Goal: Task Accomplishment & Management: Manage account settings

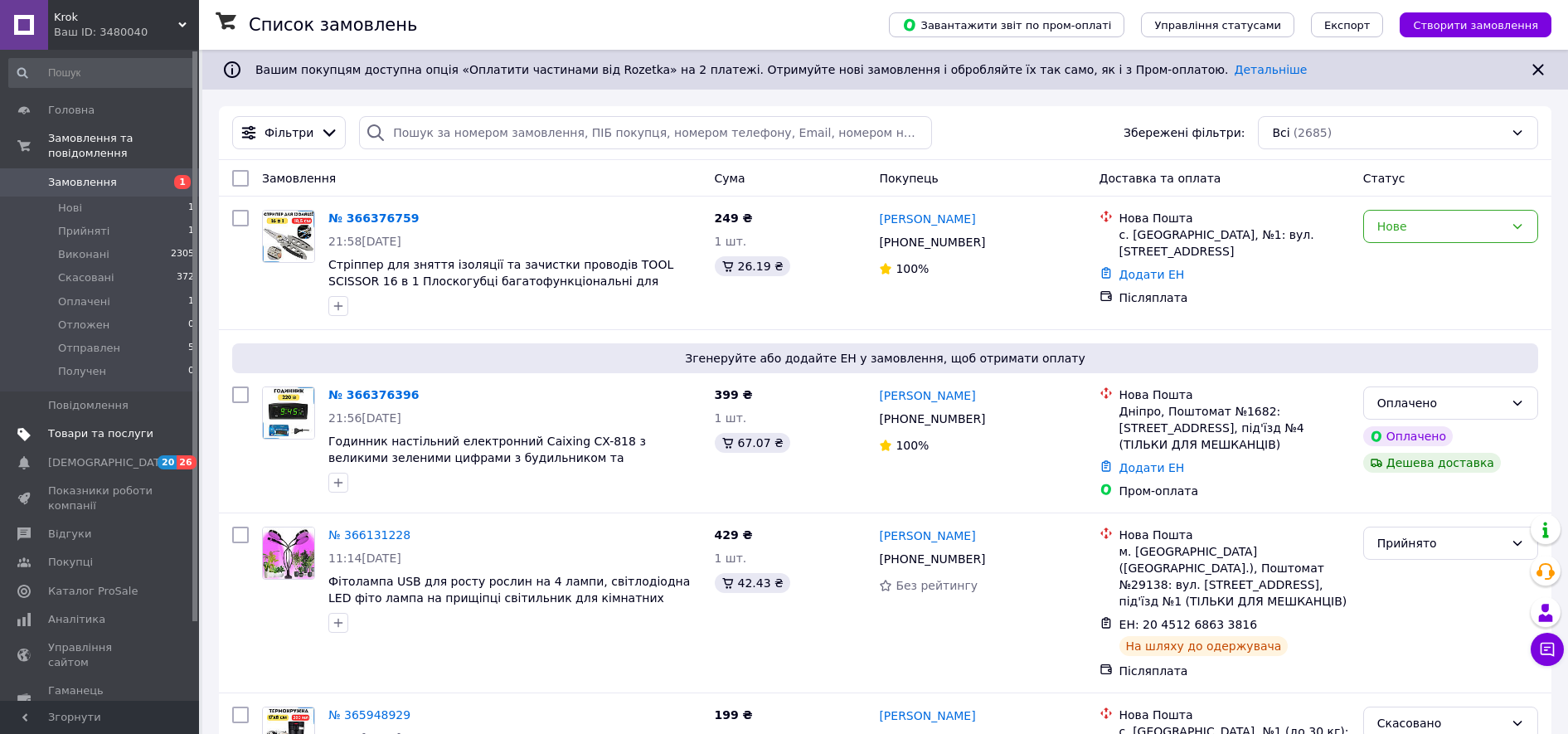
click at [93, 426] on span "Товари та послуги" at bounding box center [101, 434] width 105 height 15
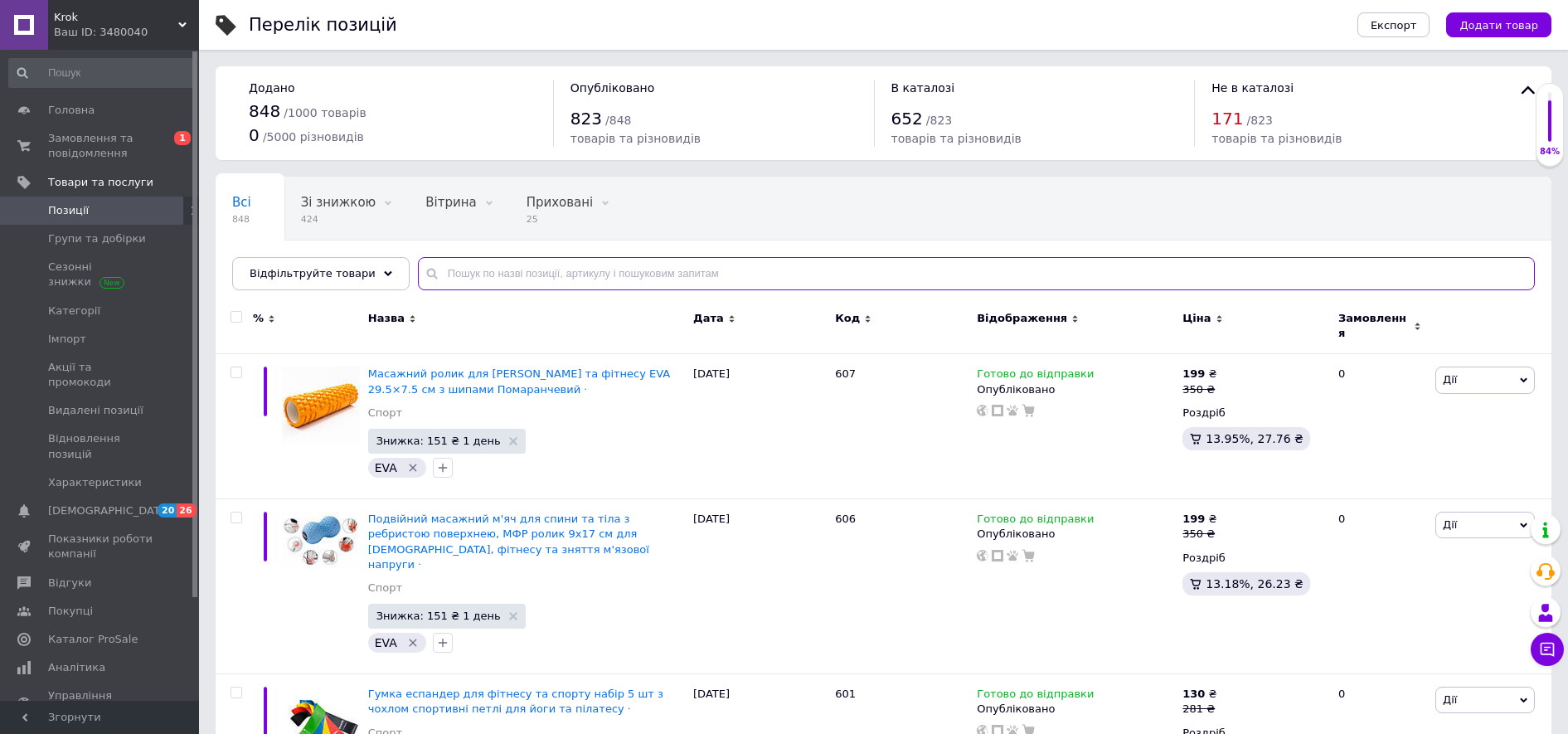
click at [748, 275] on input "text" at bounding box center [976, 274] width 1117 height 33
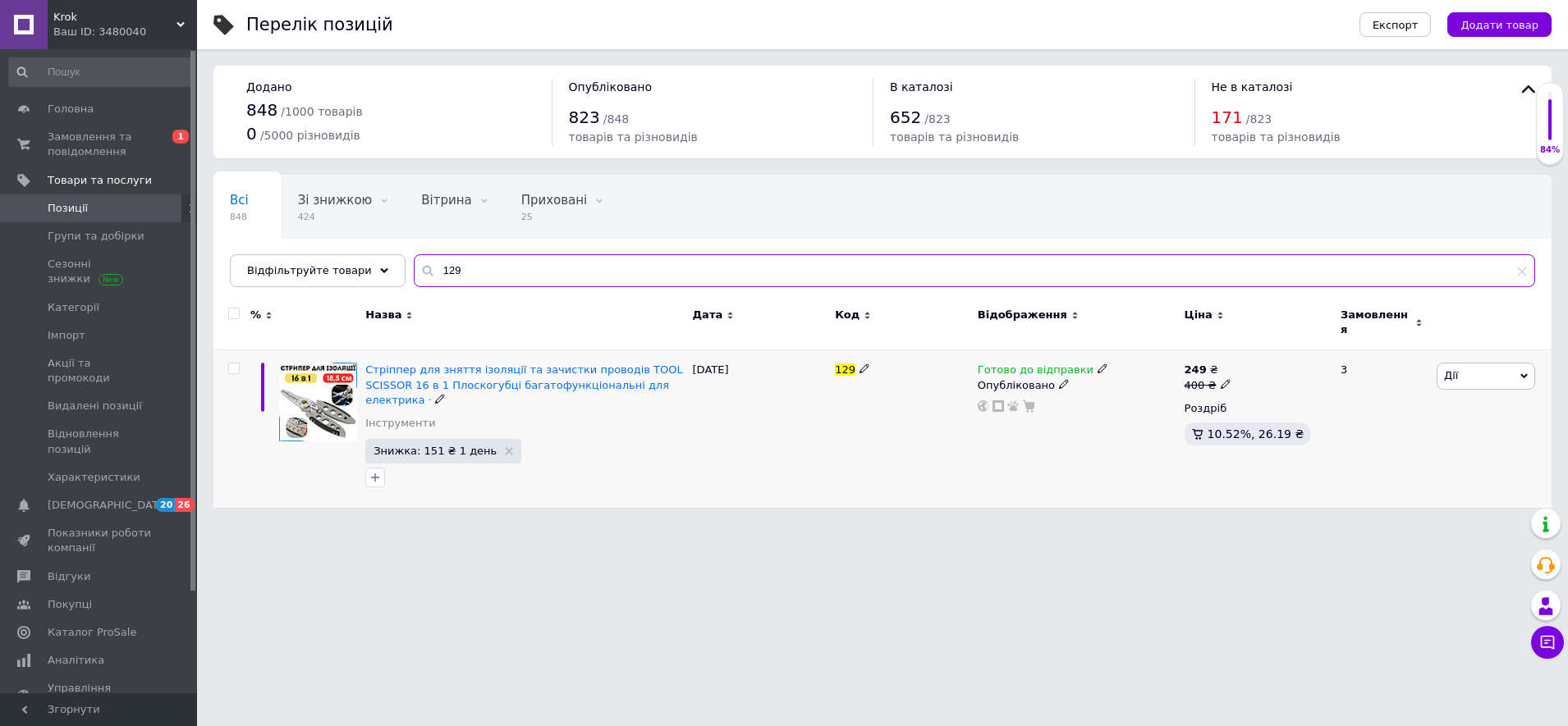
type input "129"
click at [1221, 379] on icon at bounding box center [1226, 384] width 10 height 10
click at [1257, 349] on input "400" at bounding box center [1303, 358] width 125 height 33
type input "420"
click at [1107, 524] on html "Krok Ваш ID: 3480040 Сайт Krok Кабінет покупця Перевірити стан системи Сторінка…" at bounding box center [784, 262] width 1568 height 524
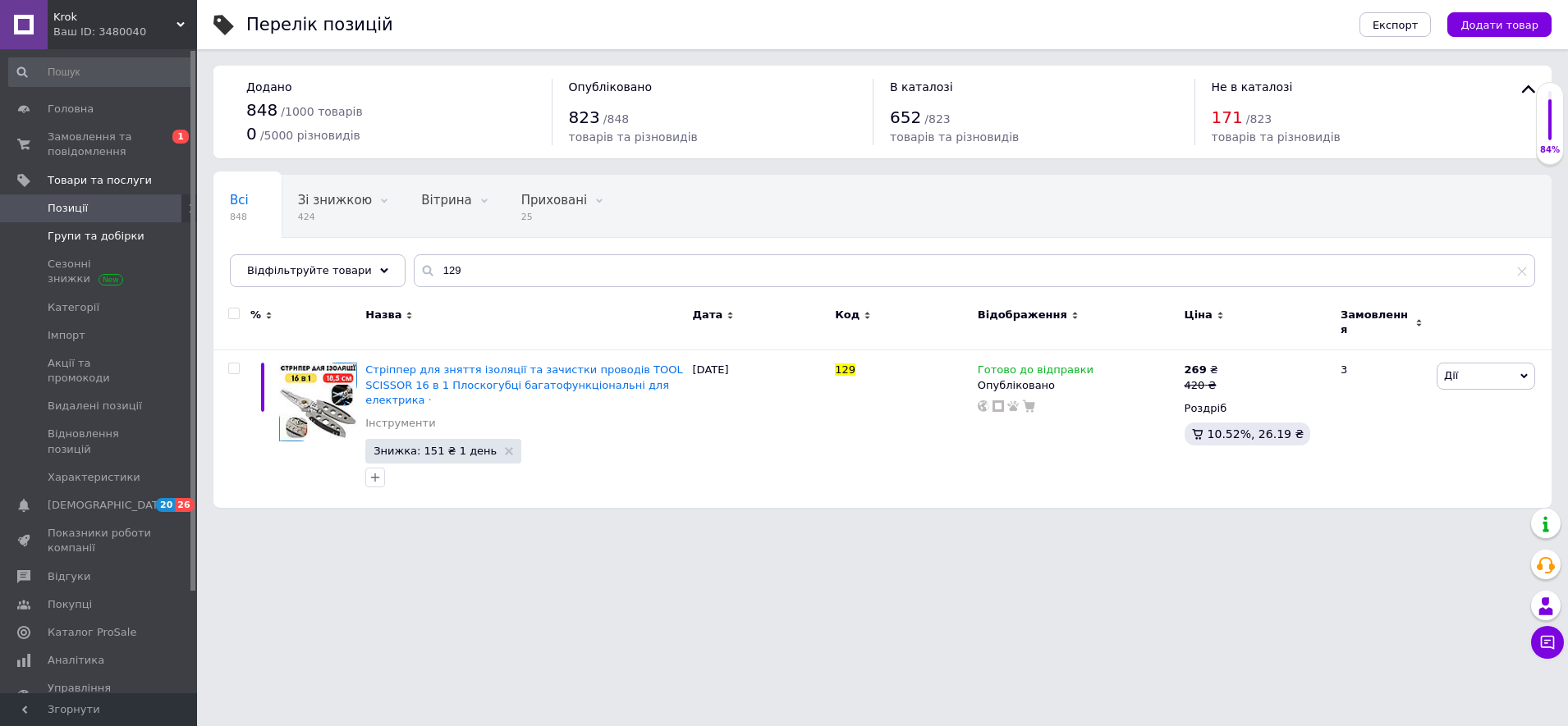
click at [128, 237] on span "Групи та добірки" at bounding box center [96, 236] width 97 height 14
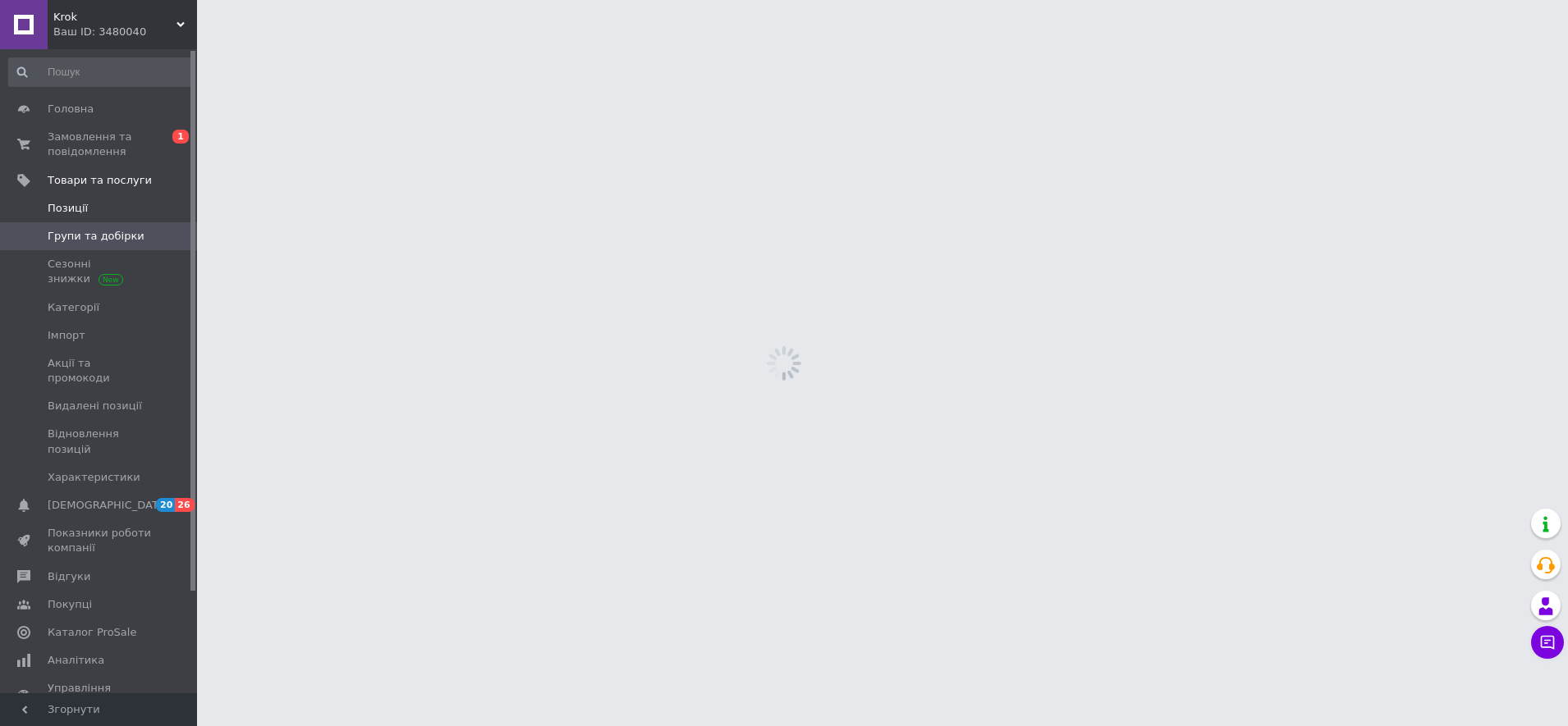
click at [101, 201] on span "Позиції" at bounding box center [100, 208] width 104 height 14
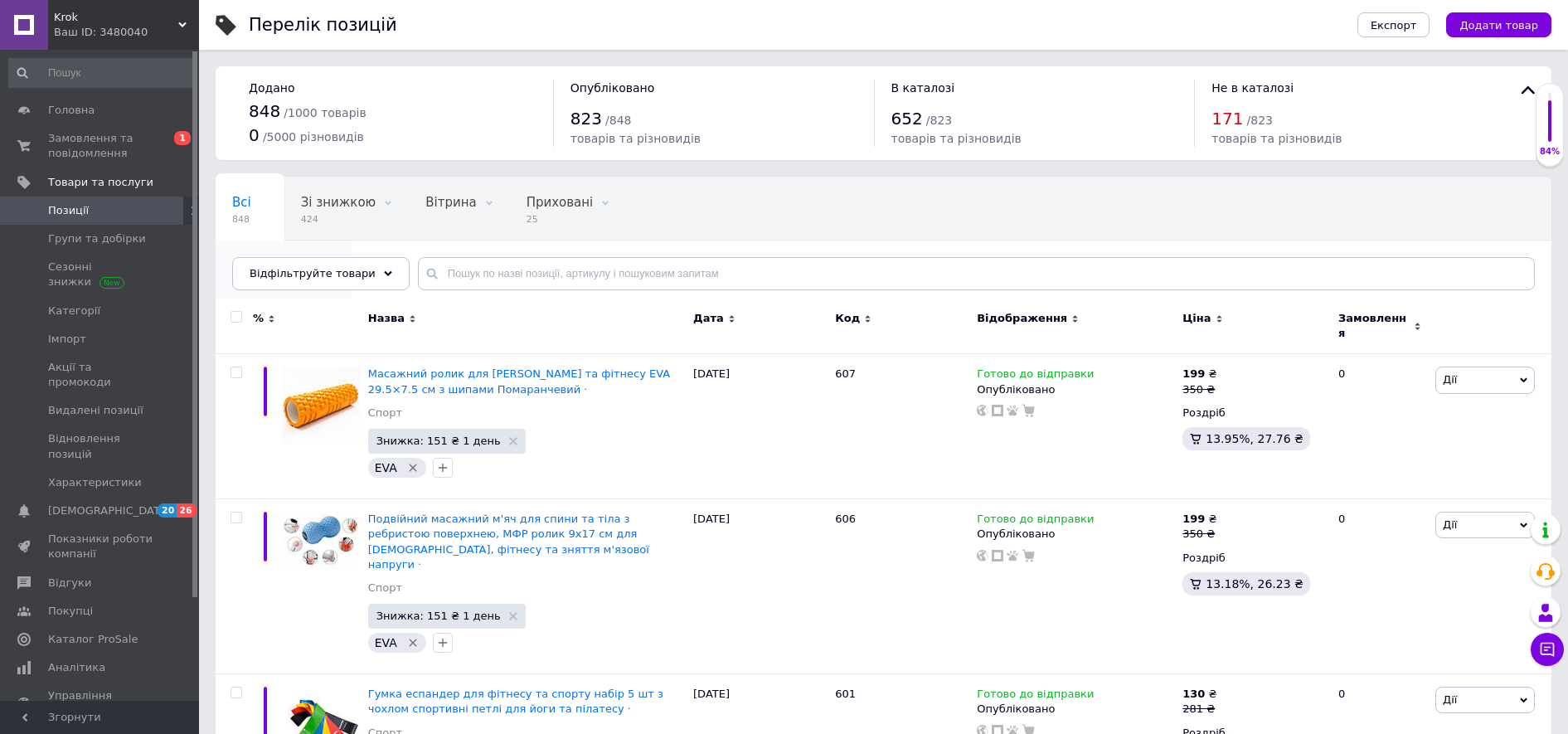
click at [318, 276] on span "823" at bounding box center [275, 283] width 86 height 13
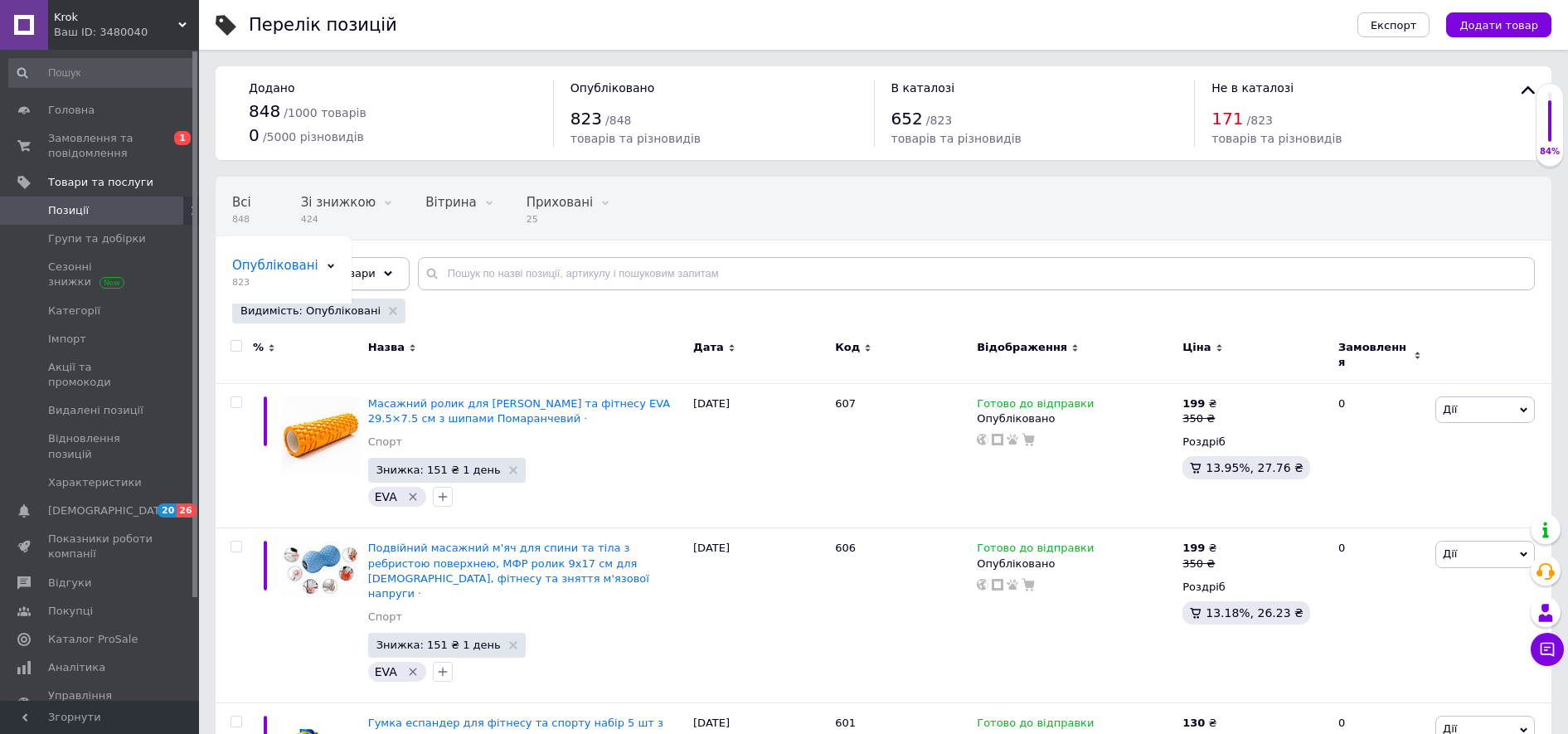
click at [333, 272] on span "Відфільтруйте товари" at bounding box center [313, 274] width 126 height 13
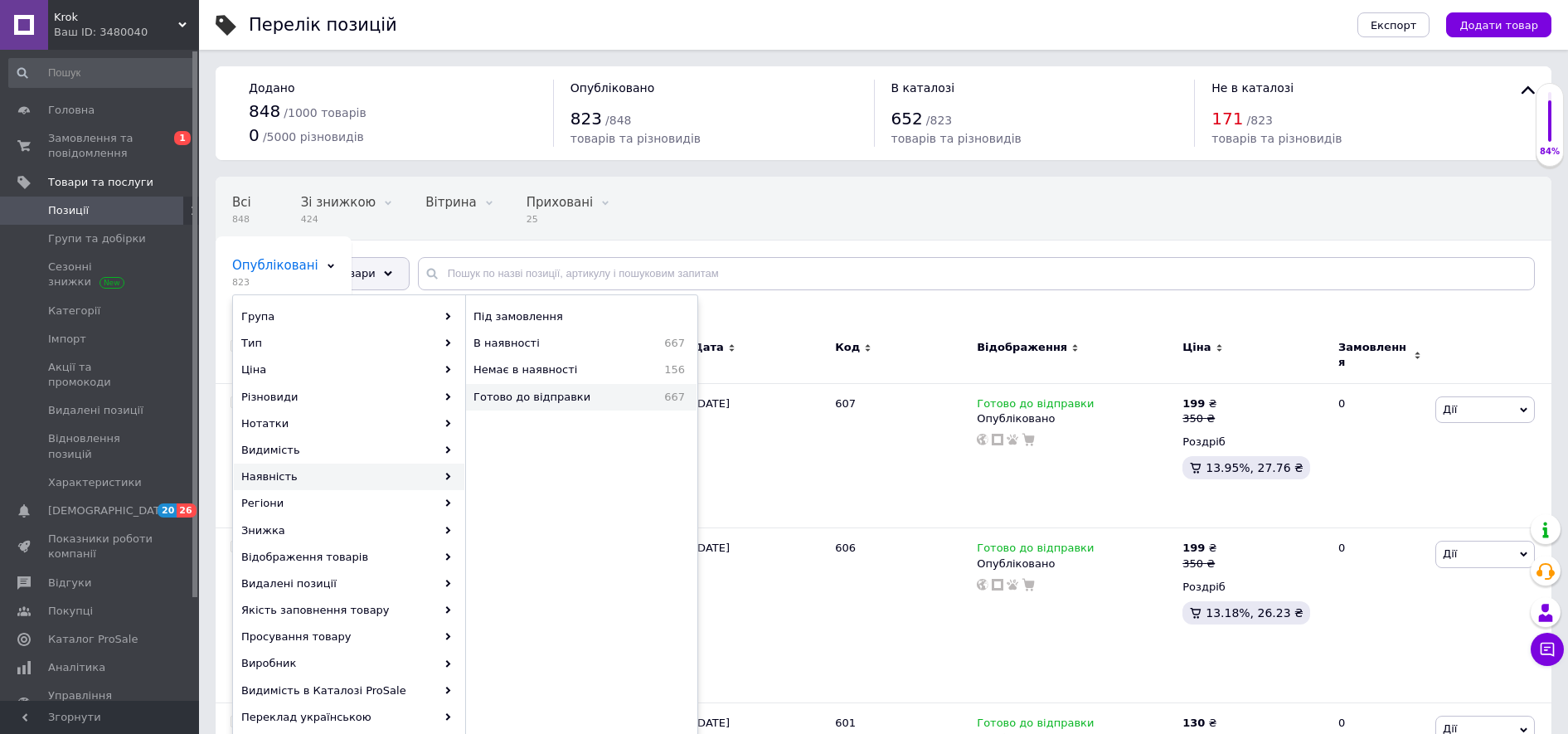
click at [553, 397] on span "Готово до відправки" at bounding box center [559, 397] width 170 height 15
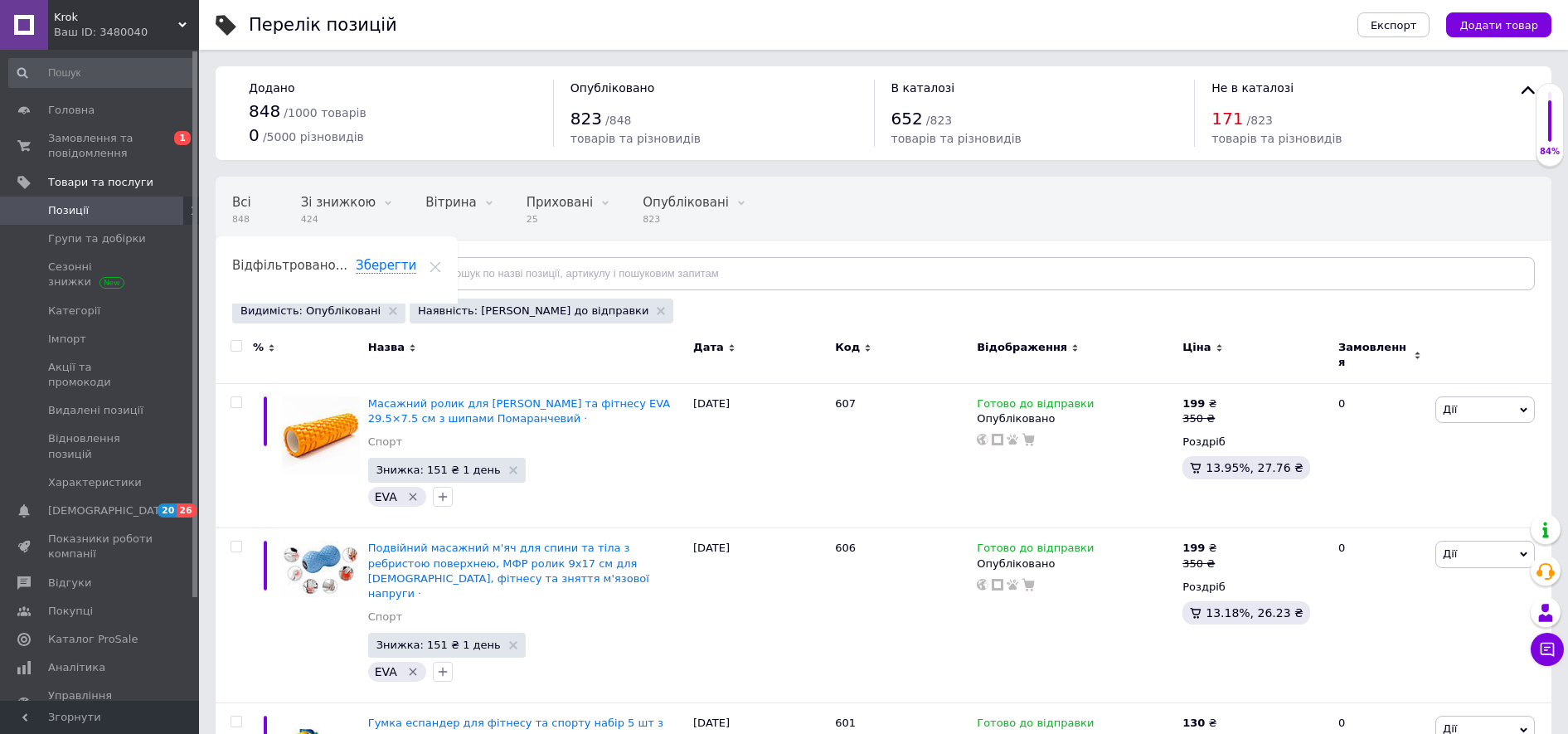
click at [338, 269] on span "Відфільтруйте товари" at bounding box center [313, 274] width 126 height 13
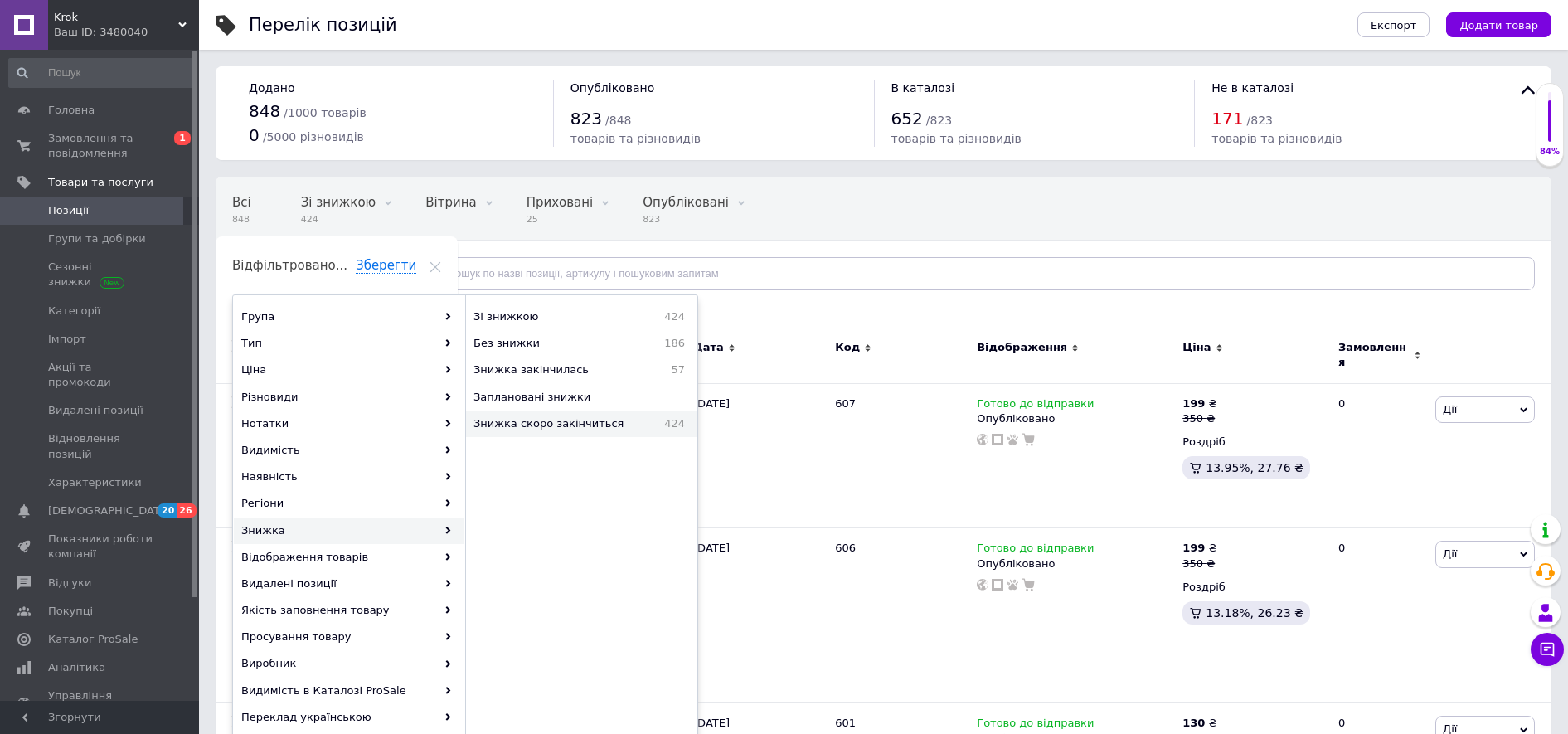
click at [567, 428] on span "Знижка скоро закінчиться" at bounding box center [563, 424] width 177 height 15
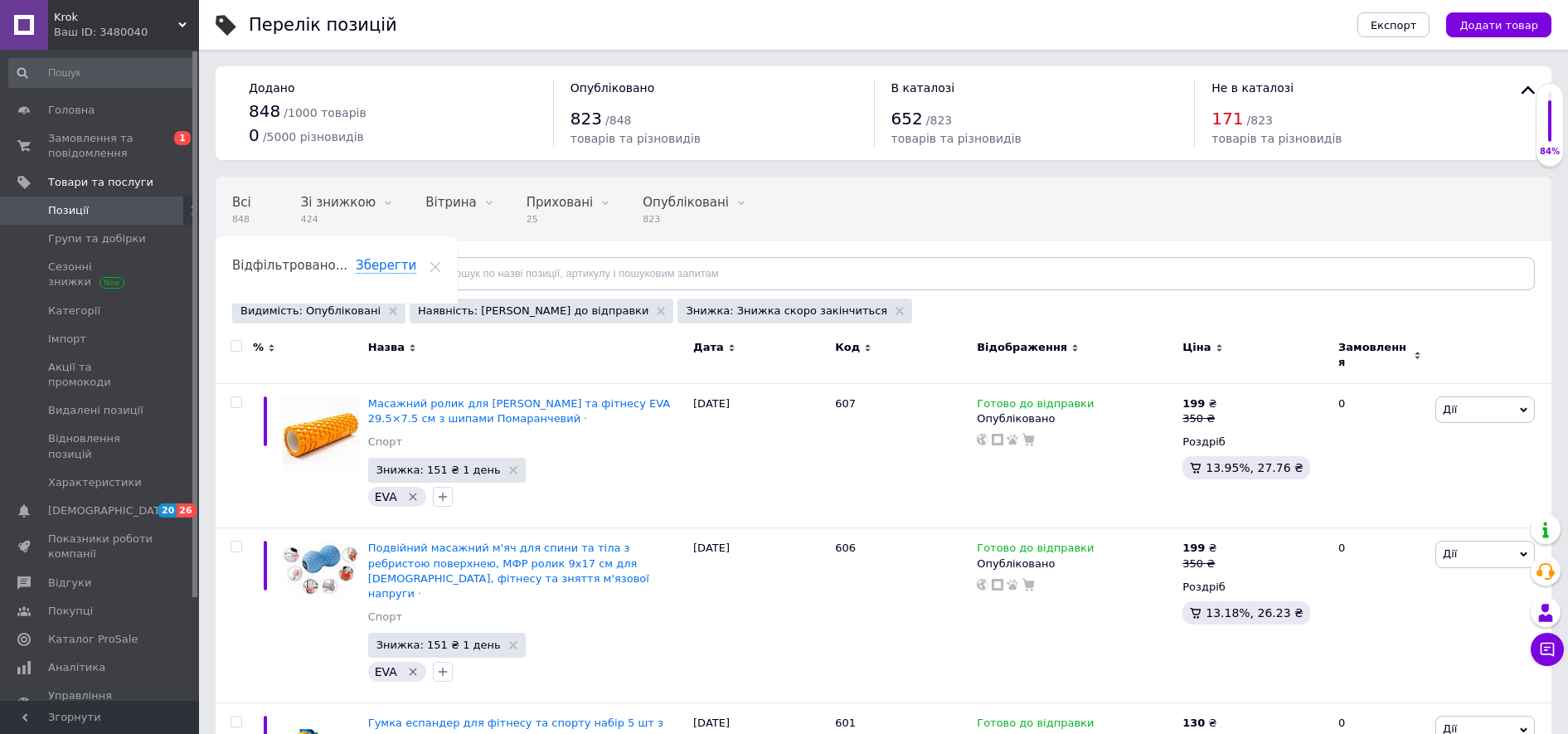
click at [235, 344] on input "checkbox" at bounding box center [236, 346] width 11 height 11
checkbox input "true"
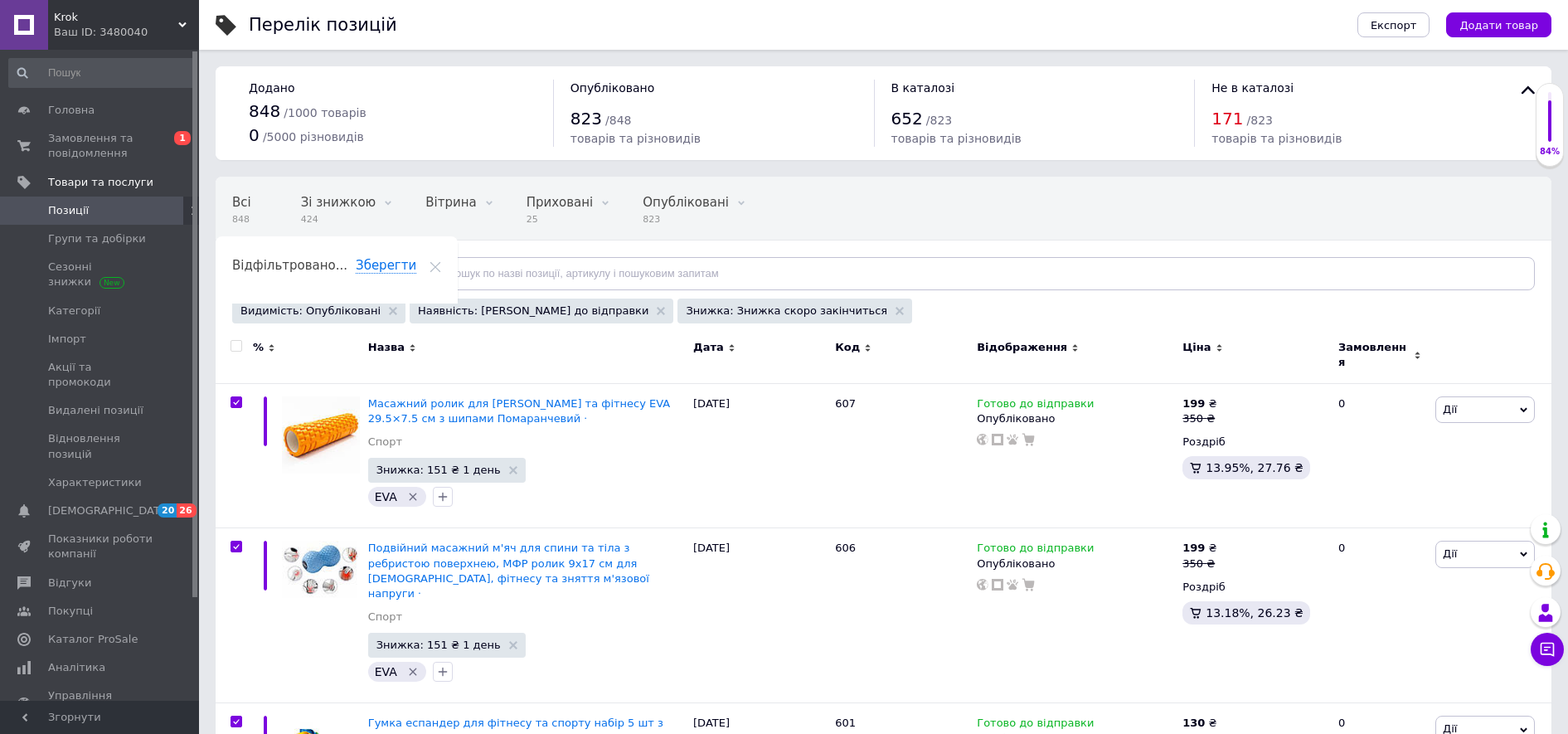
checkbox input "true"
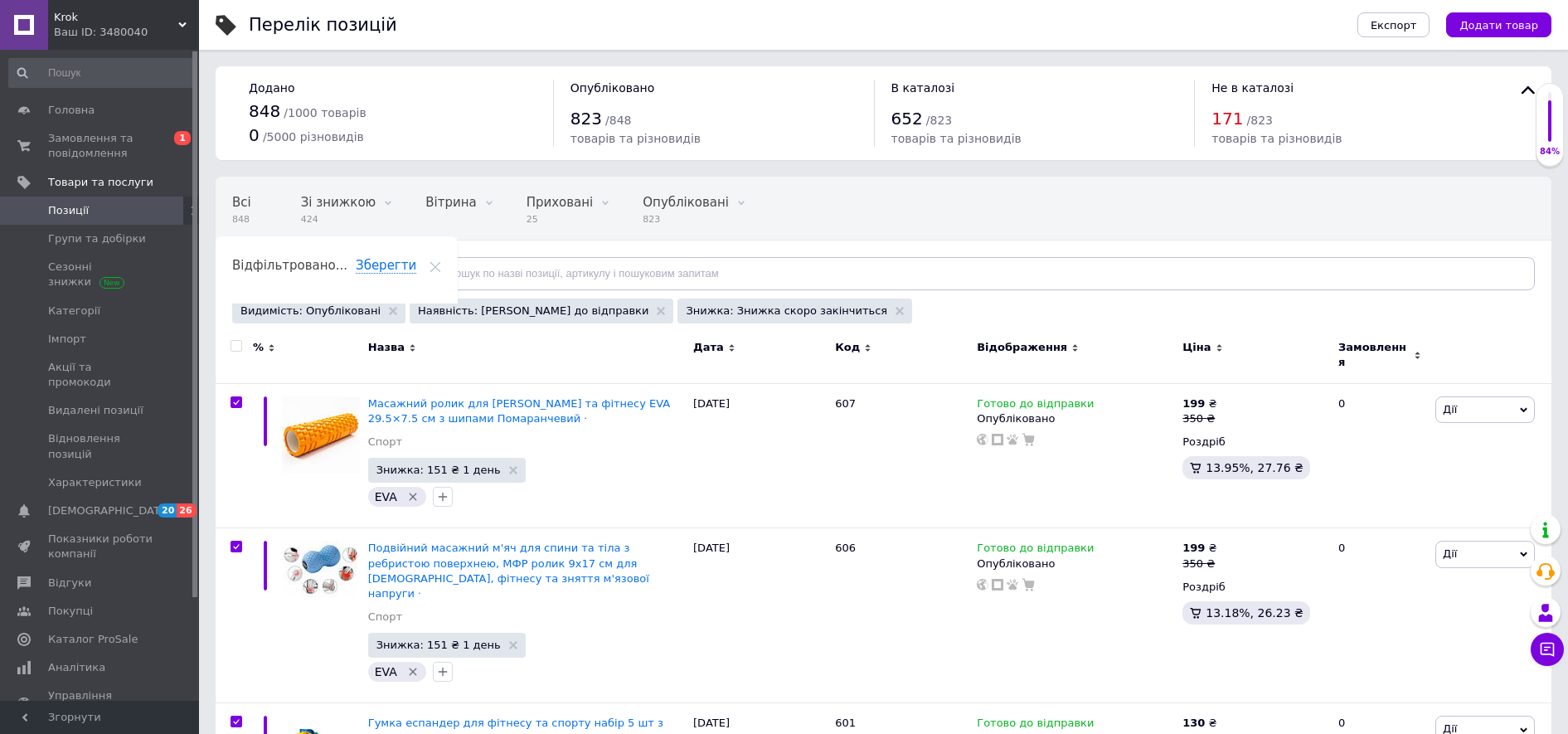
checkbox input "true"
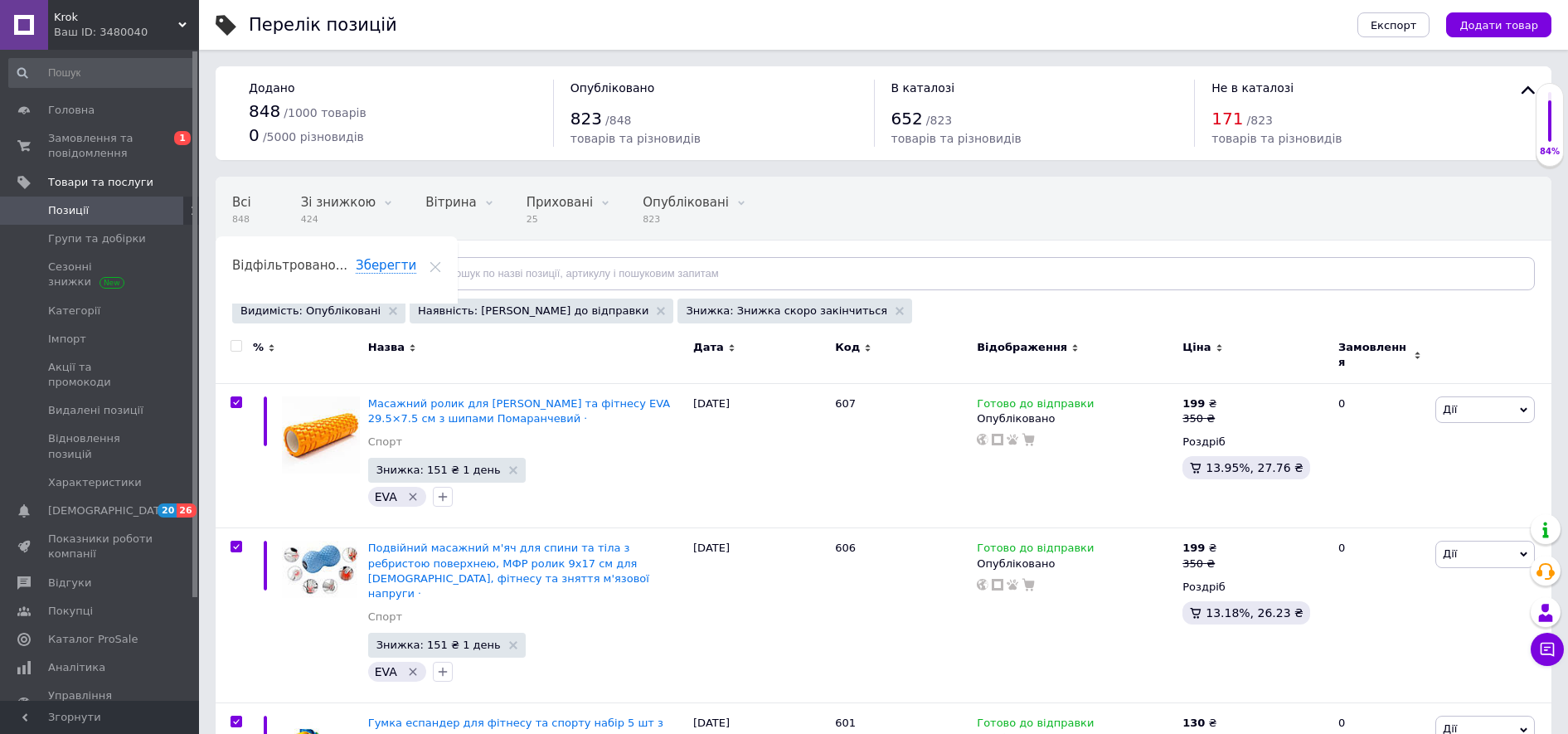
checkbox input "true"
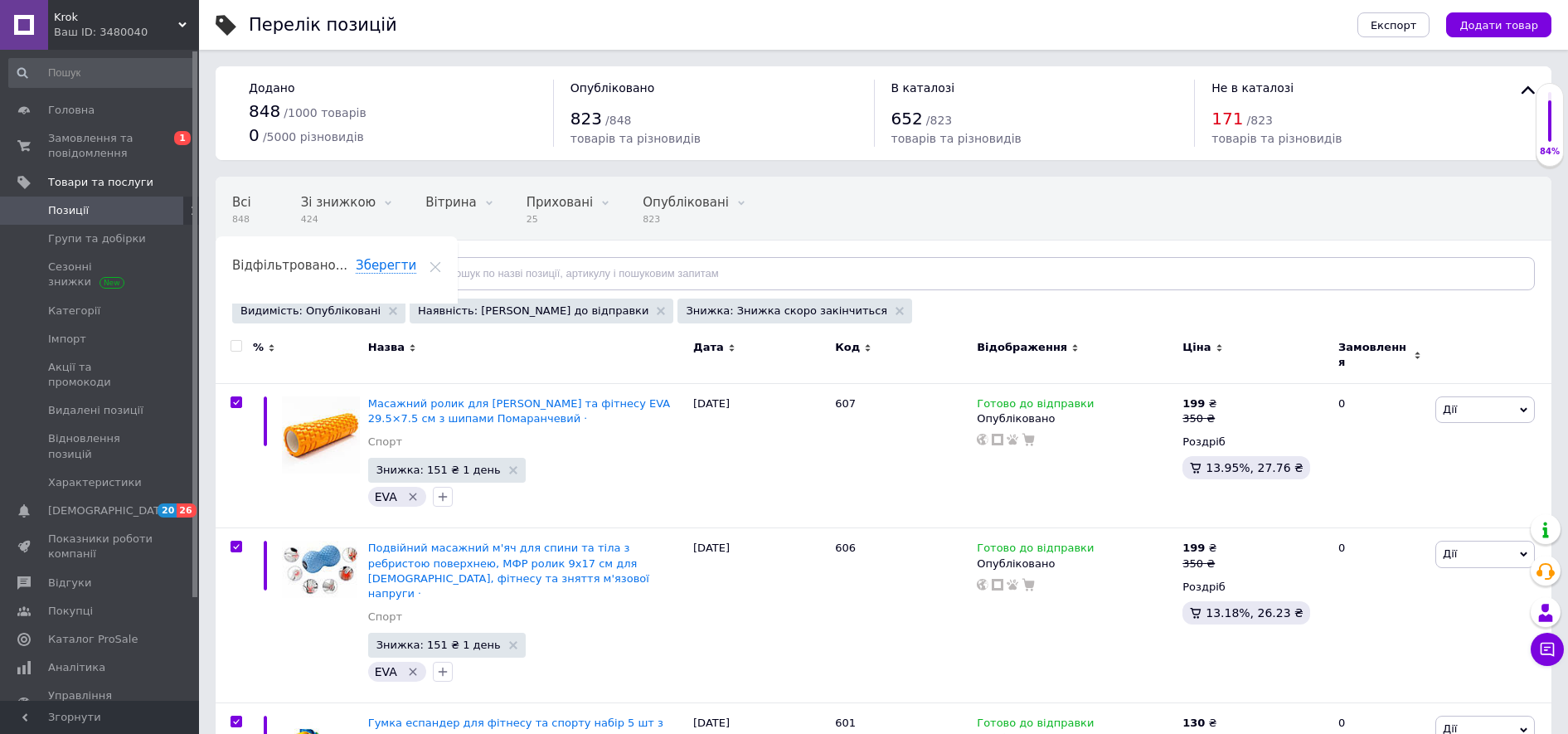
checkbox input "true"
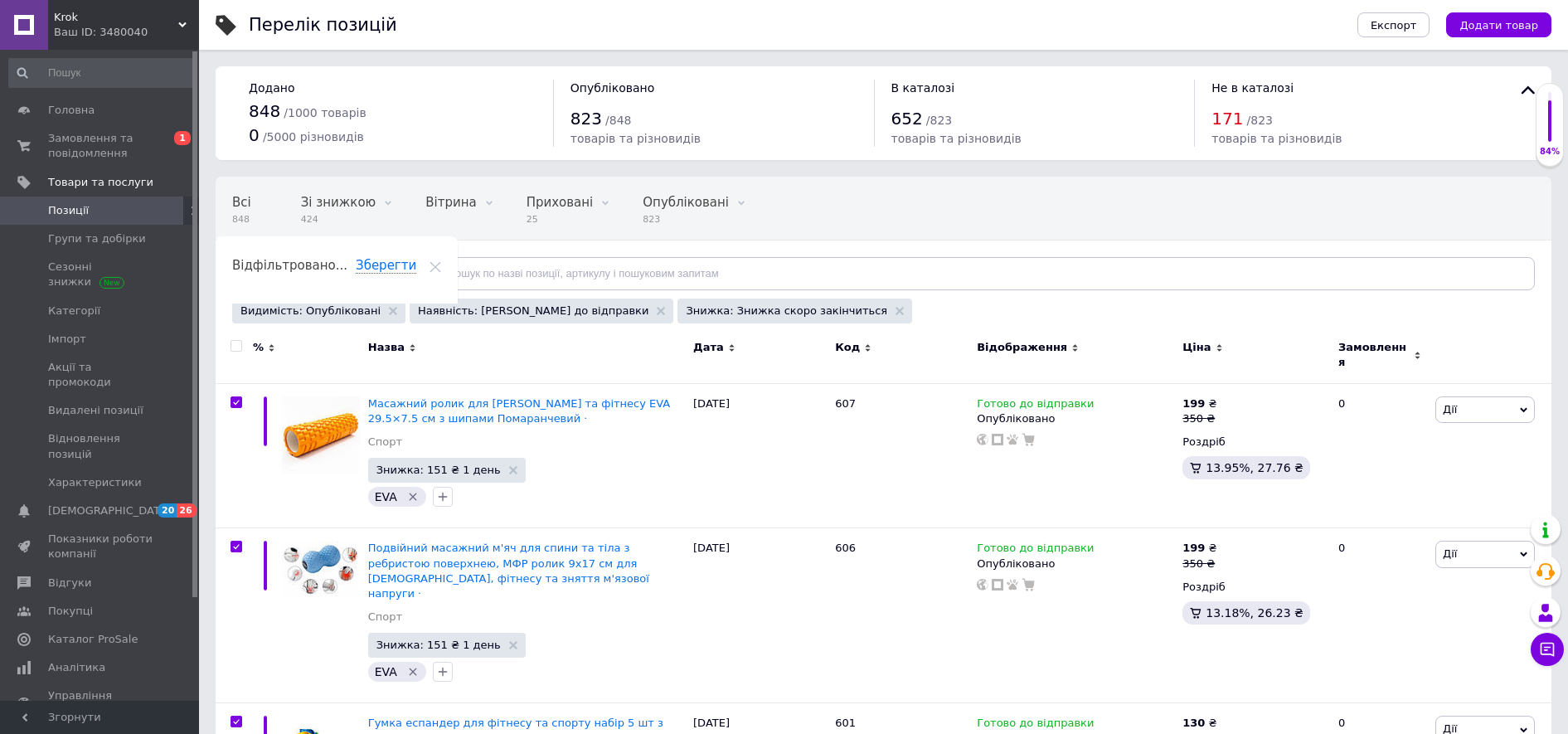
checkbox input "true"
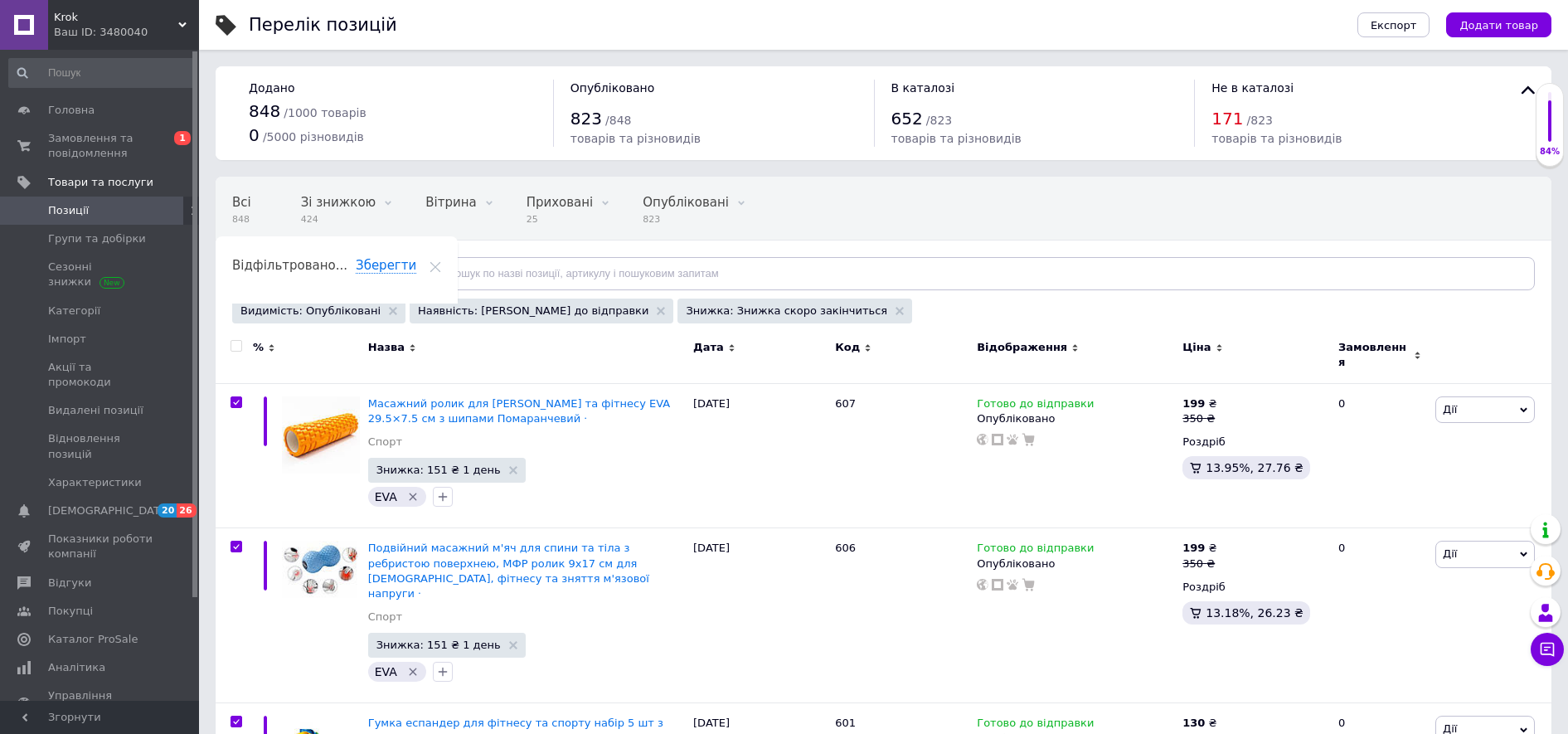
checkbox input "true"
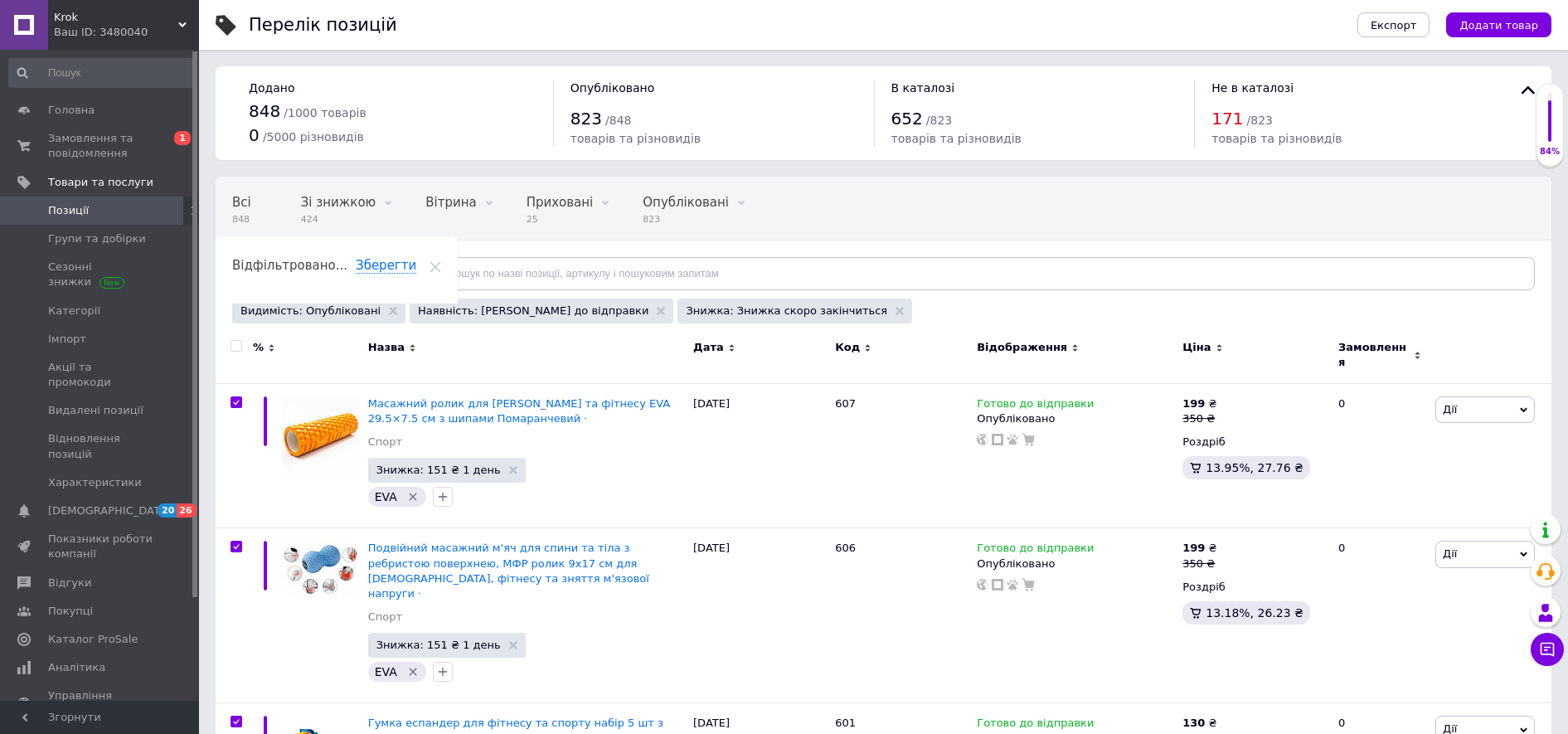
checkbox input "true"
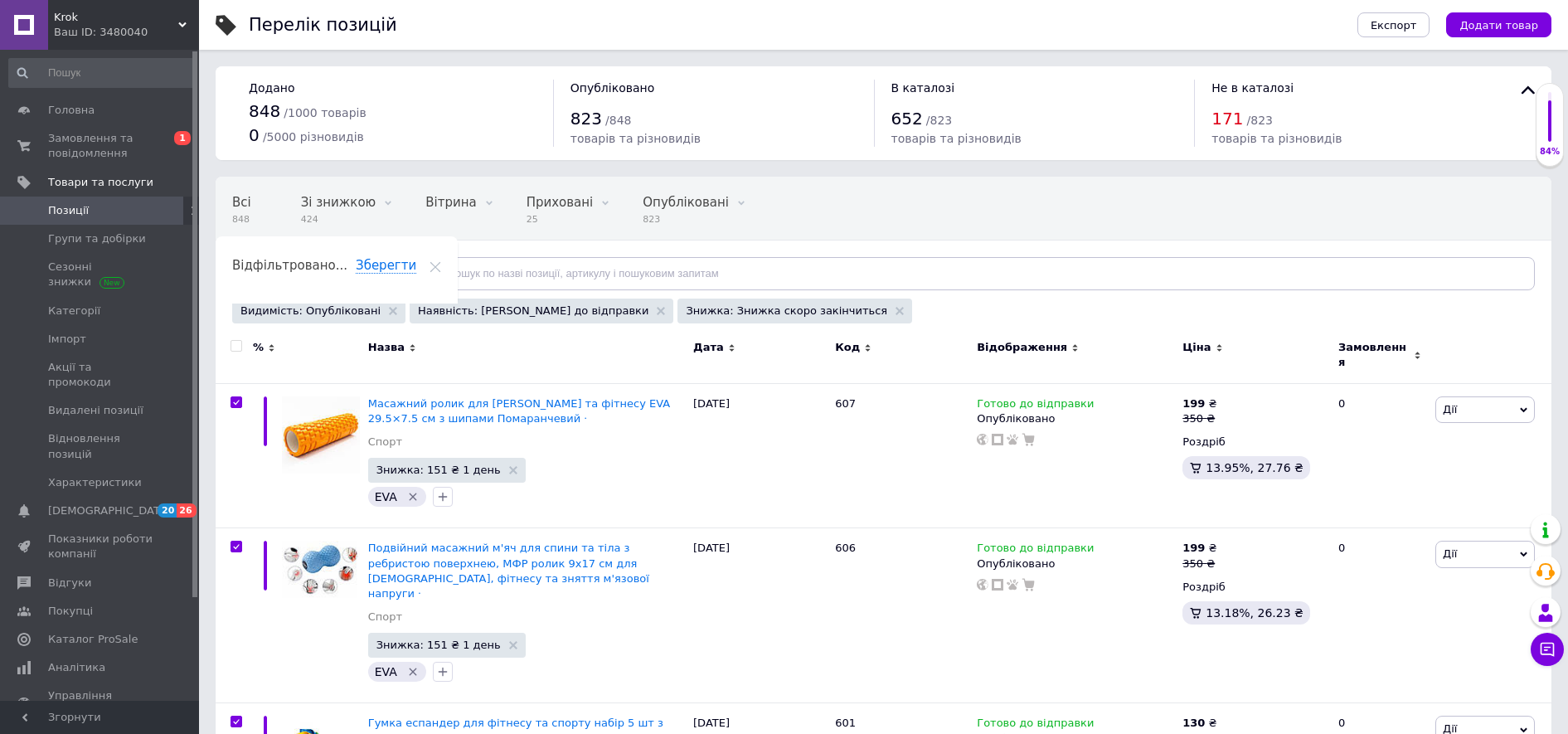
checkbox input "true"
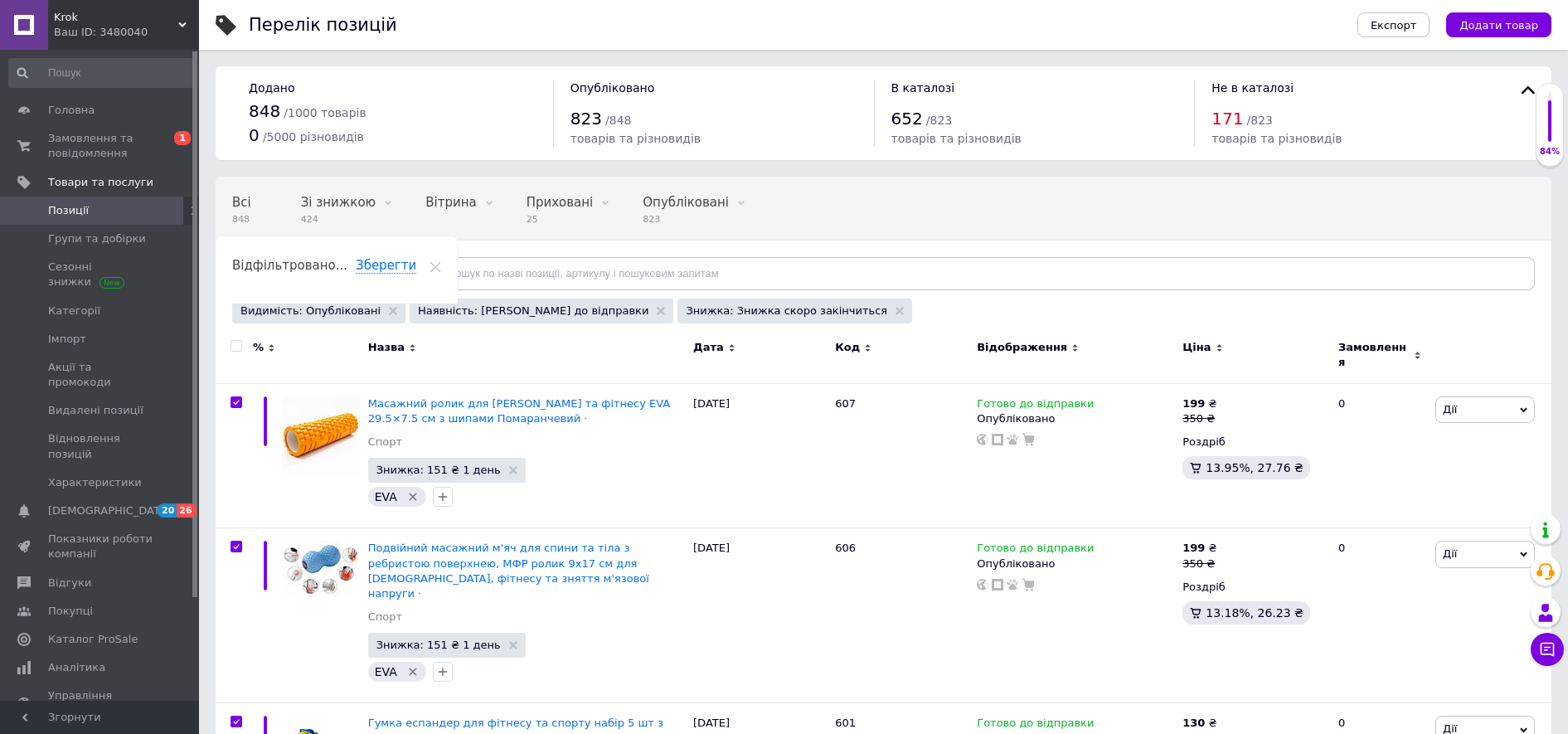
checkbox input "true"
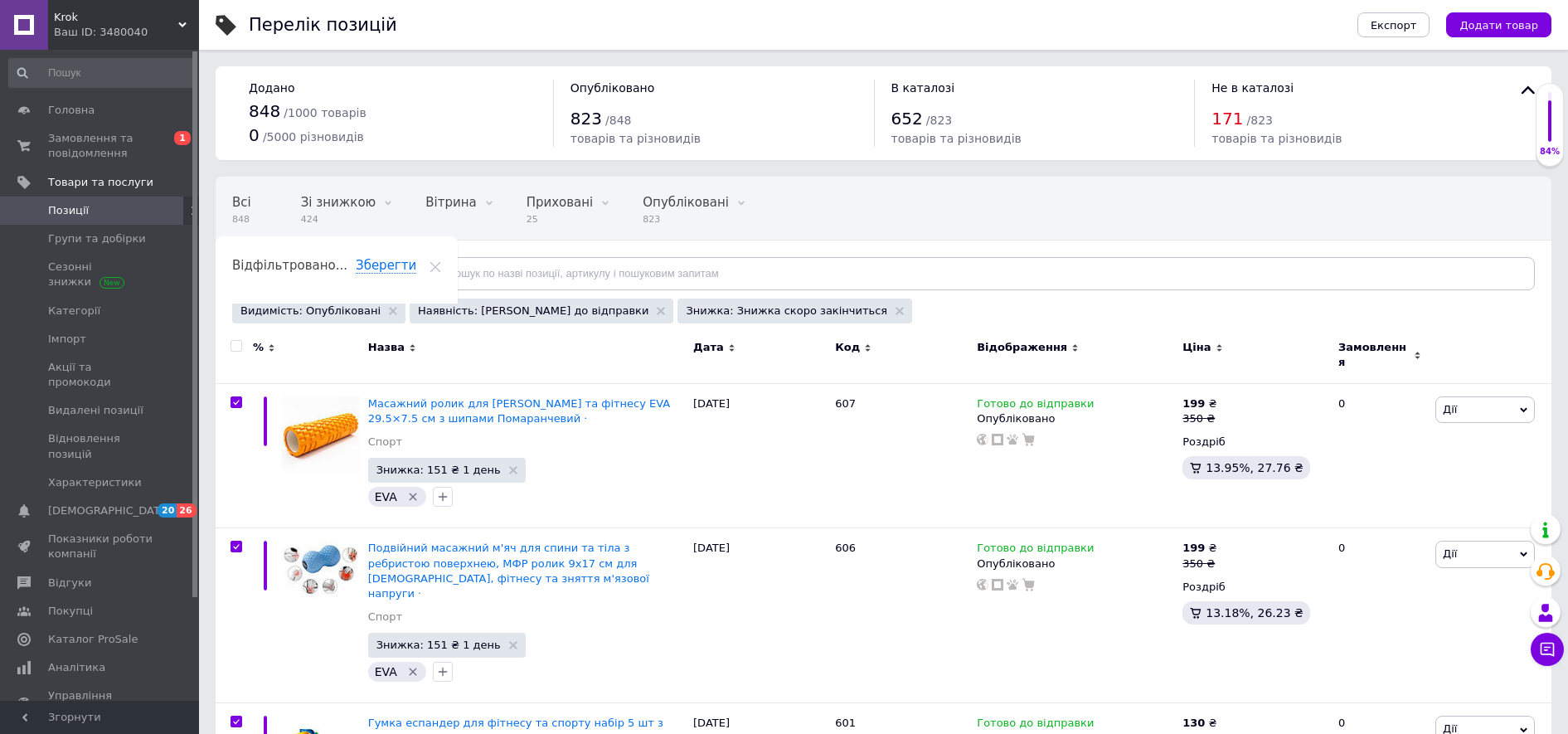
checkbox input "true"
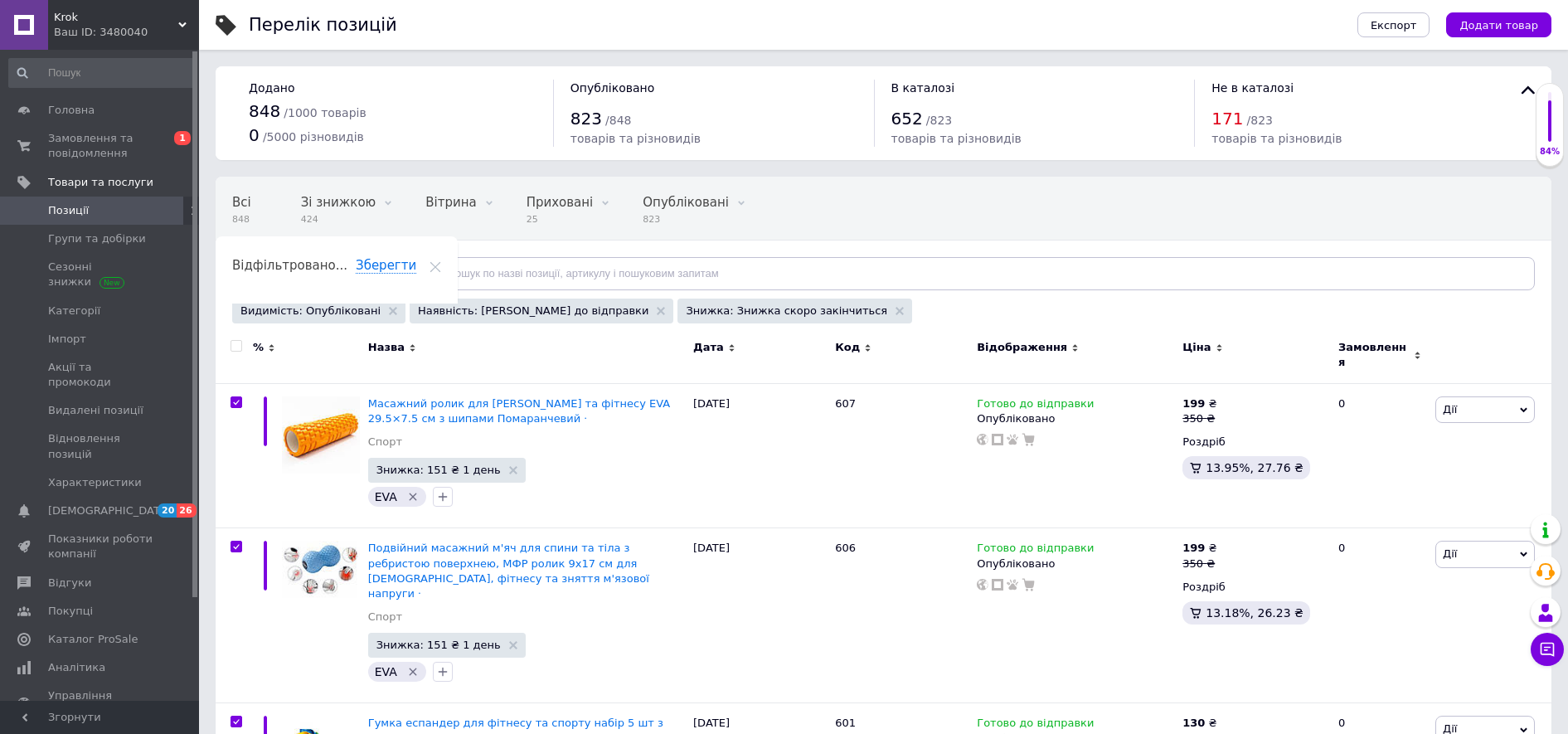
checkbox input "true"
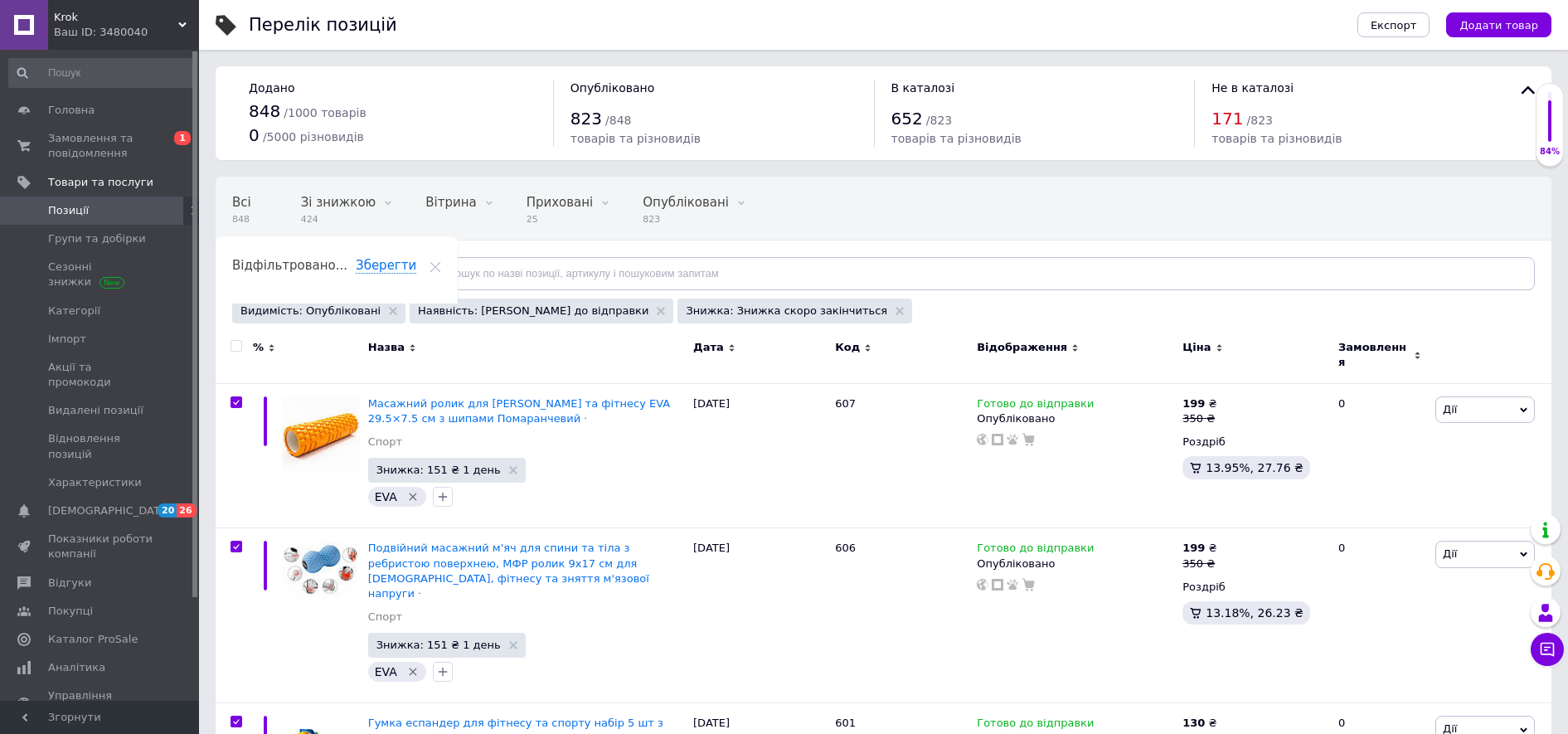
checkbox input "true"
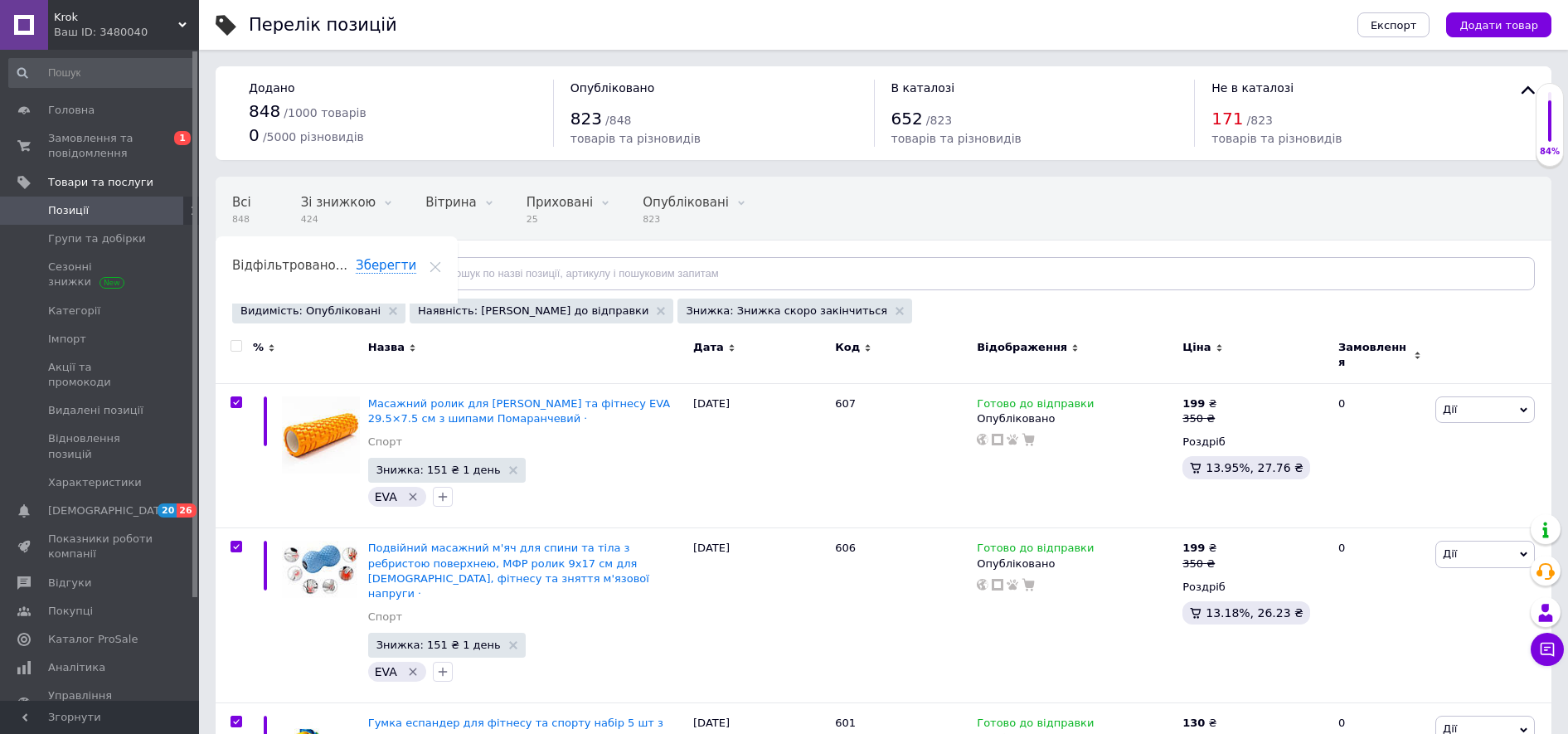
checkbox input "true"
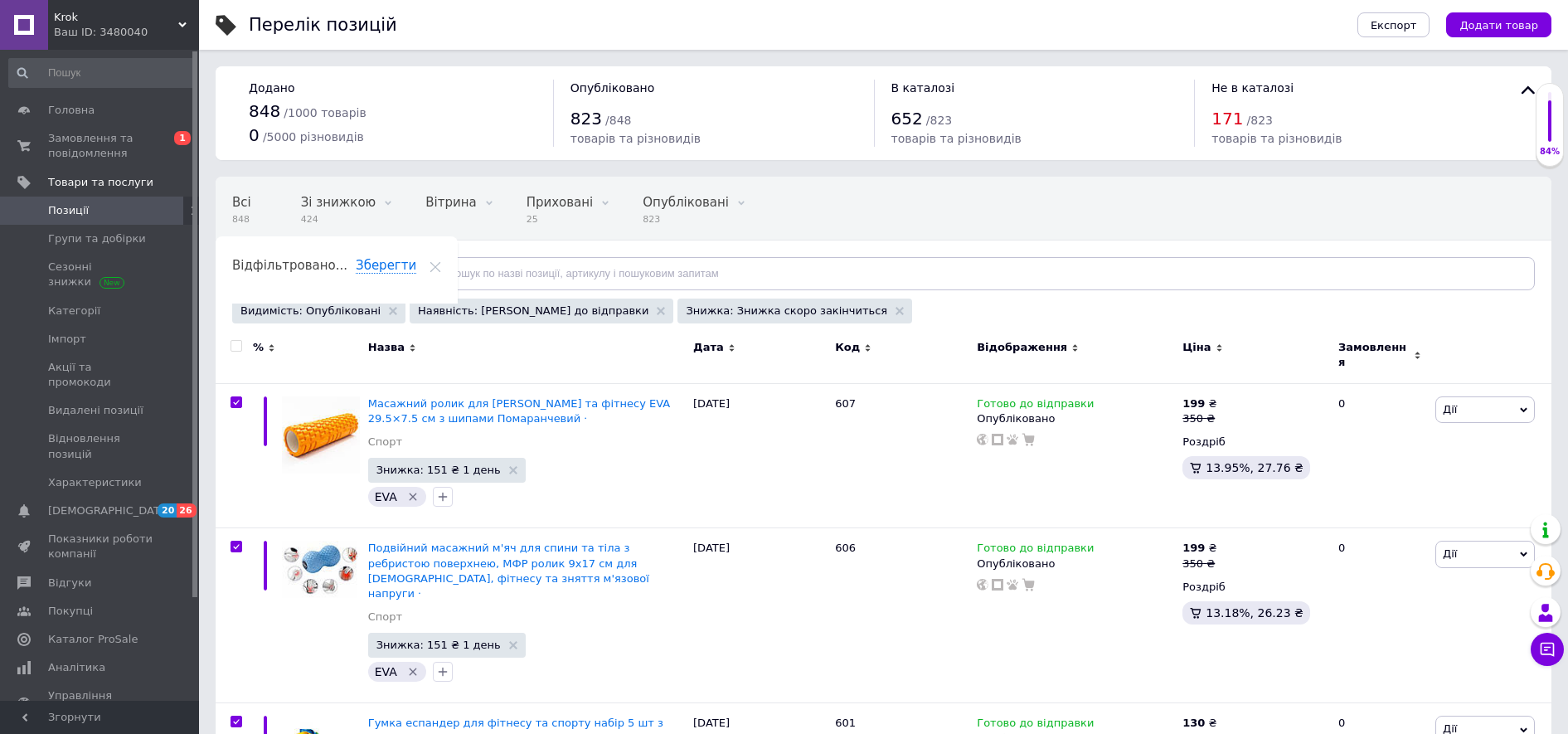
checkbox input "true"
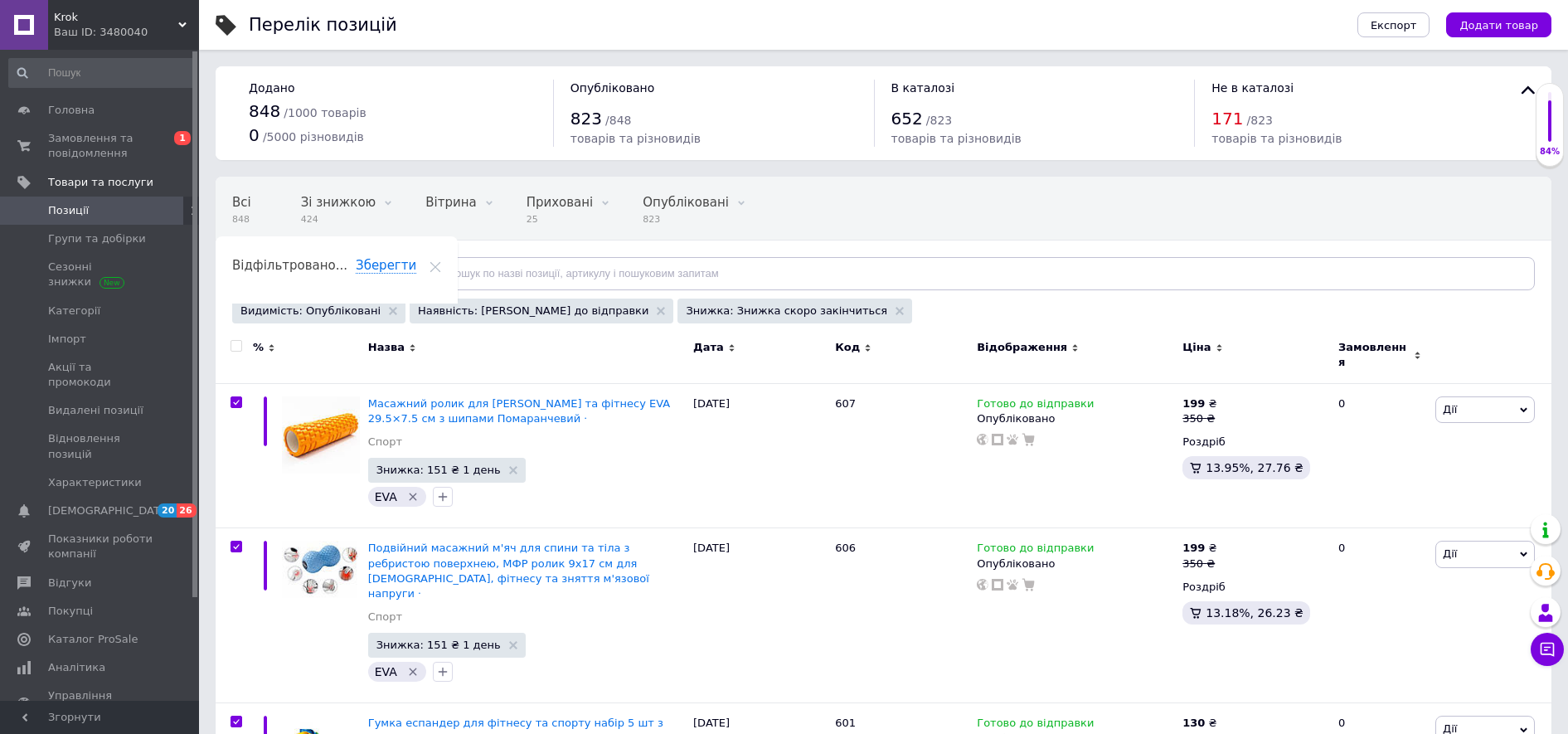
checkbox input "true"
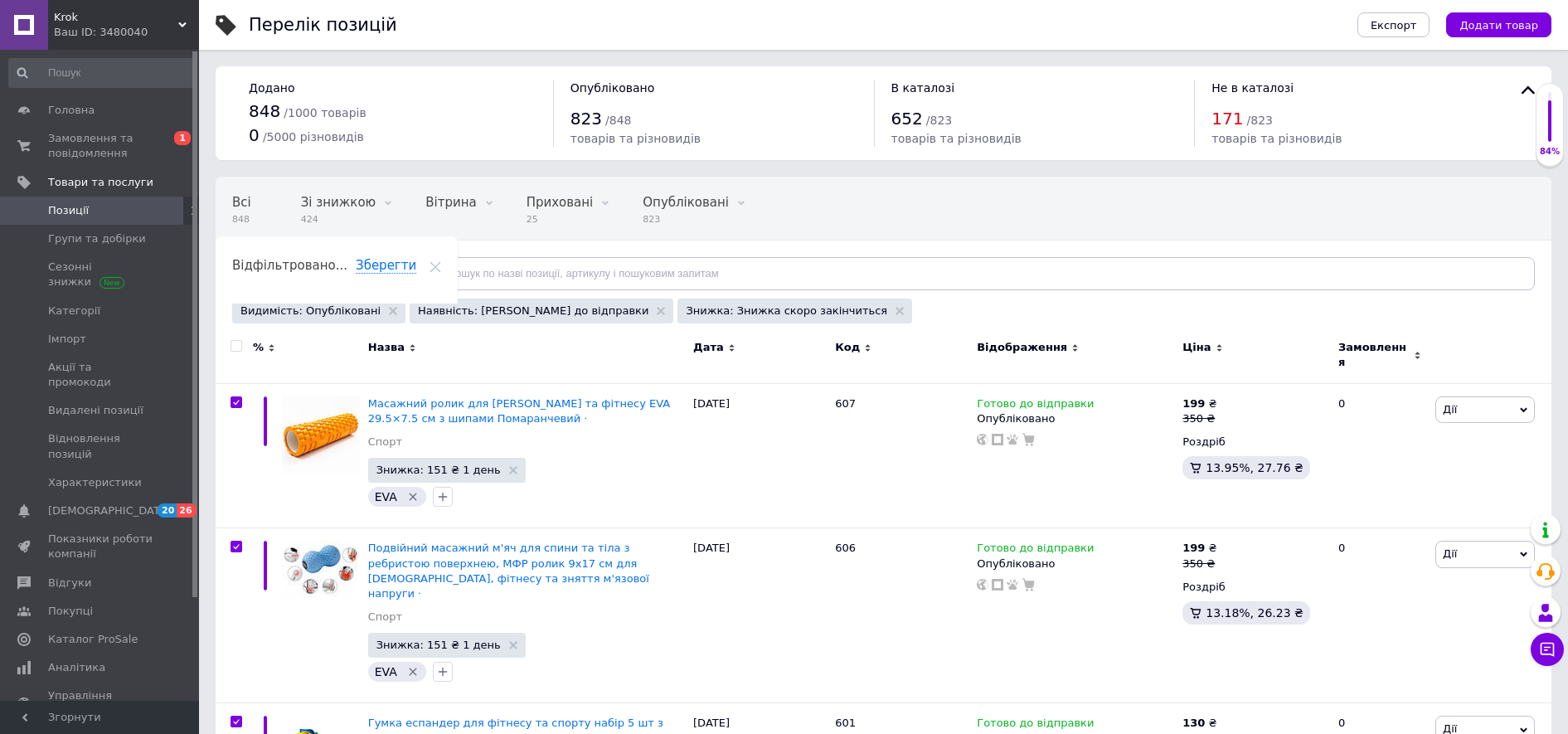
checkbox input "true"
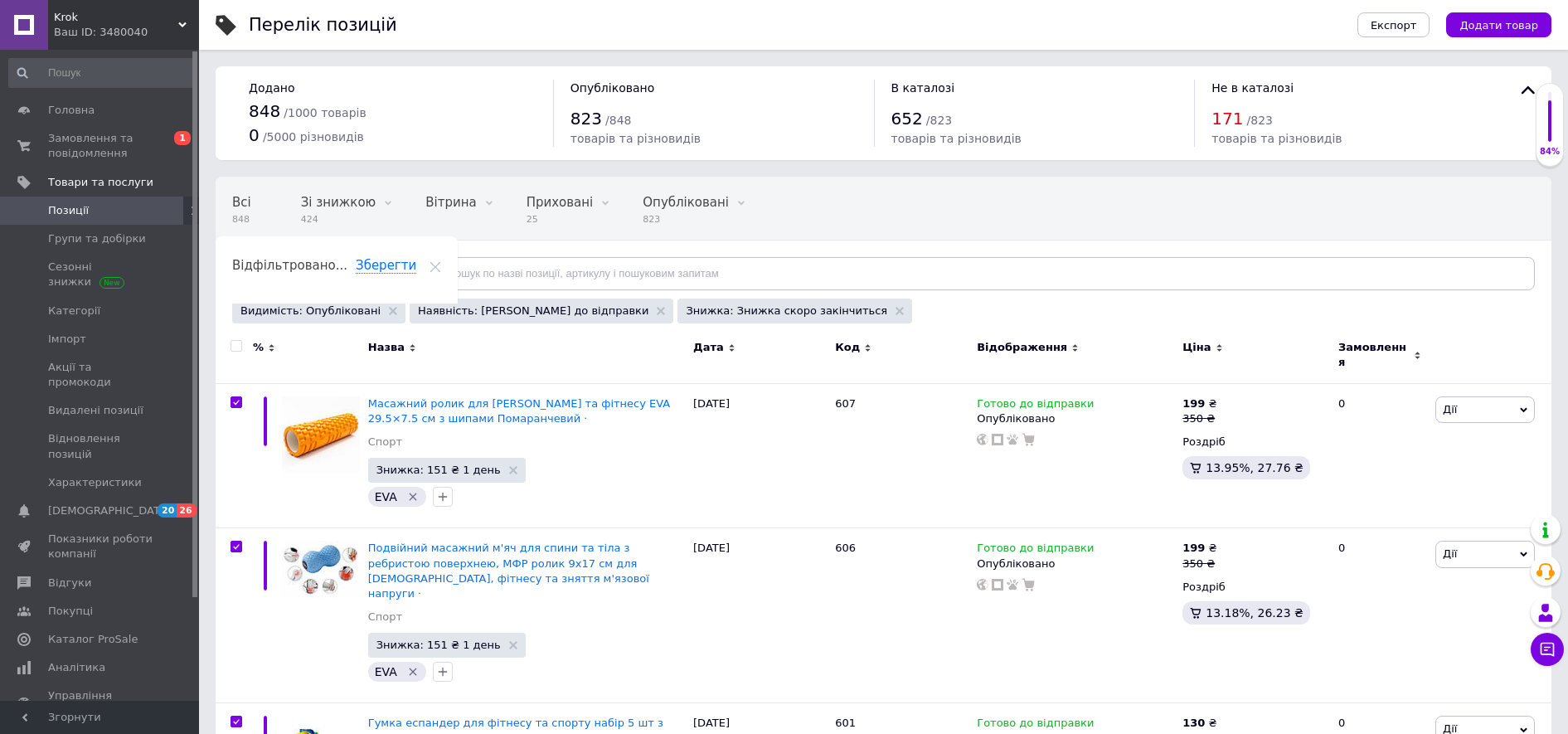
checkbox input "true"
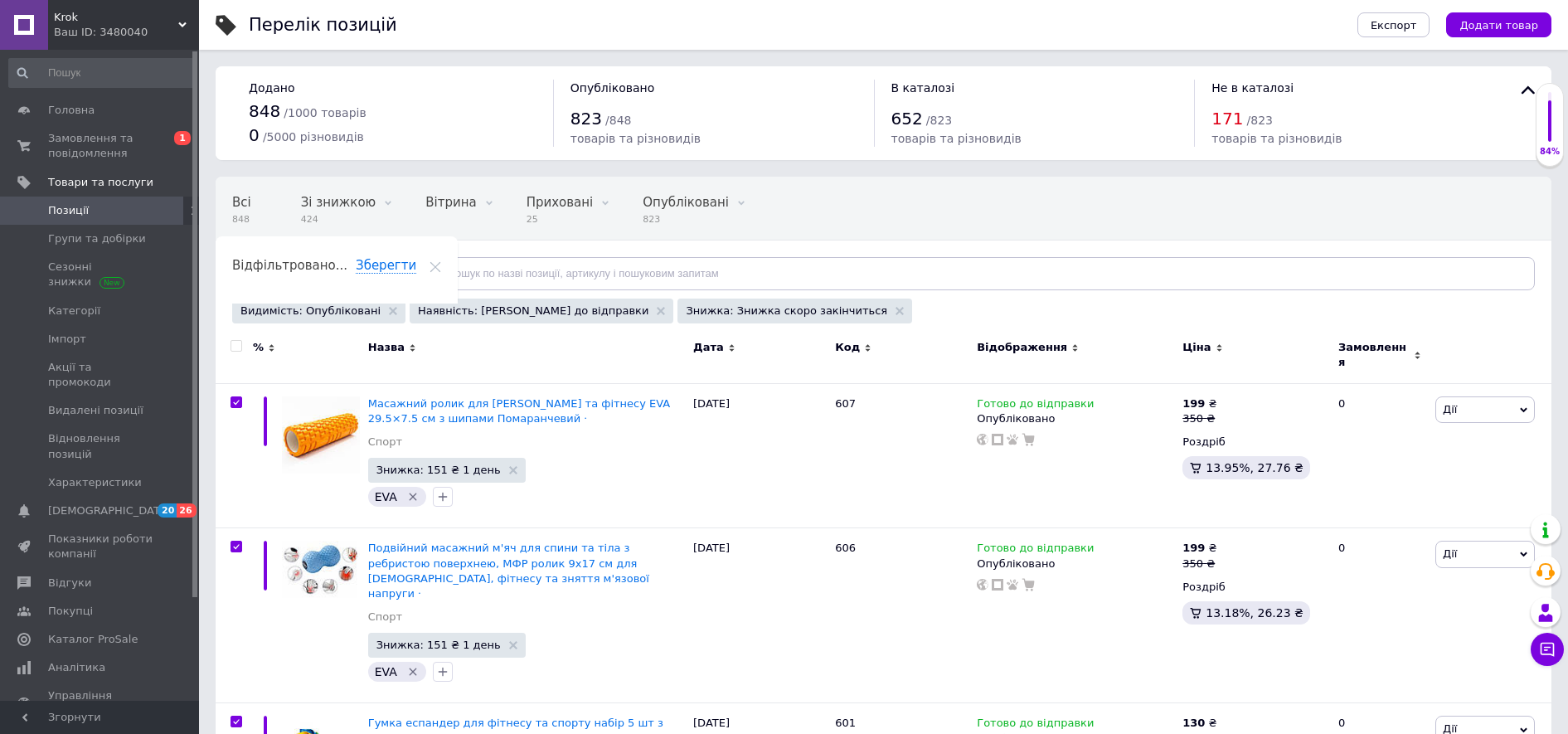
checkbox input "true"
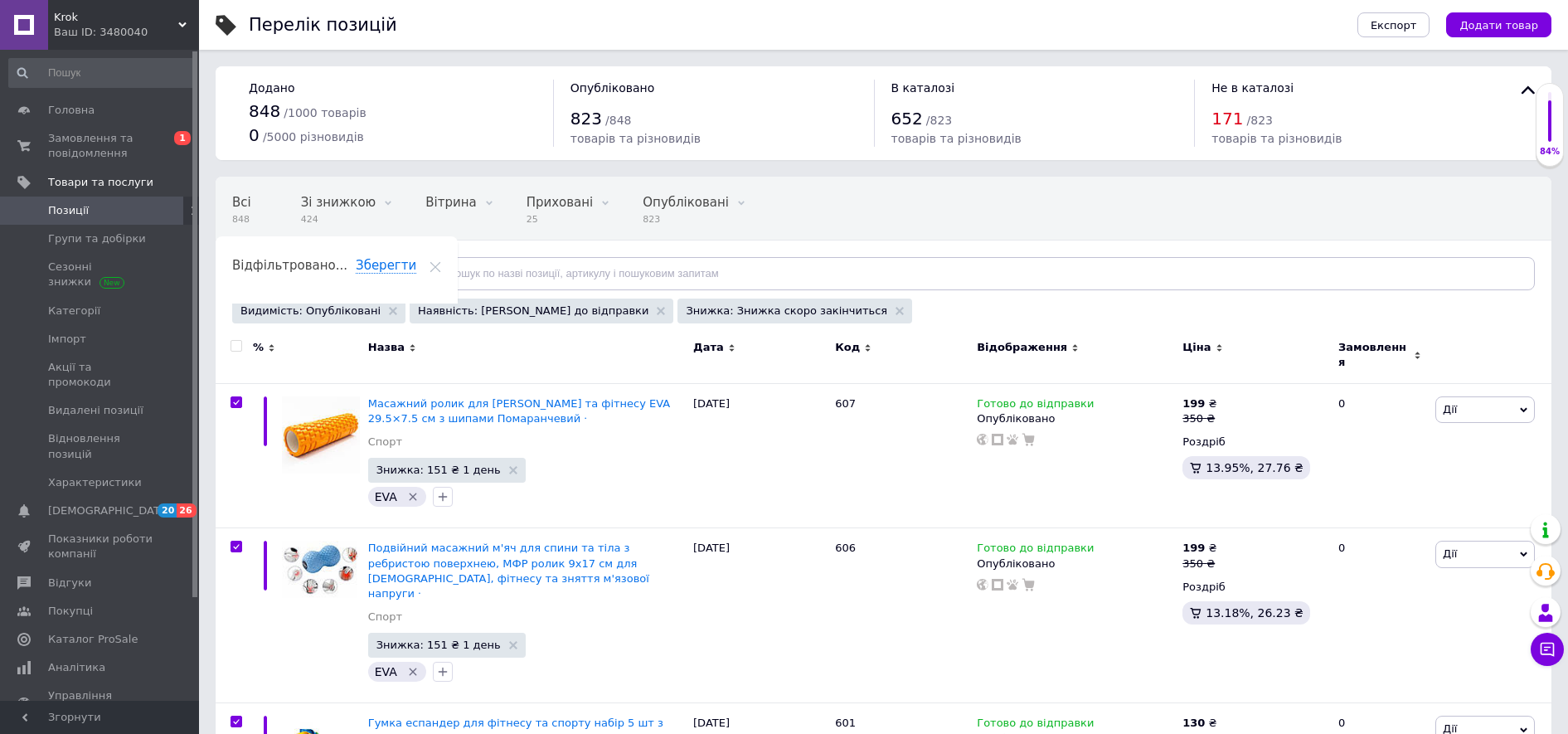
checkbox input "true"
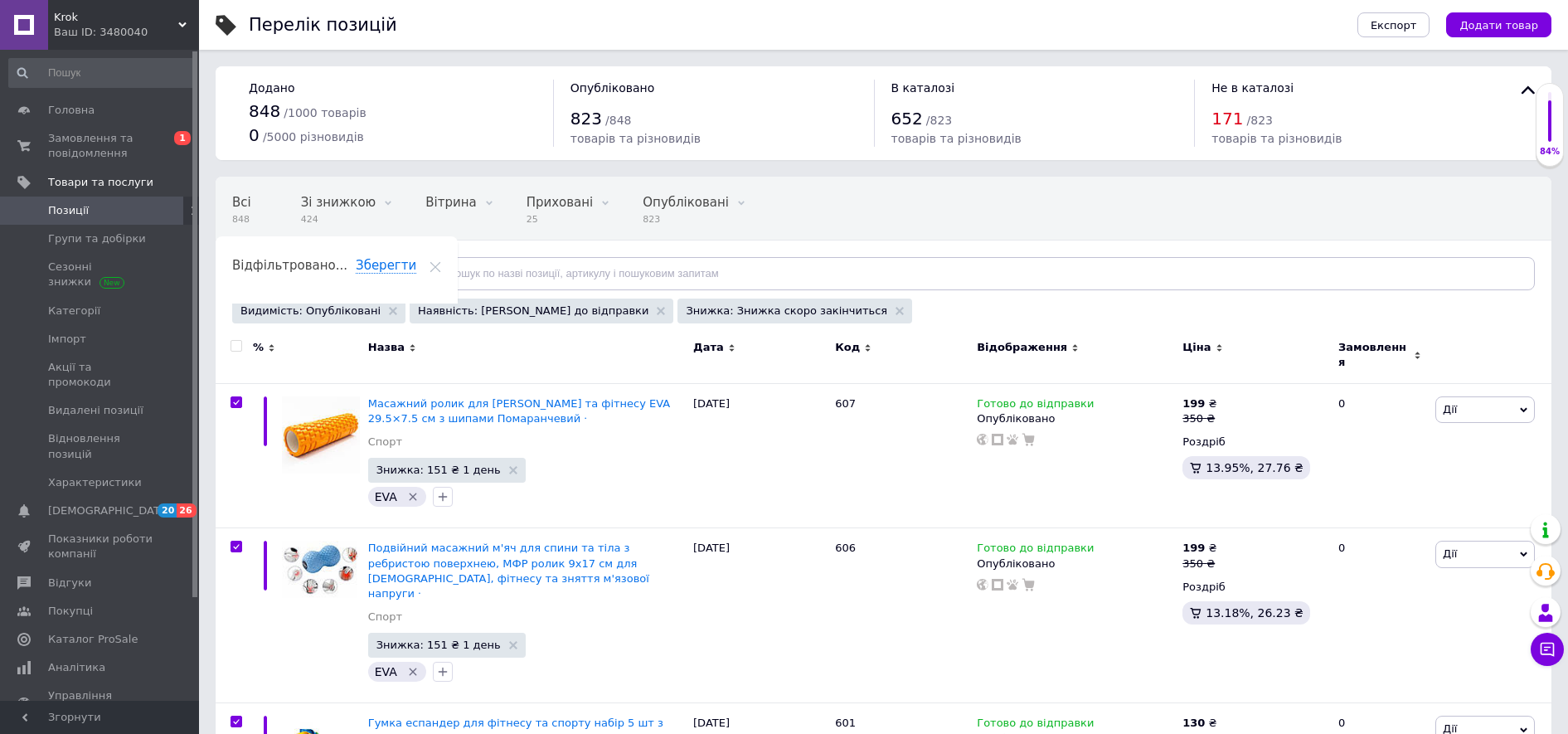
checkbox input "true"
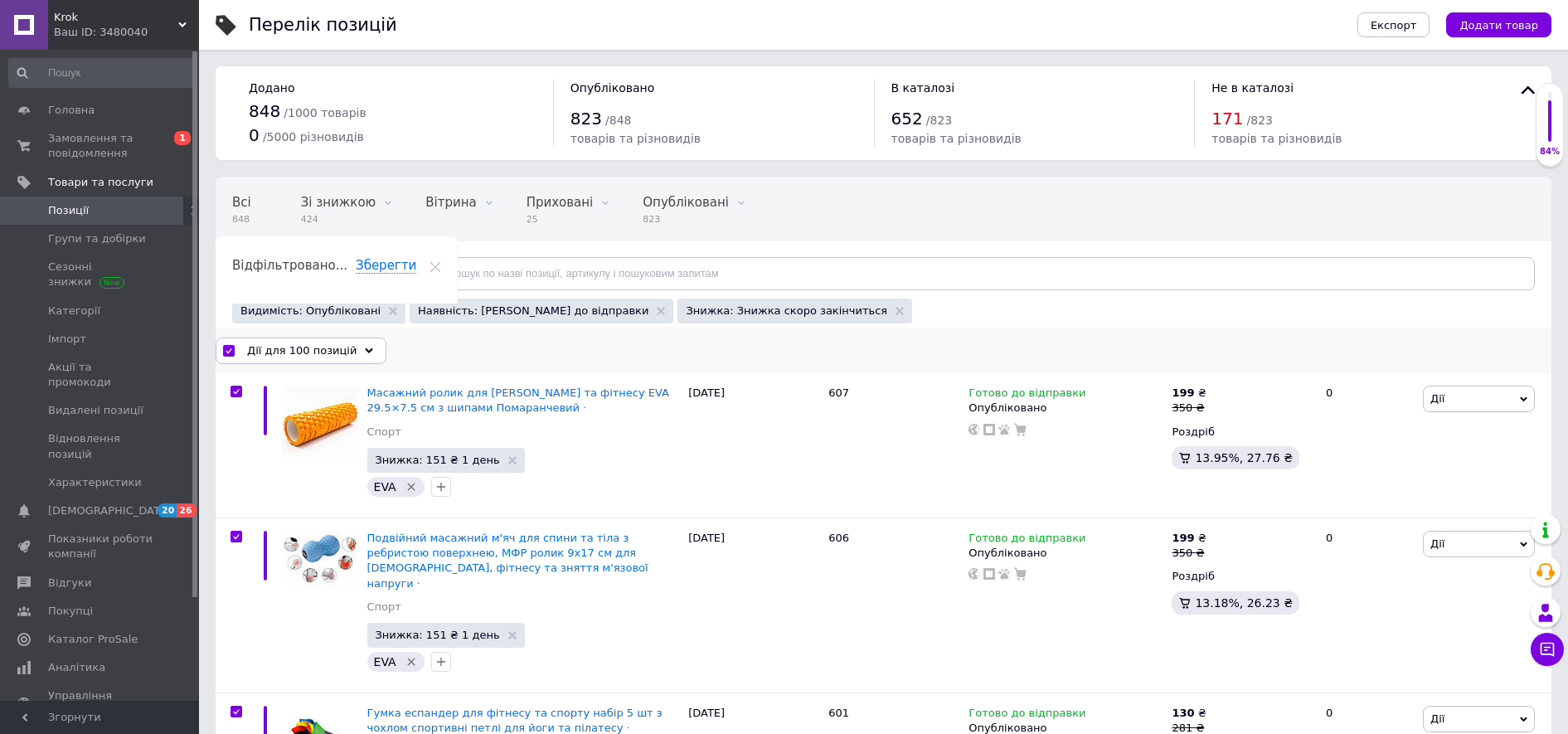
click at [278, 349] on span "Дії для 100 позицій" at bounding box center [302, 351] width 110 height 15
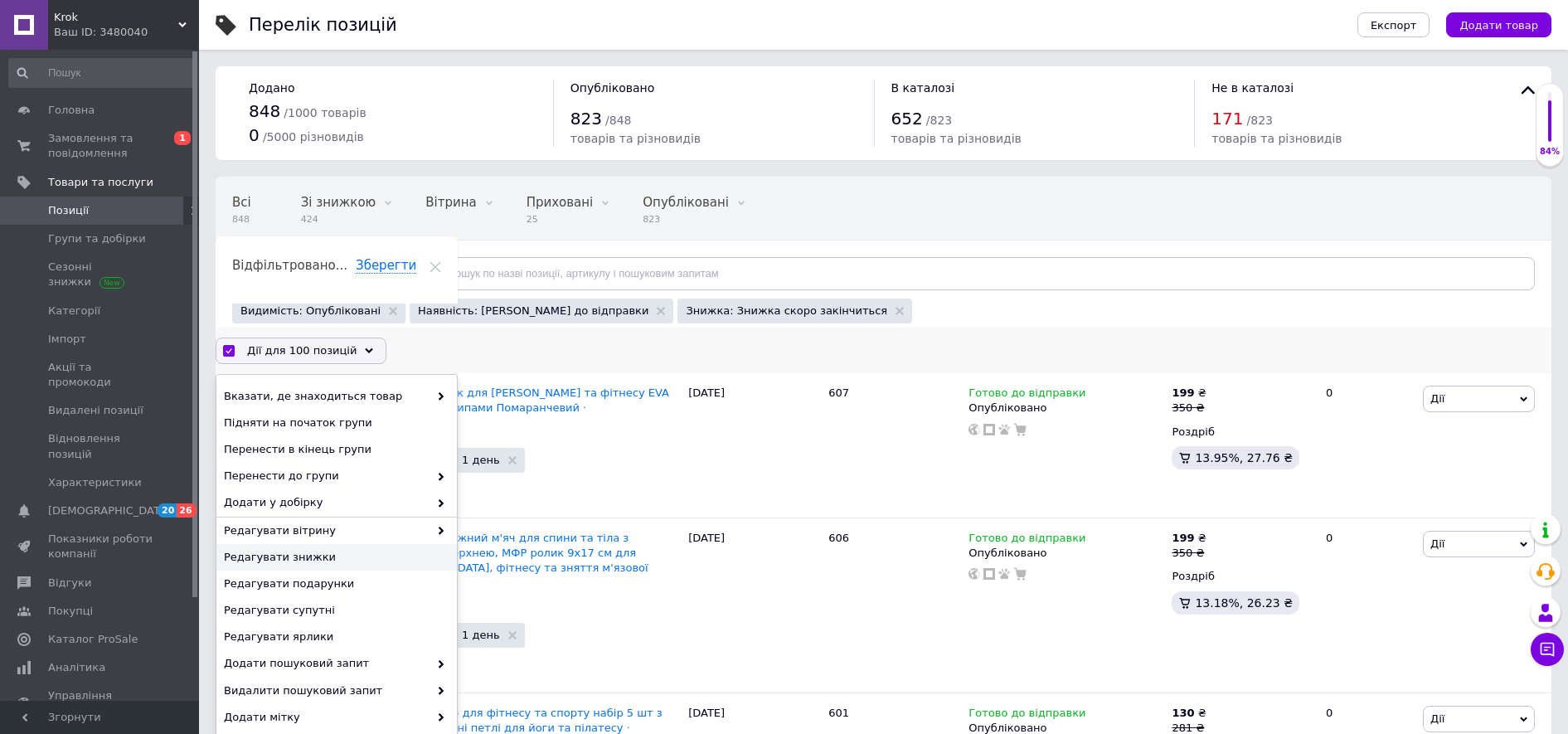
click at [317, 551] on span "Редагувати знижки" at bounding box center [335, 557] width 221 height 15
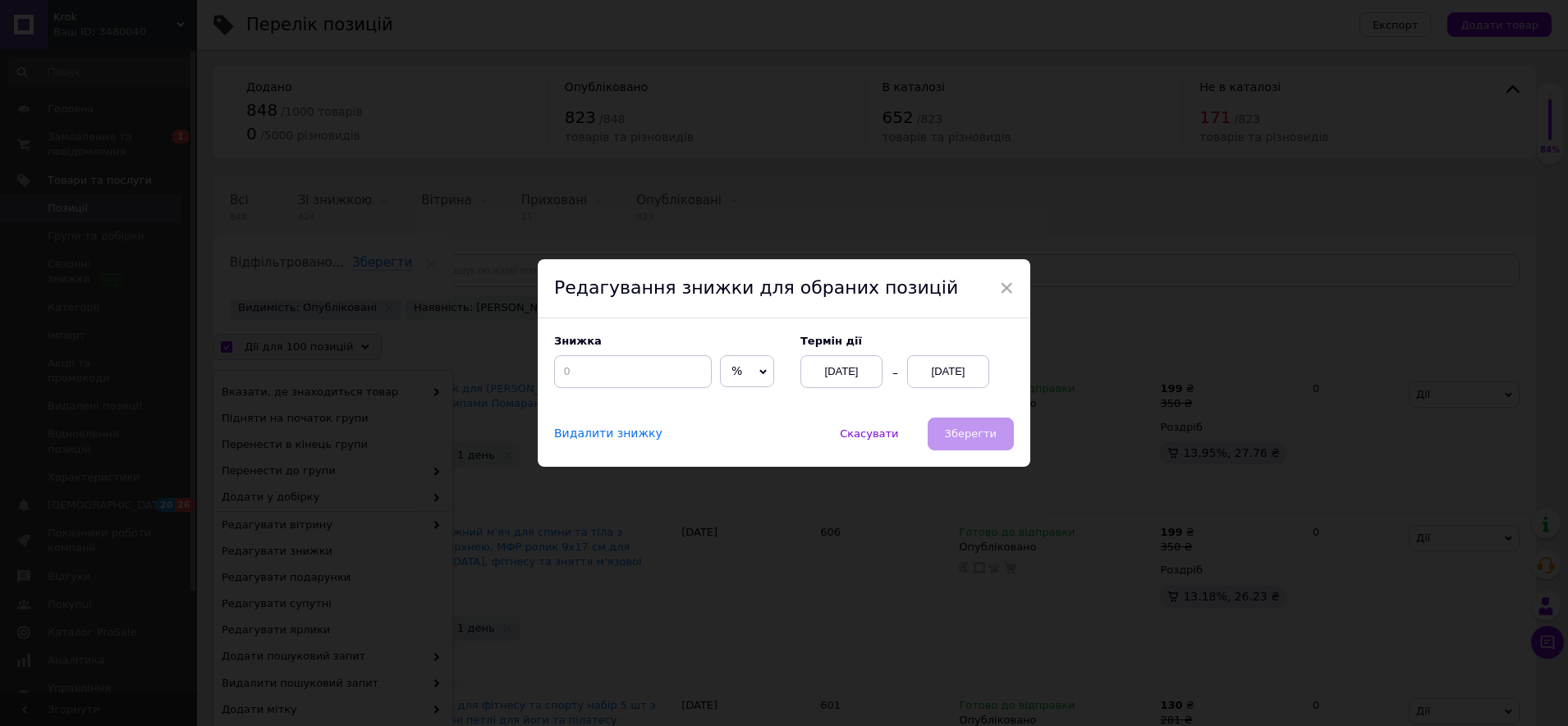
click at [930, 373] on div "[DATE]" at bounding box center [948, 371] width 82 height 33
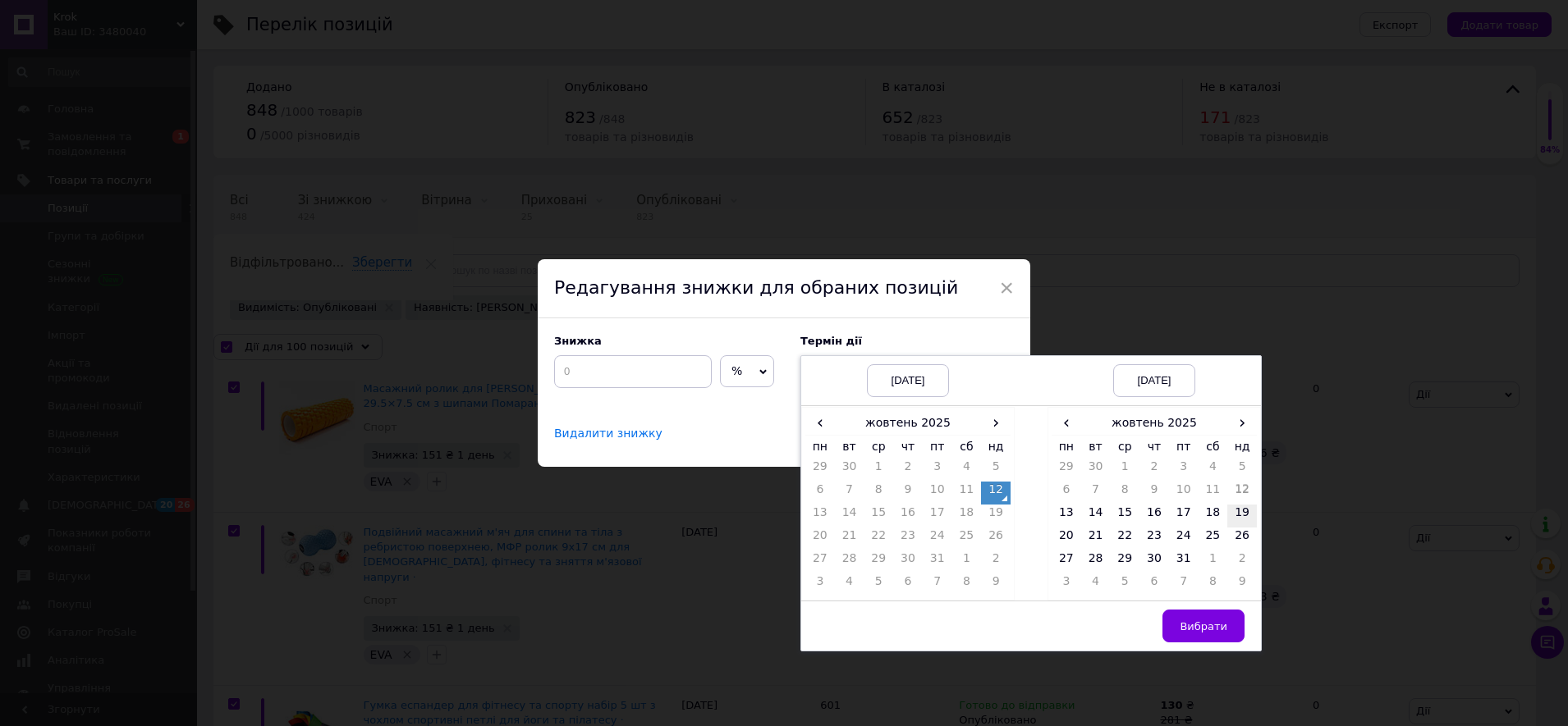
click at [1236, 520] on td "19" at bounding box center [1242, 515] width 30 height 23
click at [1207, 627] on span "Вибрати" at bounding box center [1203, 626] width 48 height 13
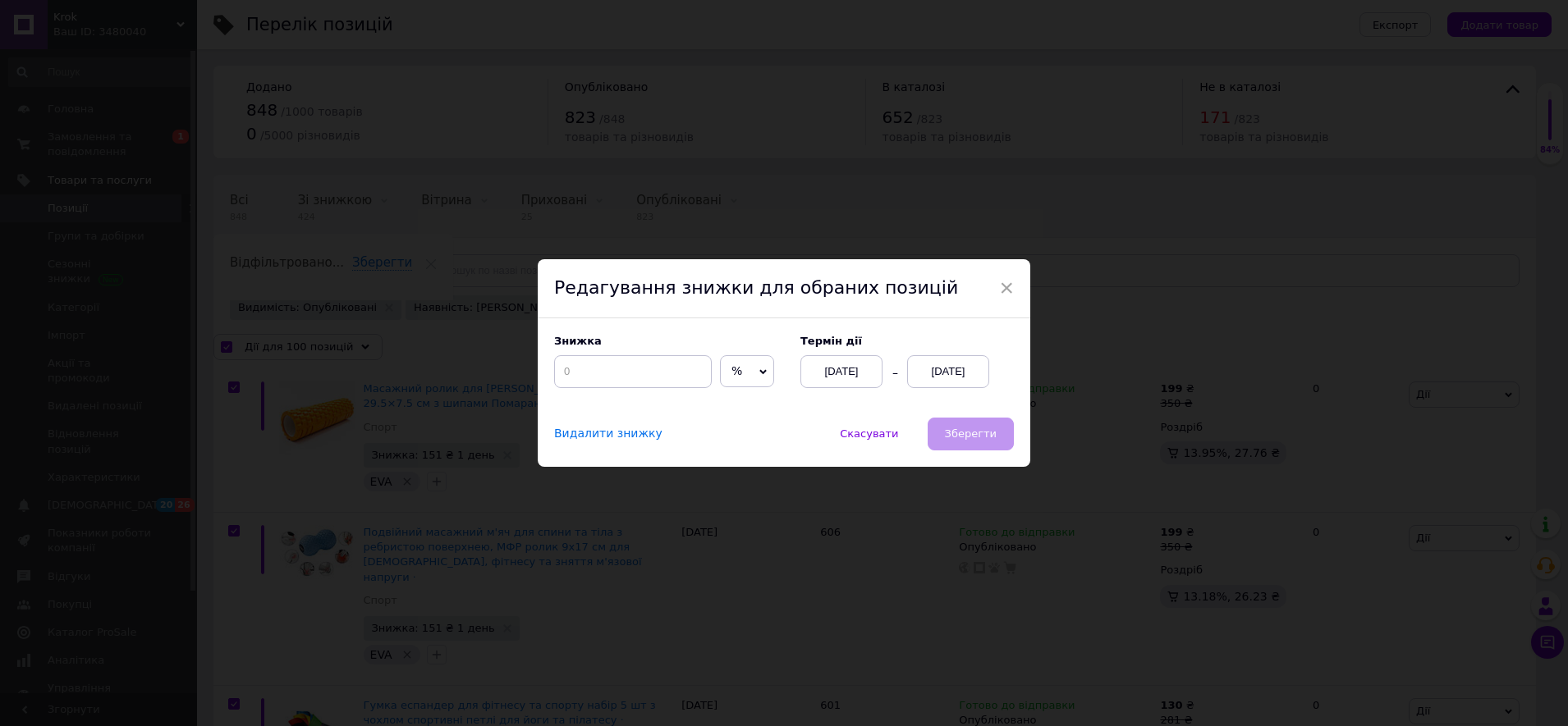
click at [752, 370] on span "%" at bounding box center [747, 371] width 54 height 33
drag, startPoint x: 751, startPoint y: 404, endPoint x: 663, endPoint y: 380, distance: 91.2
click at [750, 404] on li "₴" at bounding box center [747, 405] width 53 height 23
click at [653, 376] on input at bounding box center [633, 371] width 158 height 33
type input "151"
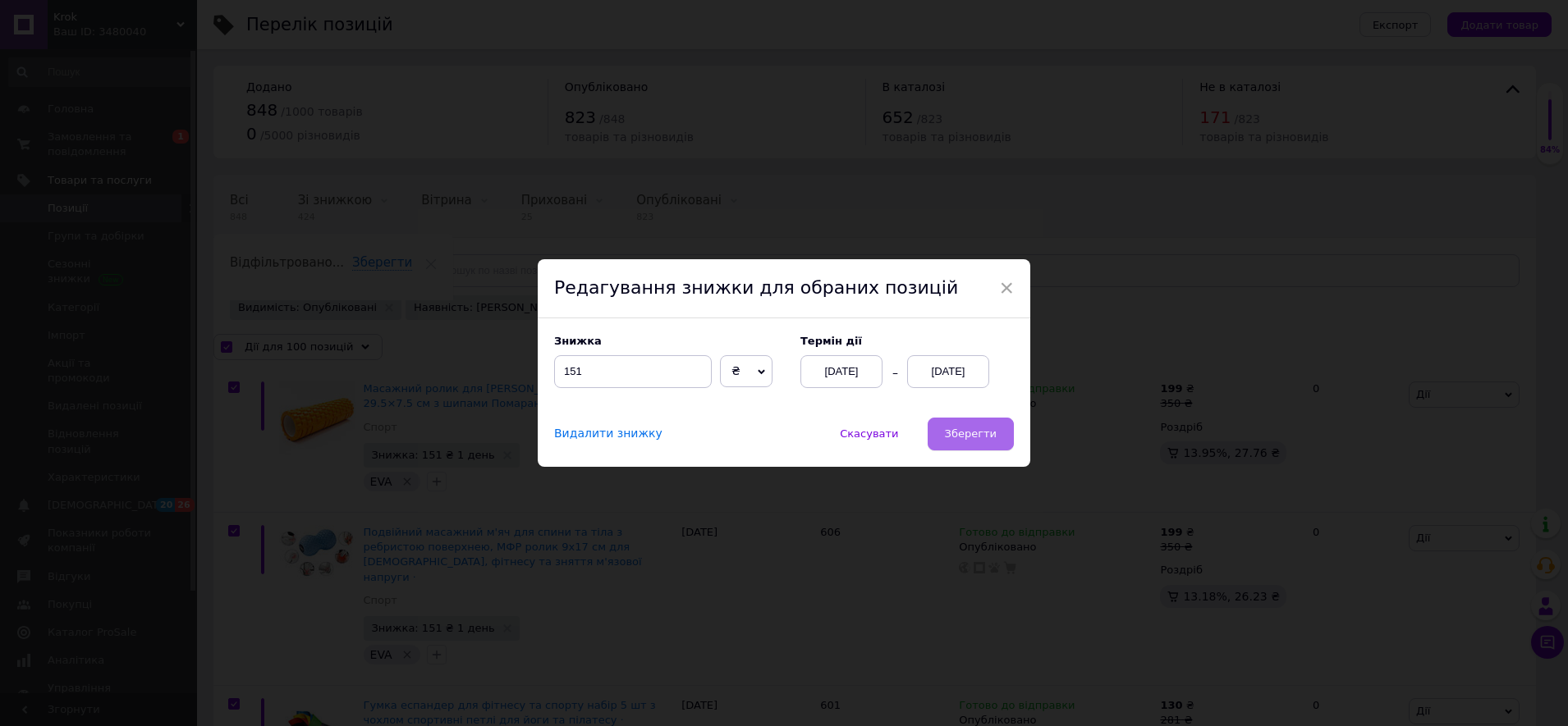
click at [984, 432] on span "Зберегти" at bounding box center [970, 434] width 52 height 13
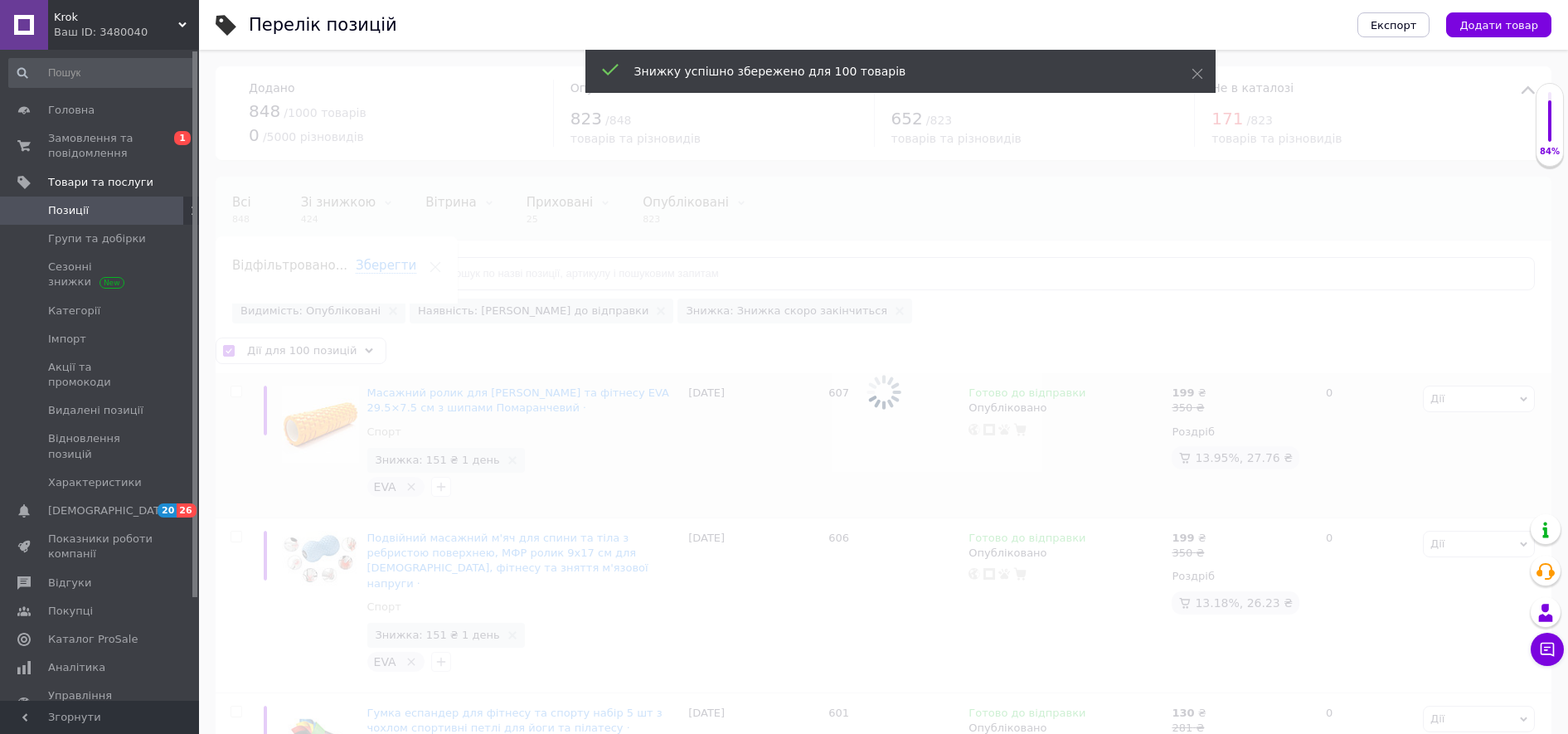
checkbox input "false"
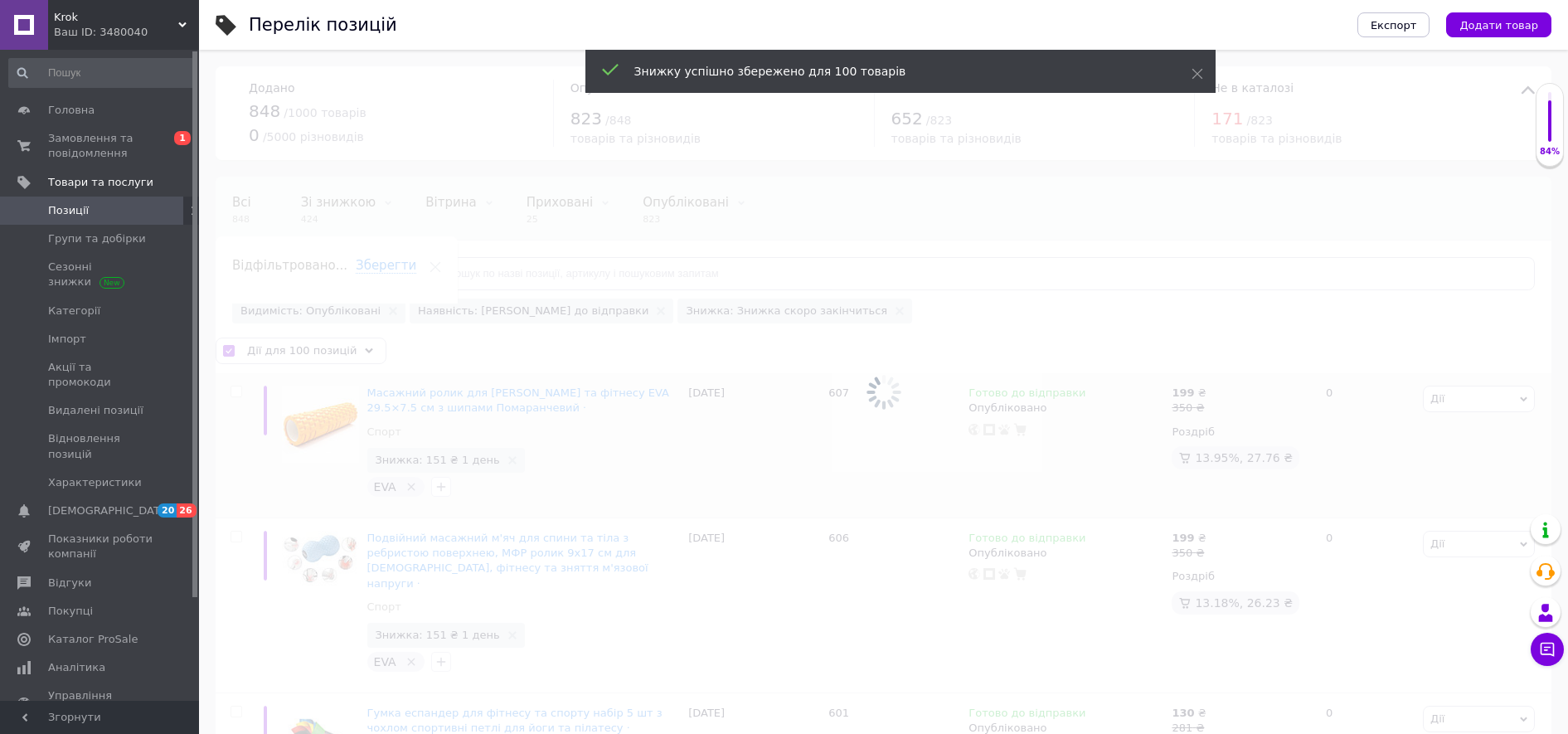
checkbox input "false"
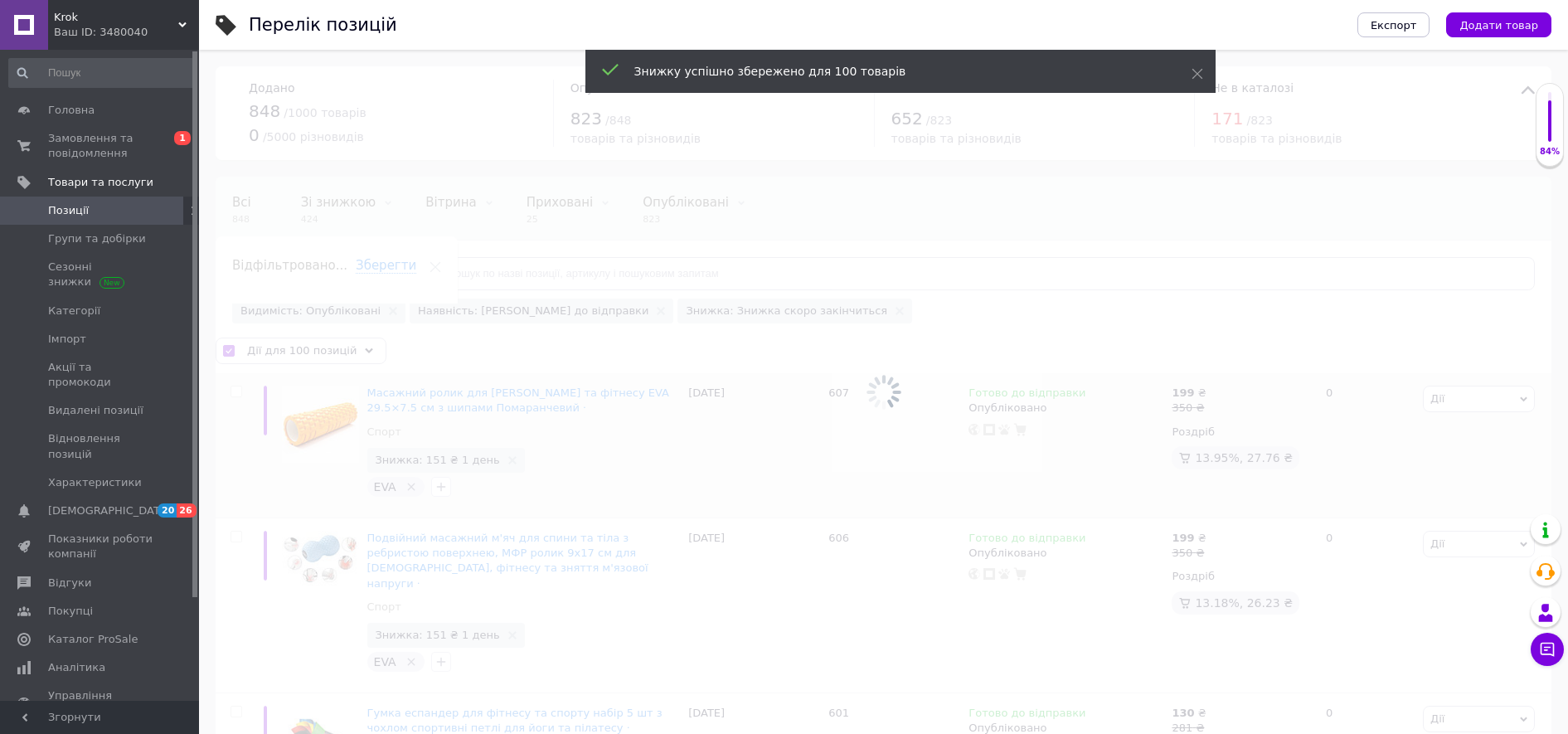
checkbox input "false"
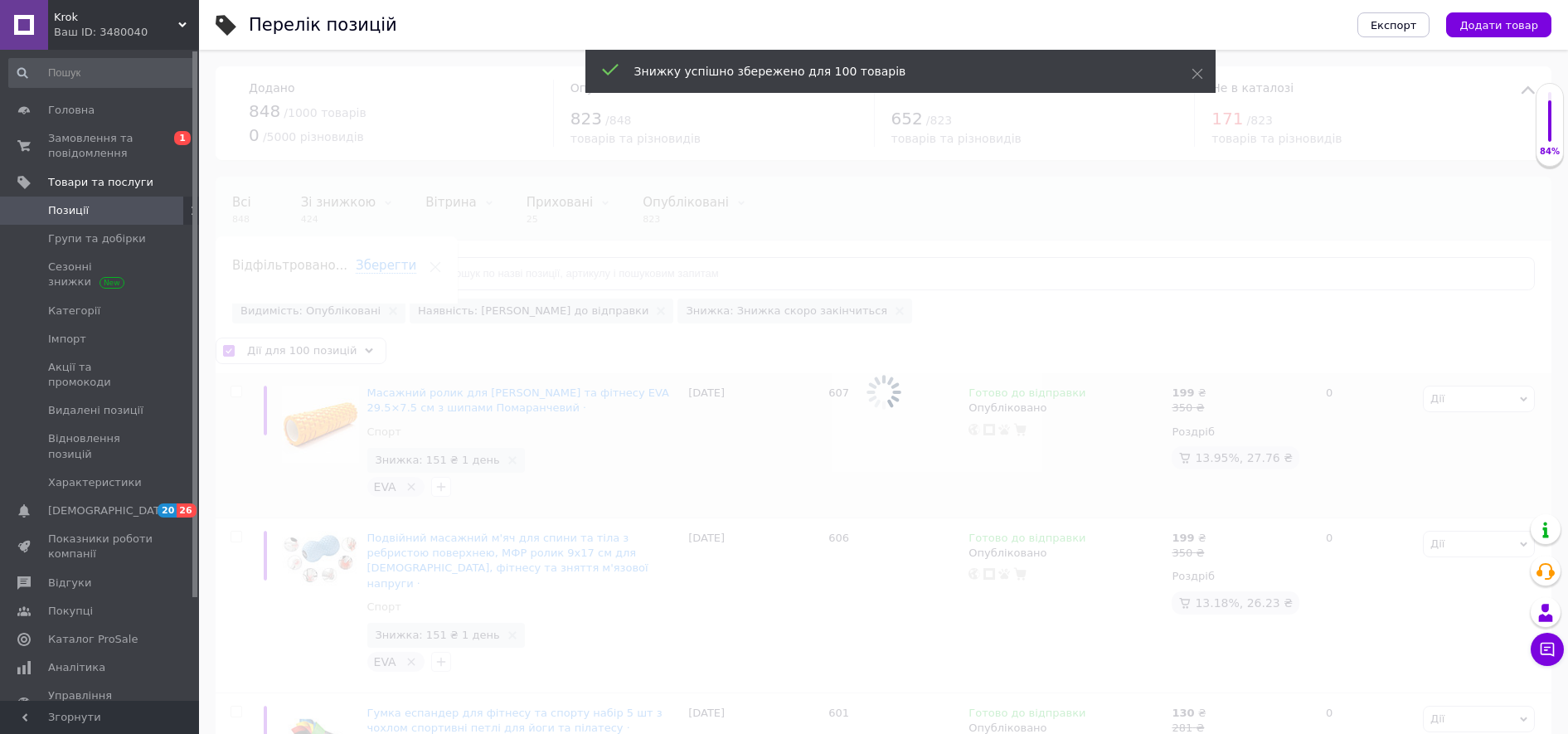
checkbox input "false"
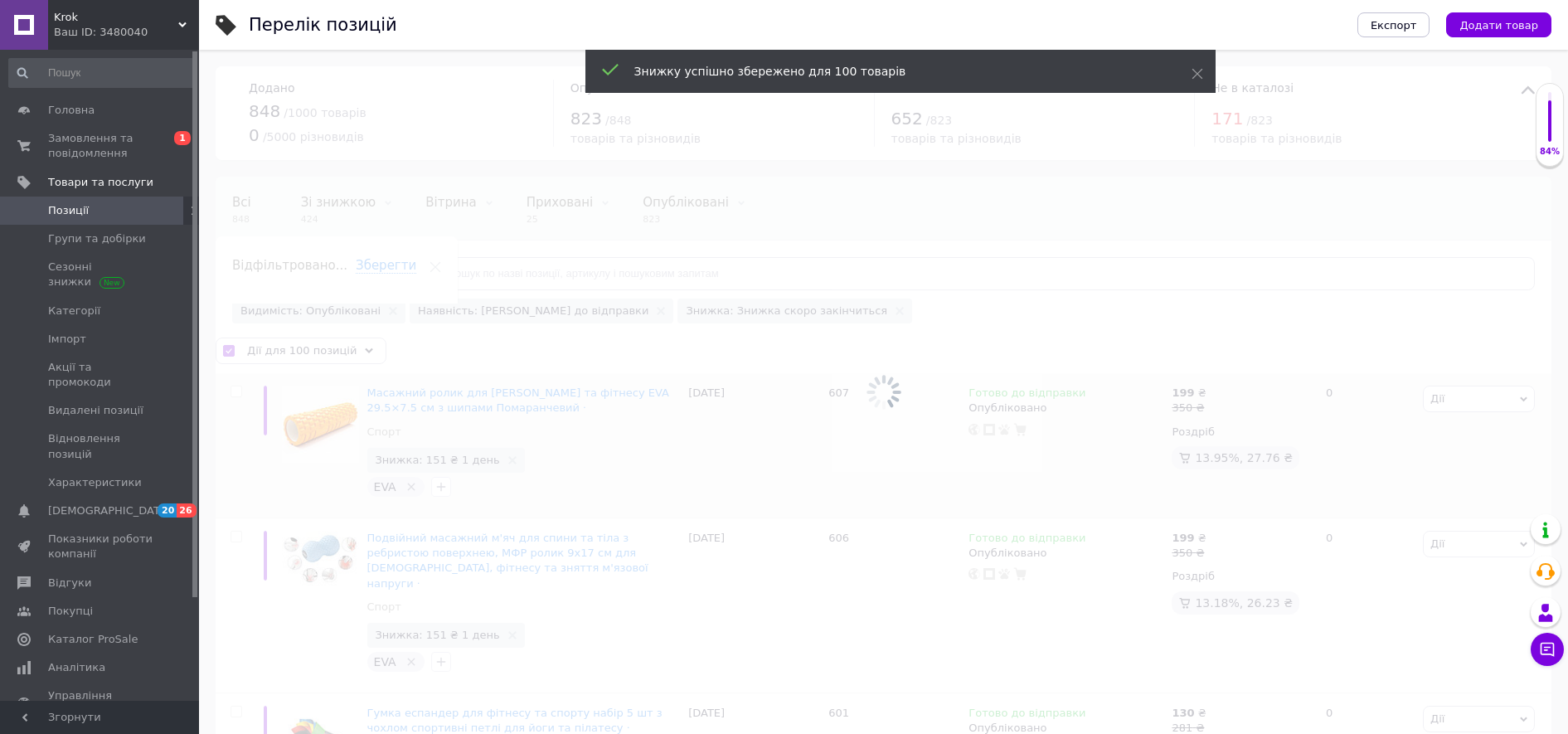
checkbox input "false"
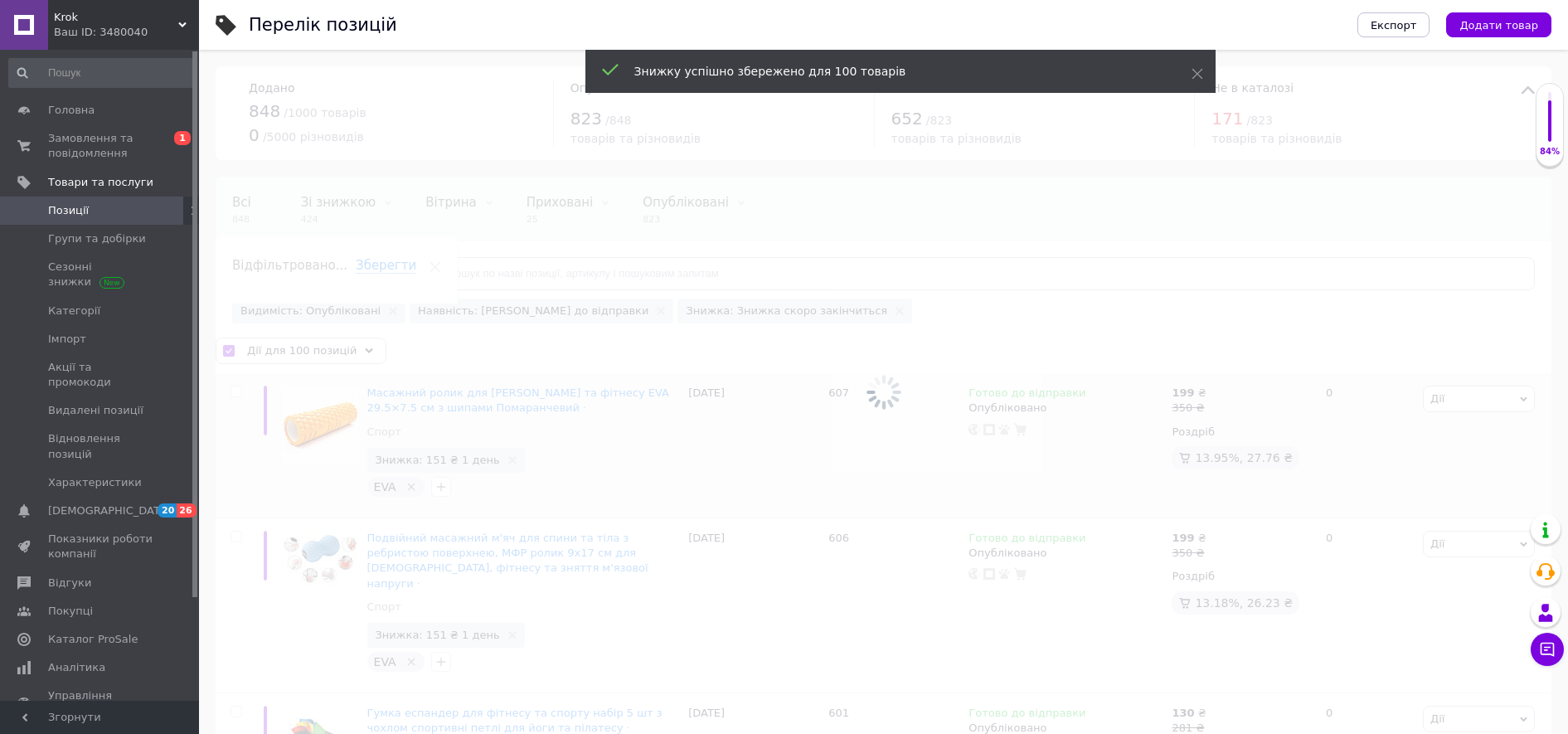
checkbox input "false"
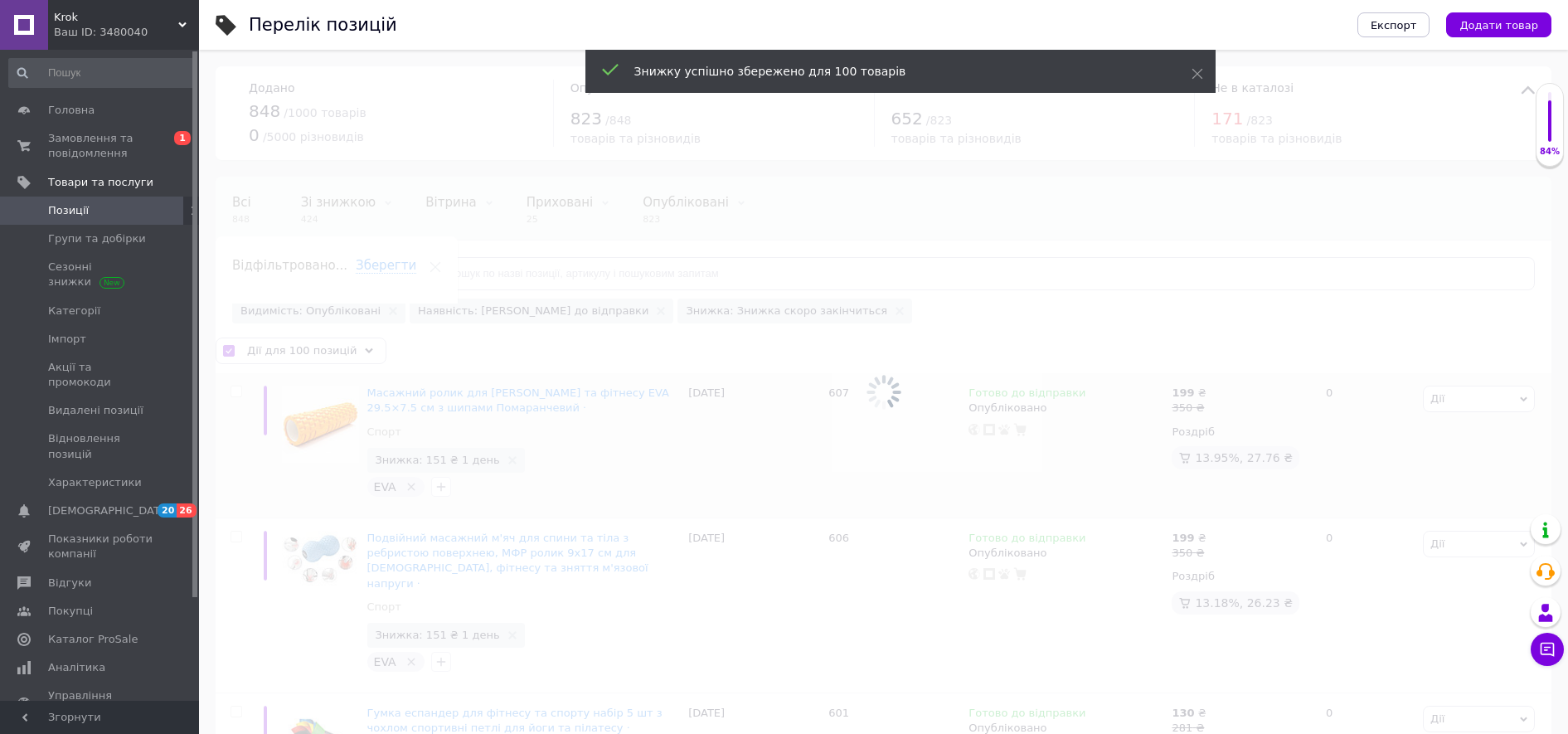
checkbox input "false"
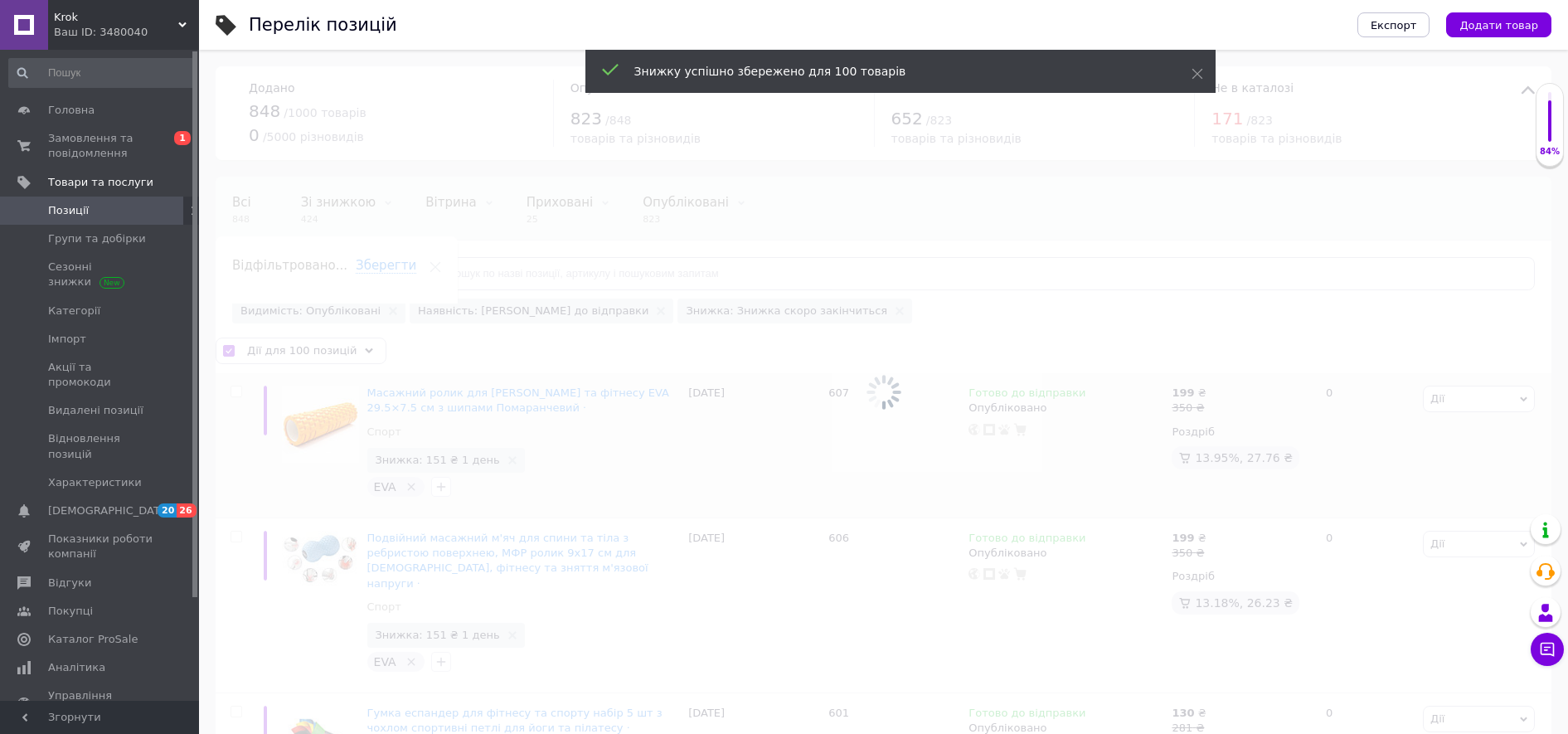
checkbox input "false"
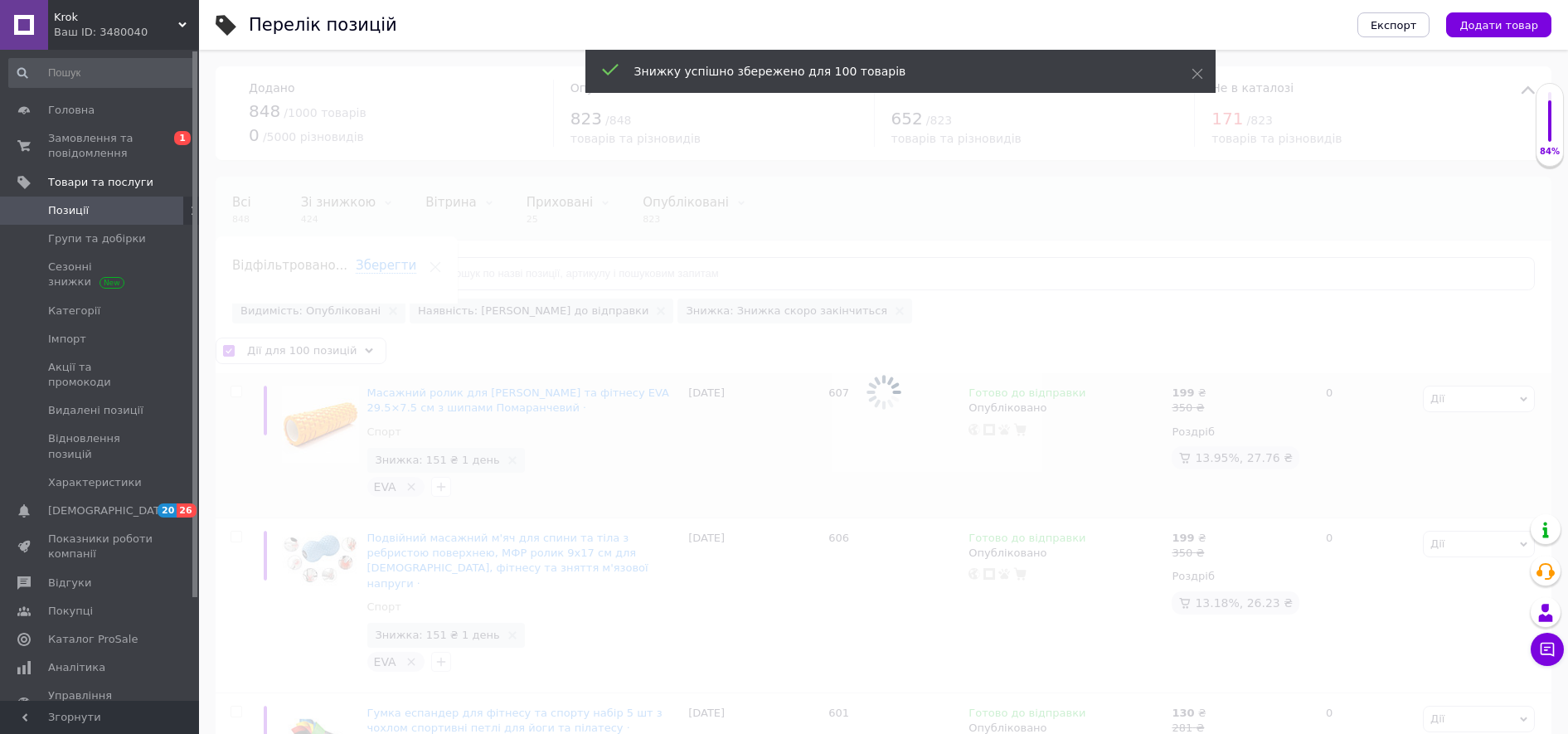
checkbox input "false"
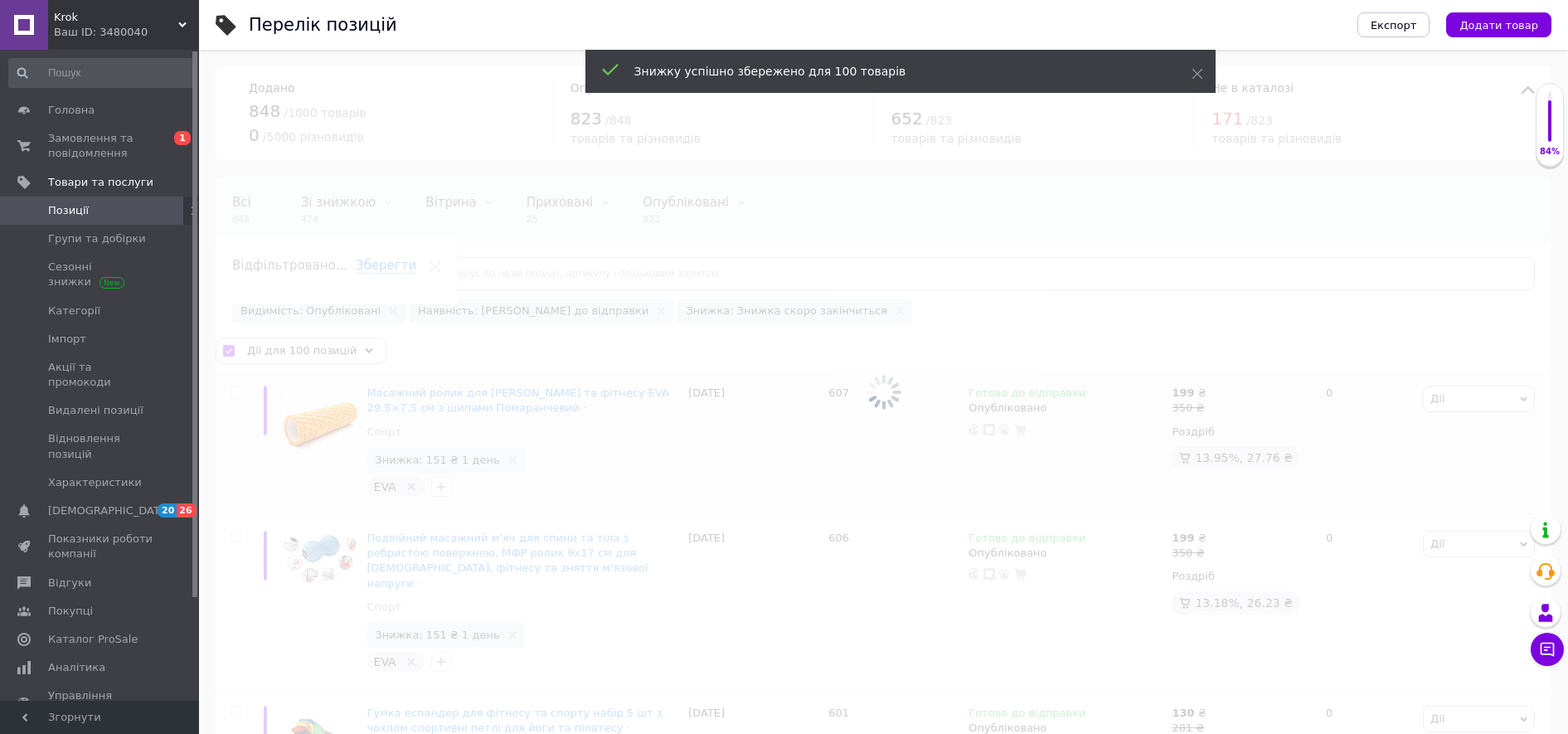
checkbox input "false"
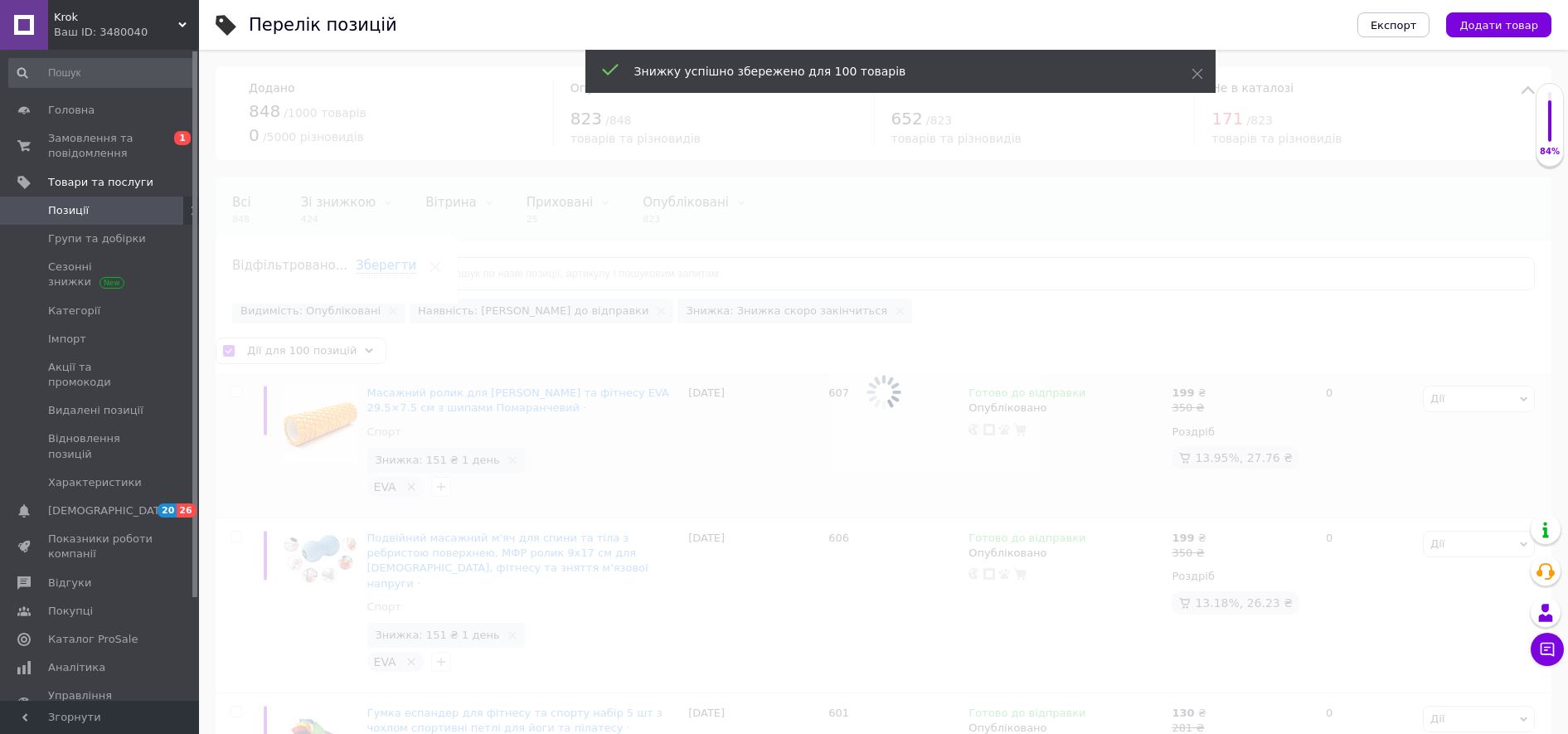
checkbox input "false"
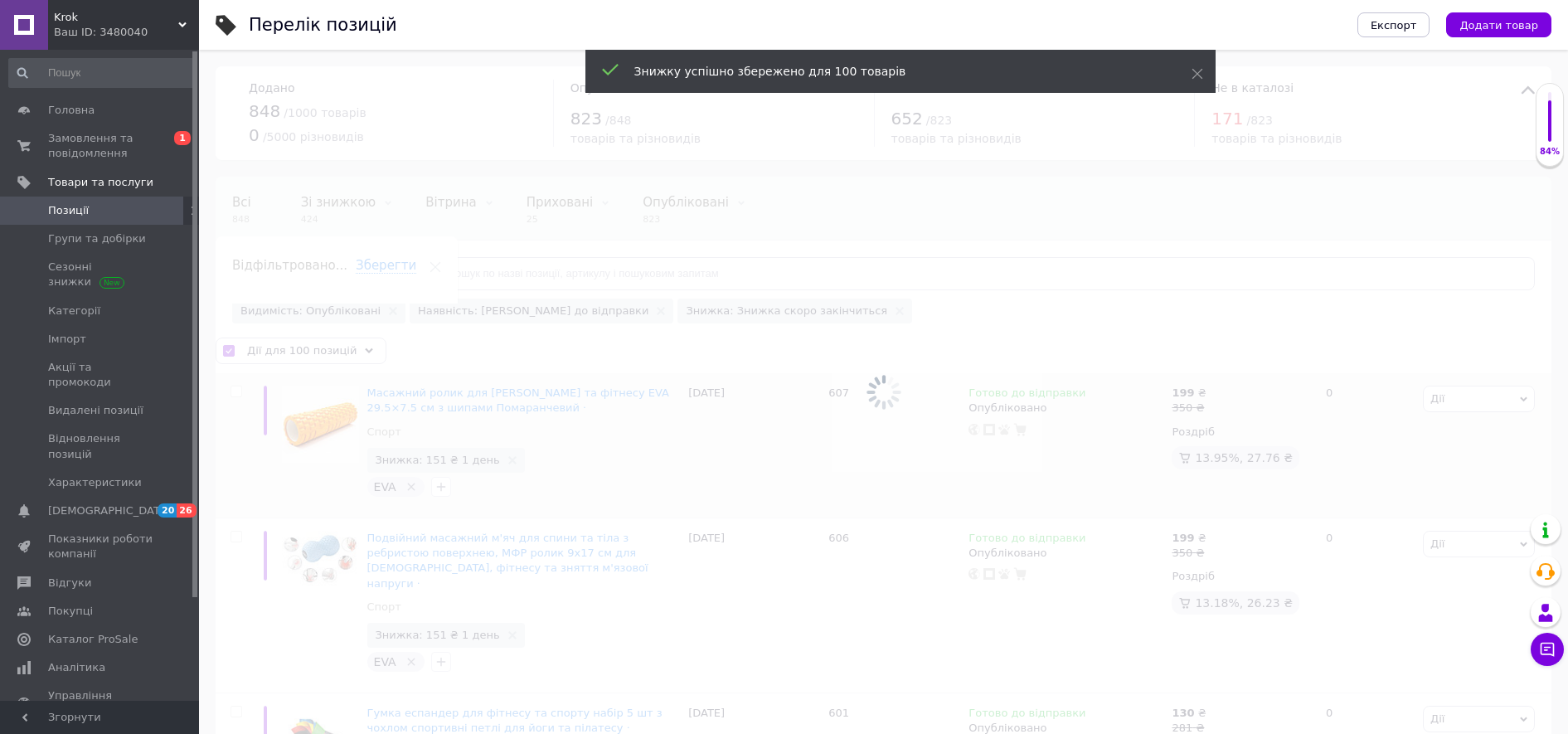
checkbox input "false"
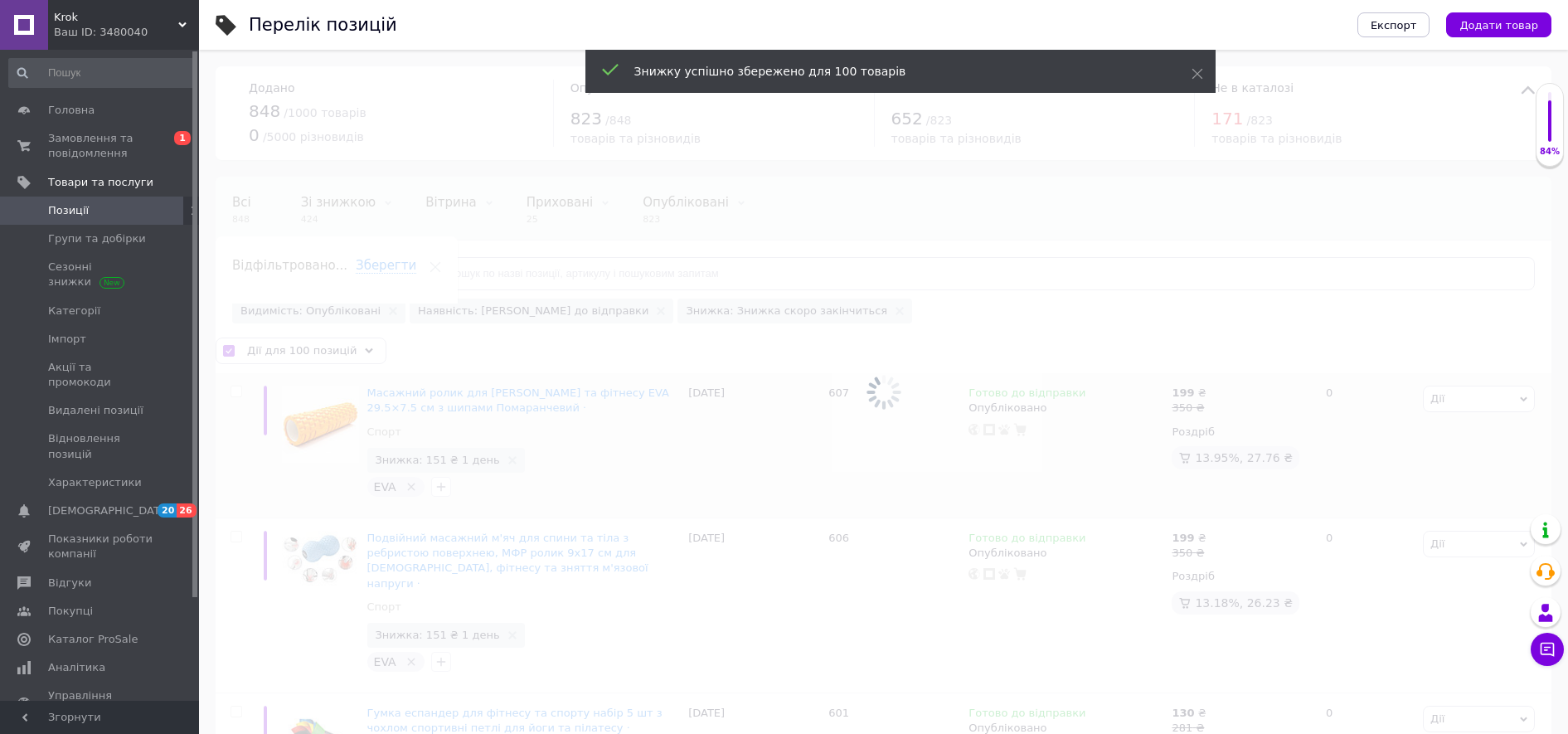
checkbox input "false"
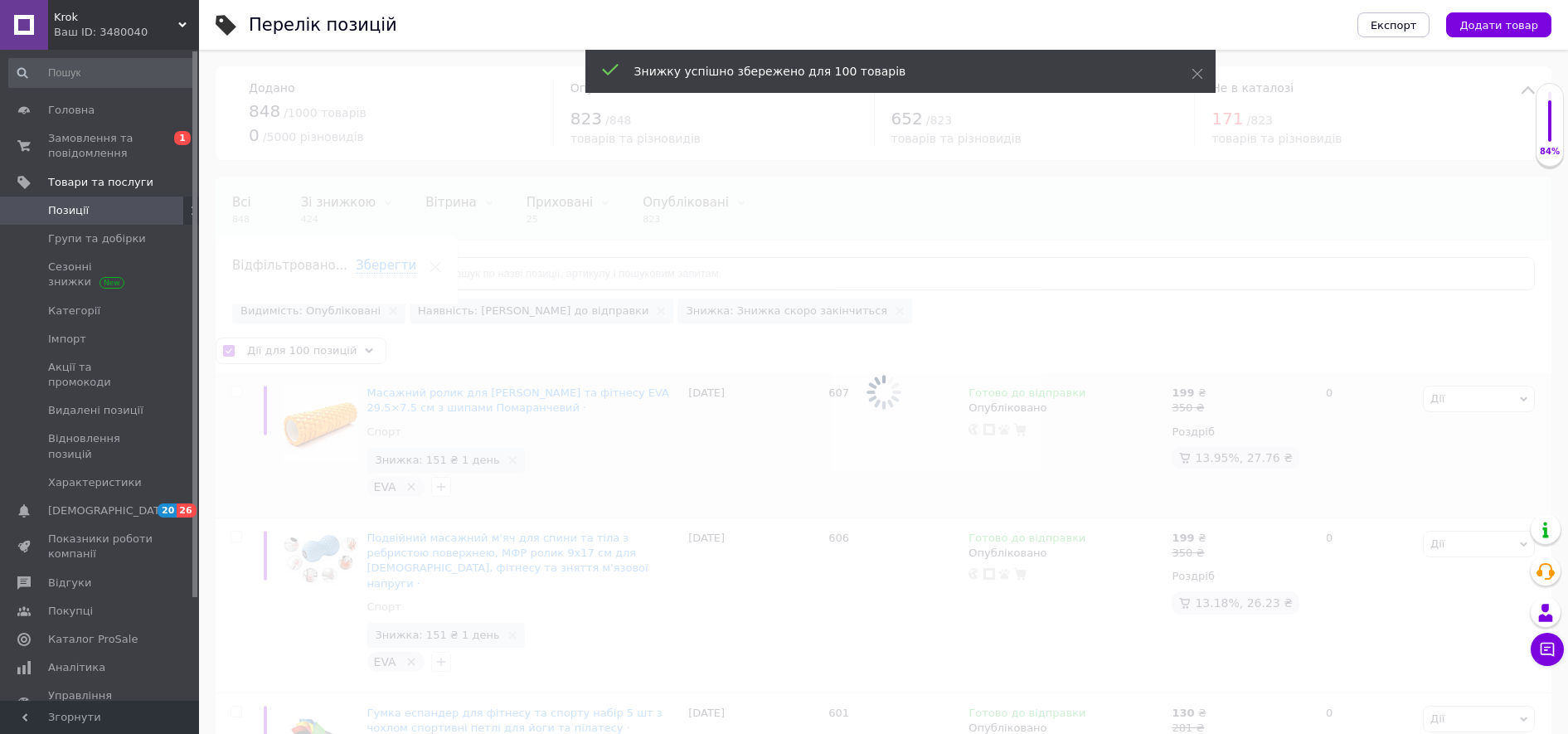
checkbox input "false"
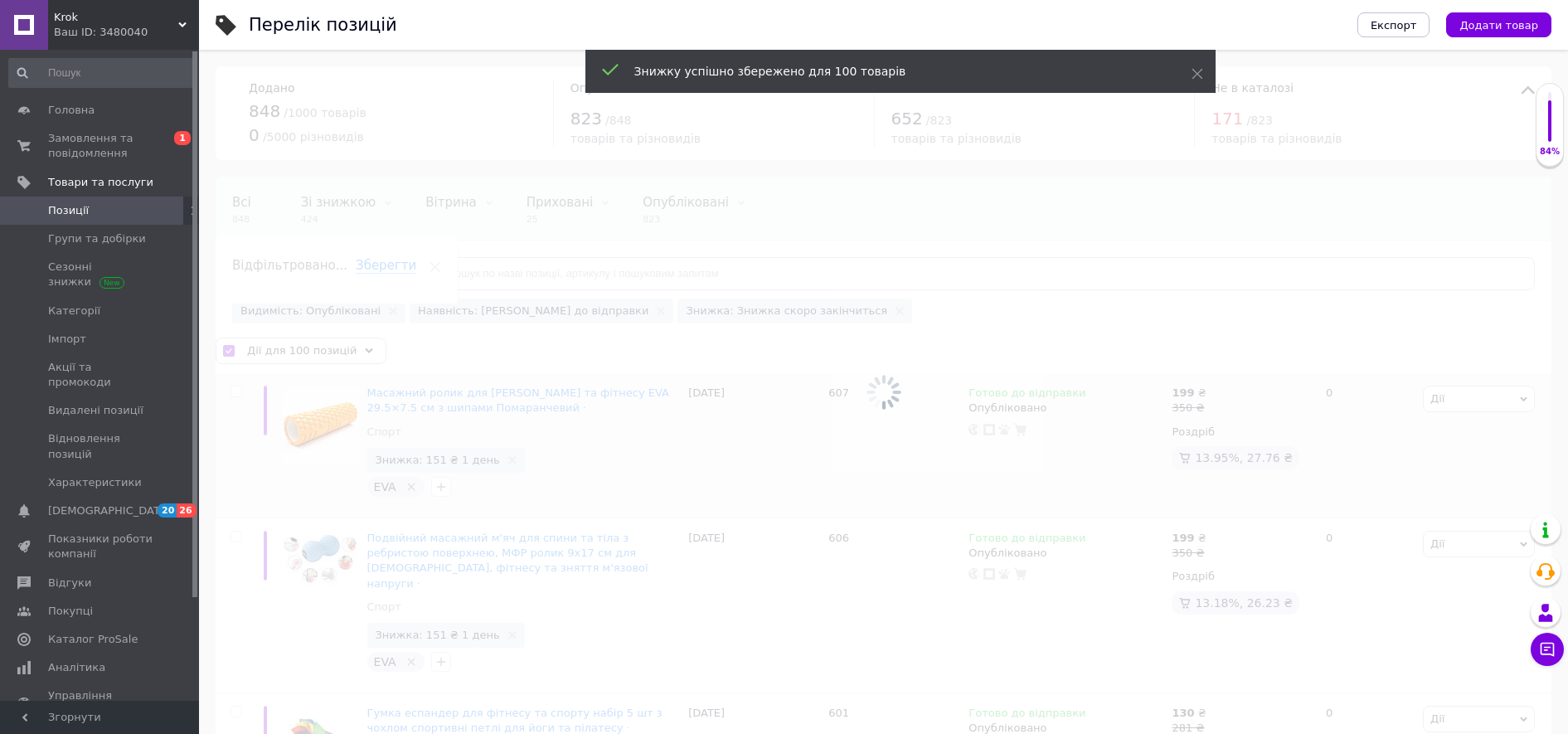
checkbox input "false"
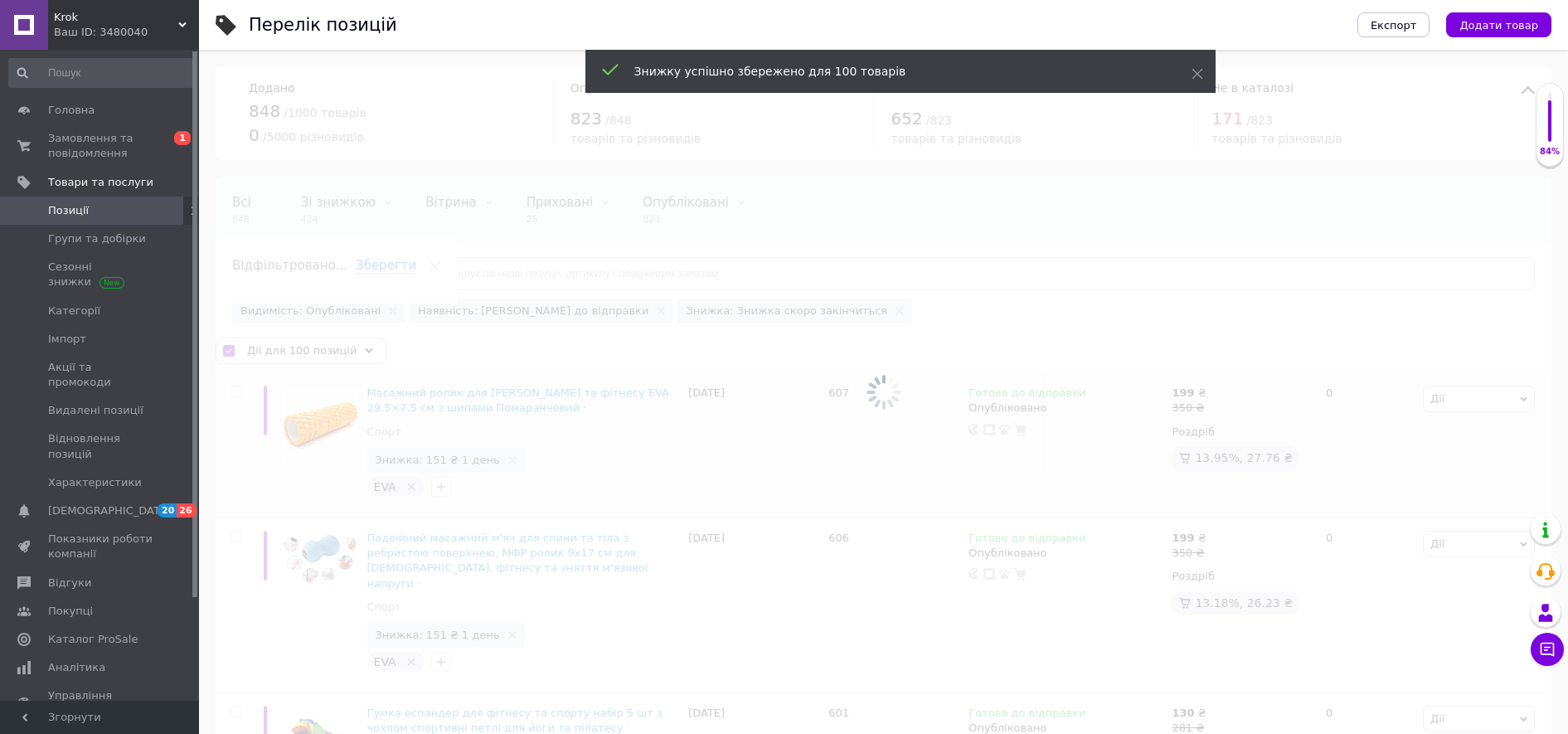
checkbox input "false"
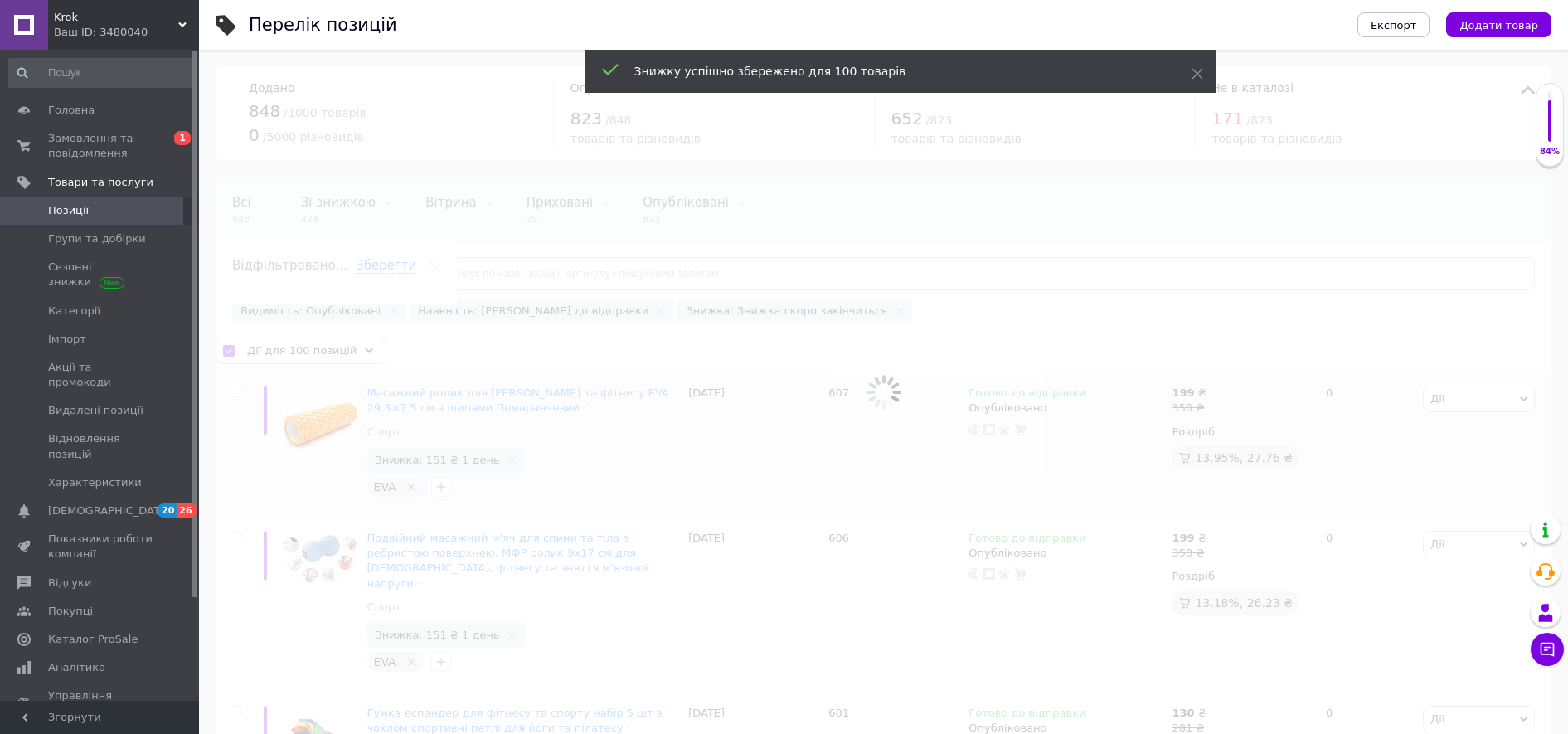
checkbox input "false"
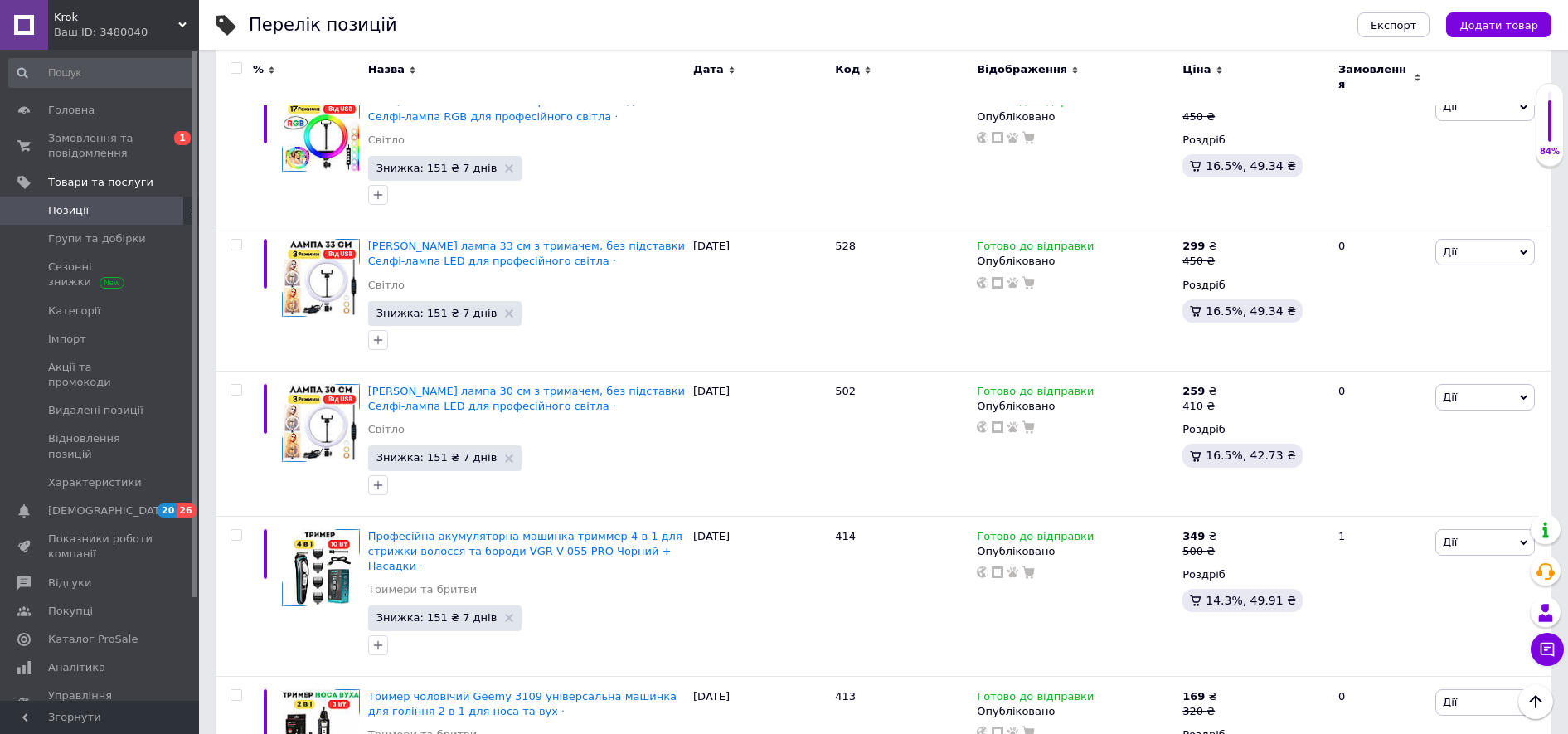
scroll to position [14526, 0]
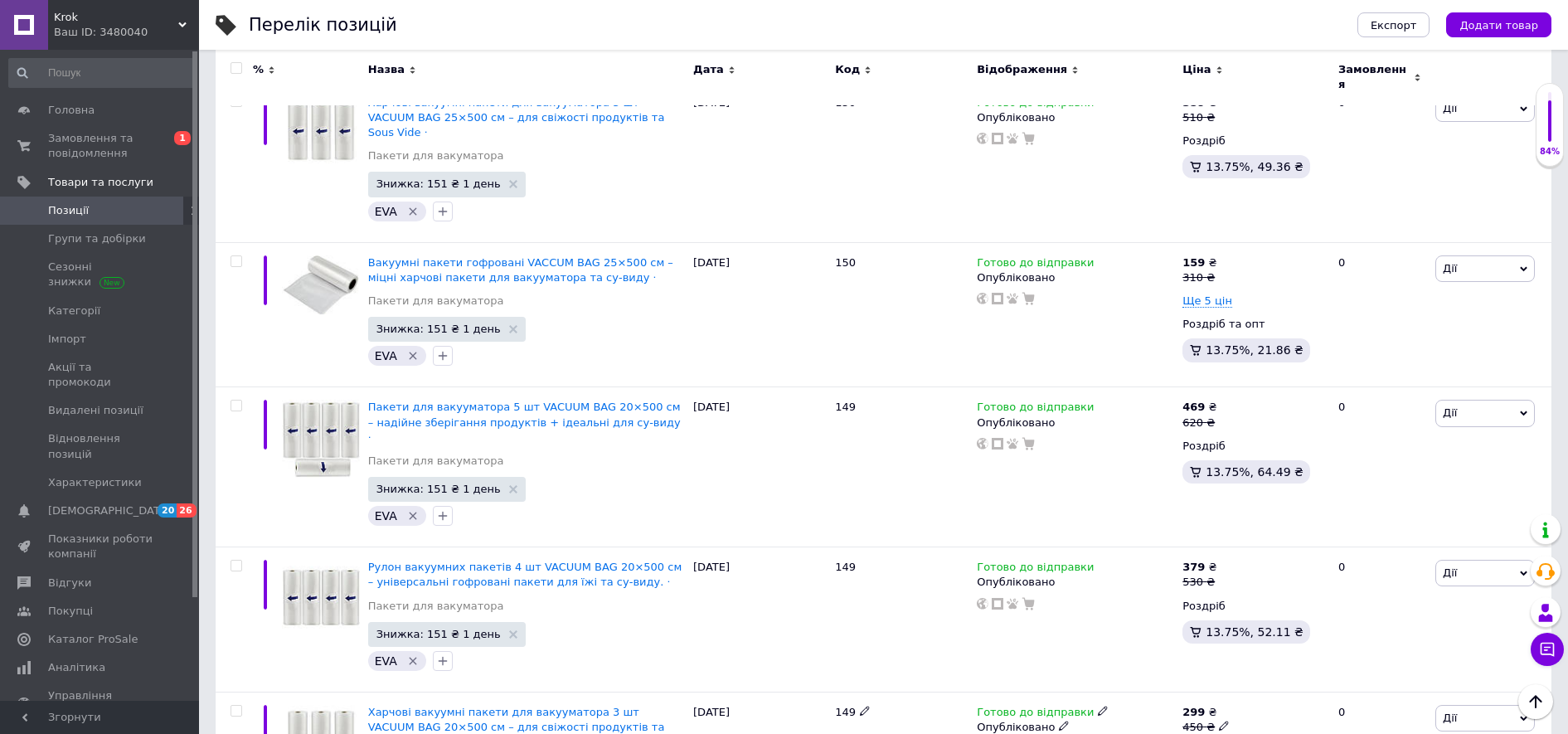
scroll to position [14263, 0]
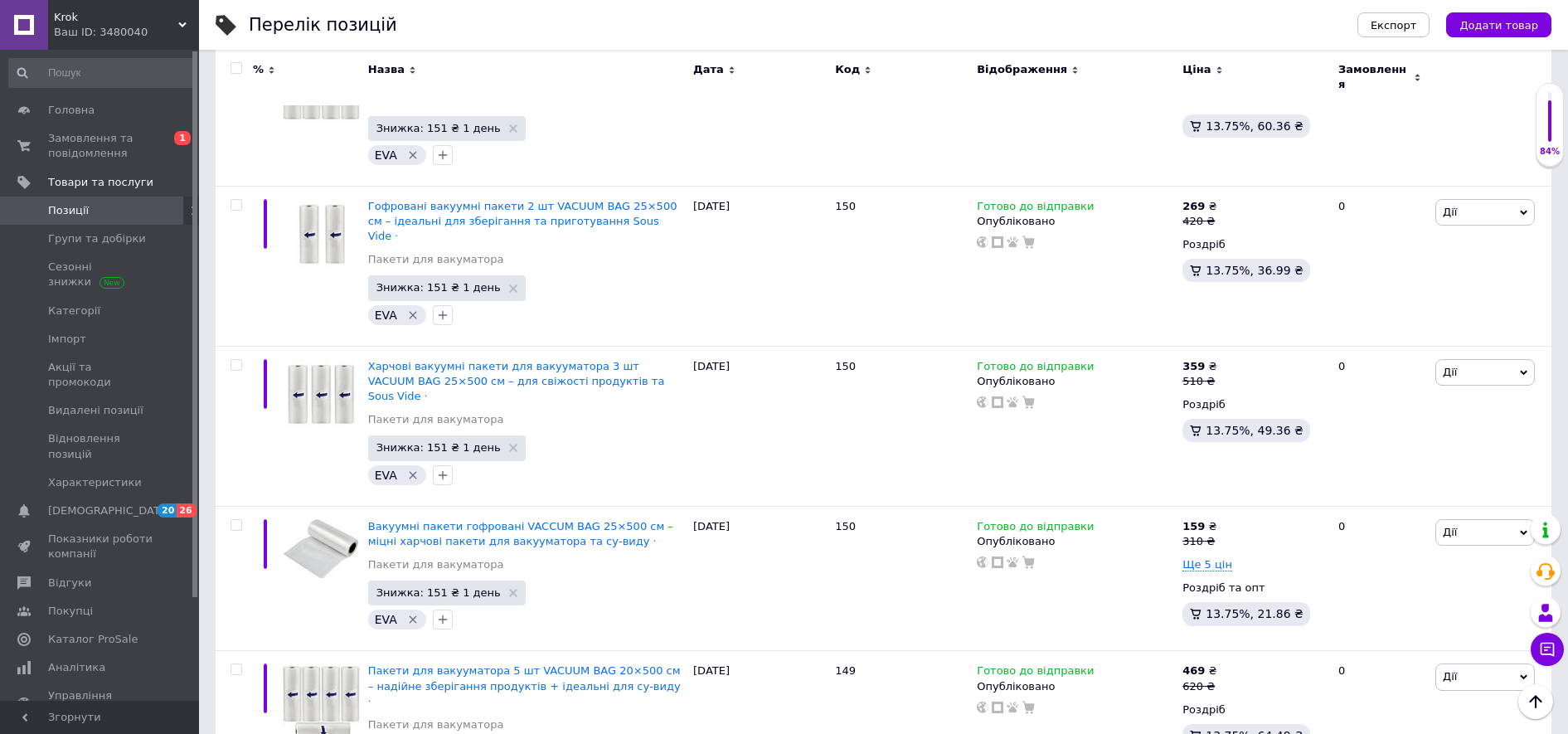
click at [240, 60] on div at bounding box center [234, 77] width 38 height 56
click at [236, 67] on input "checkbox" at bounding box center [236, 69] width 11 height 11
checkbox input "true"
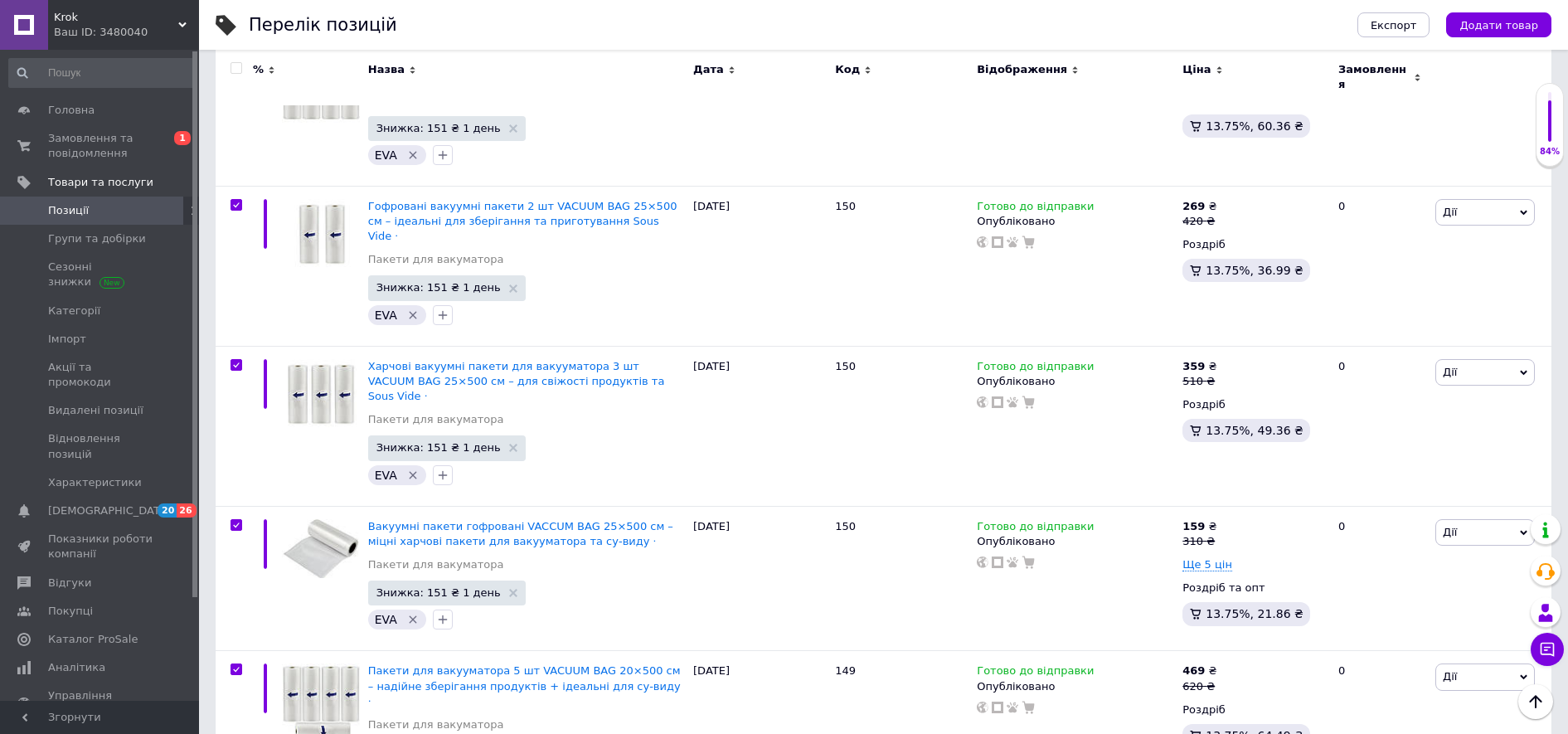
checkbox input "true"
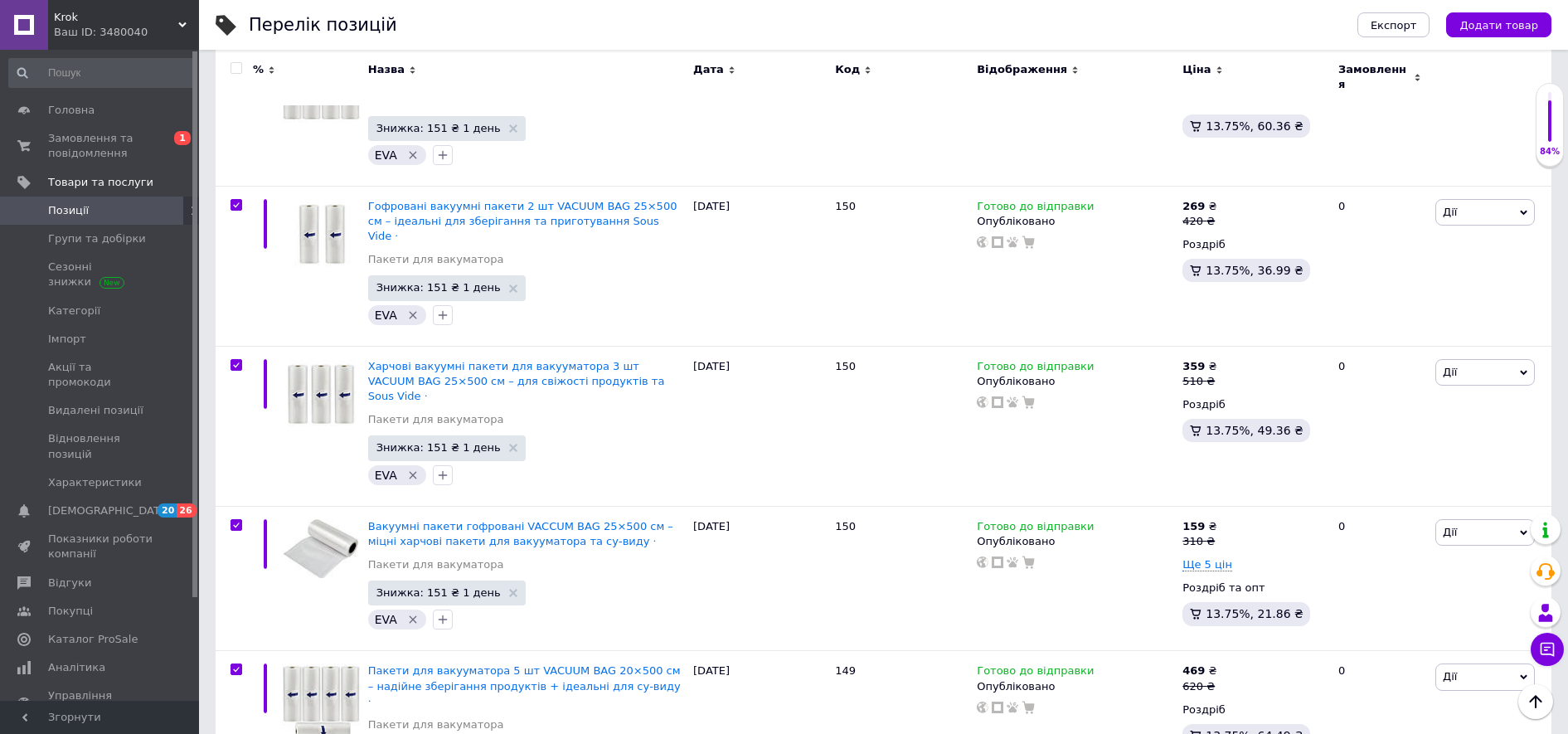
checkbox input "true"
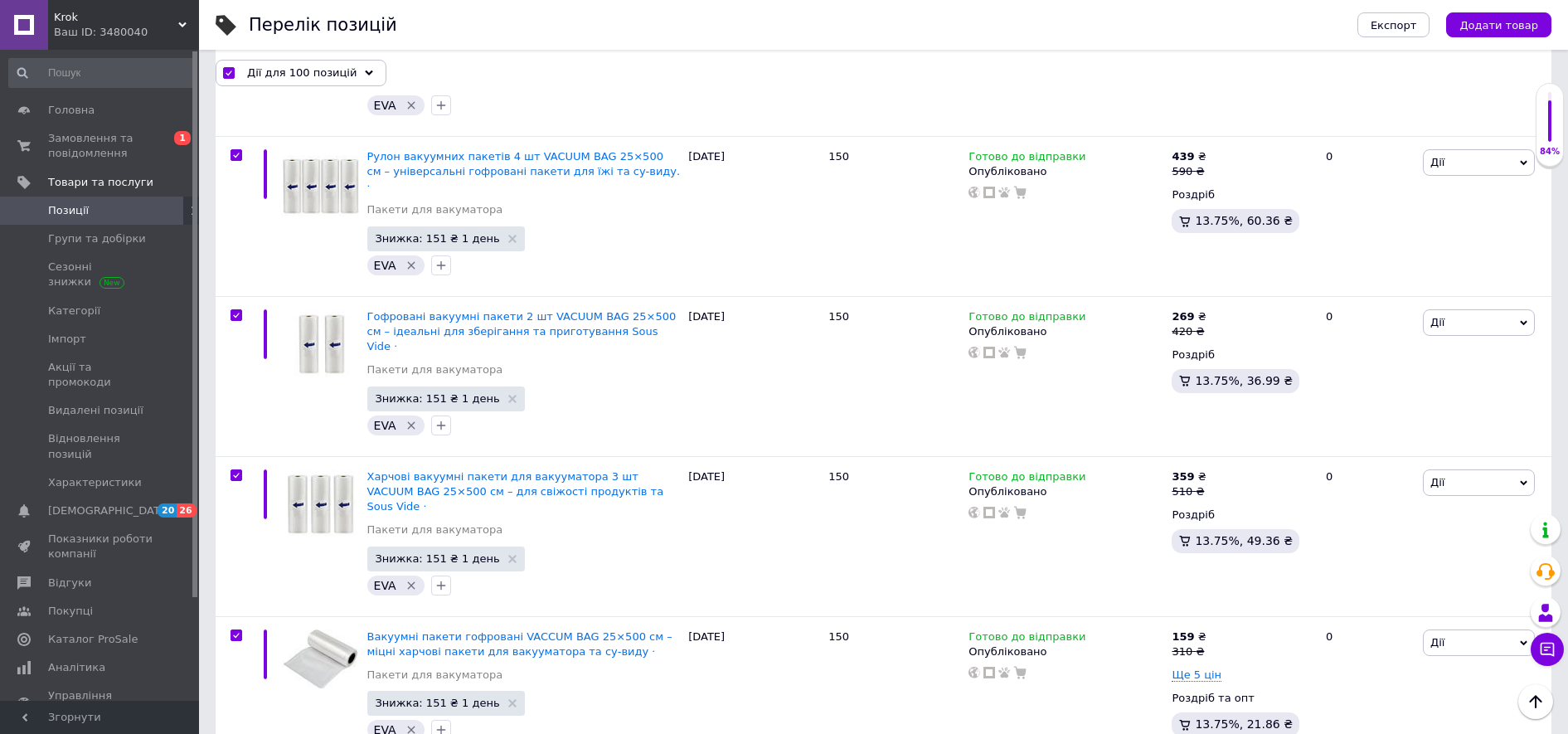
scroll to position [14322, 0]
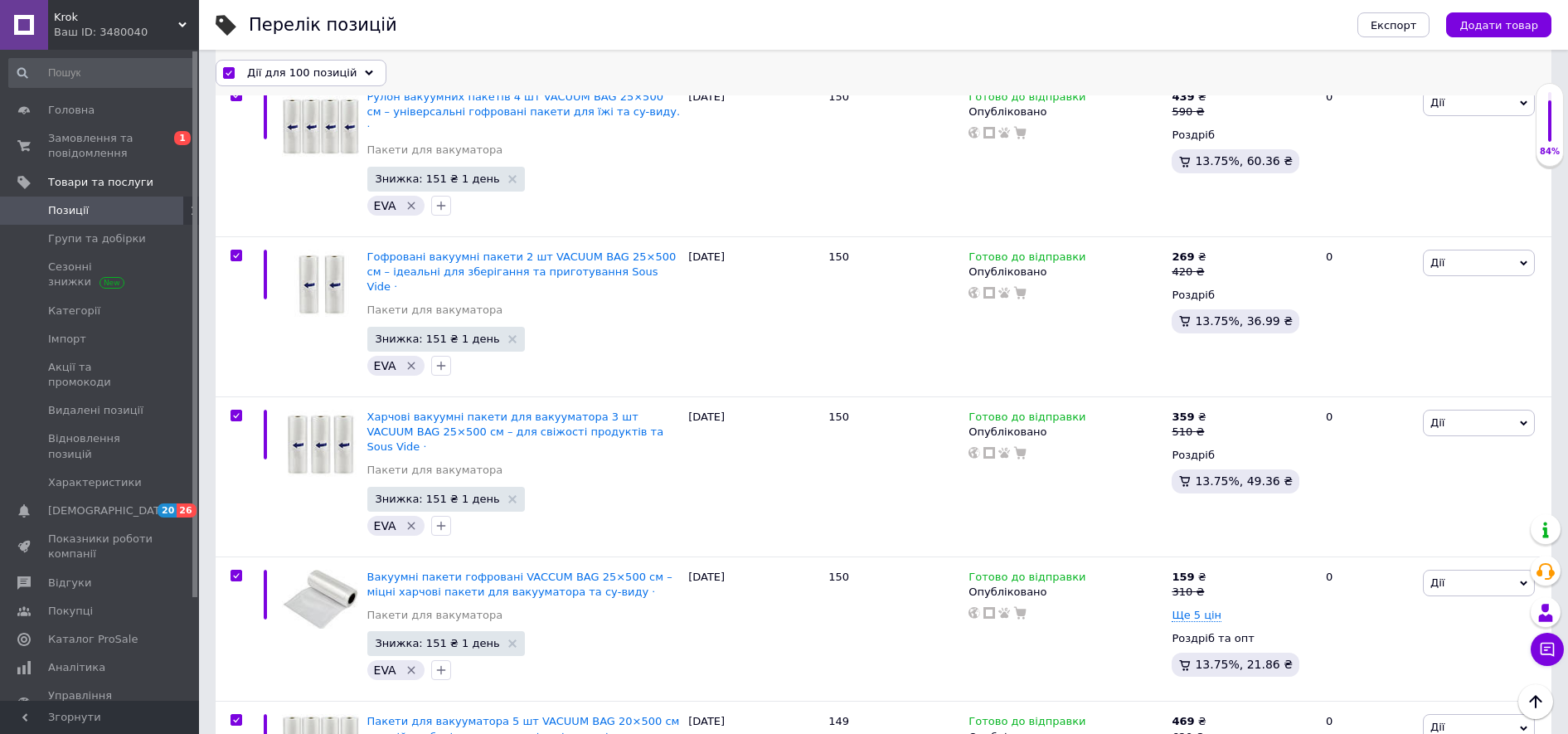
click at [281, 69] on span "Дії для 100 позицій" at bounding box center [302, 72] width 110 height 15
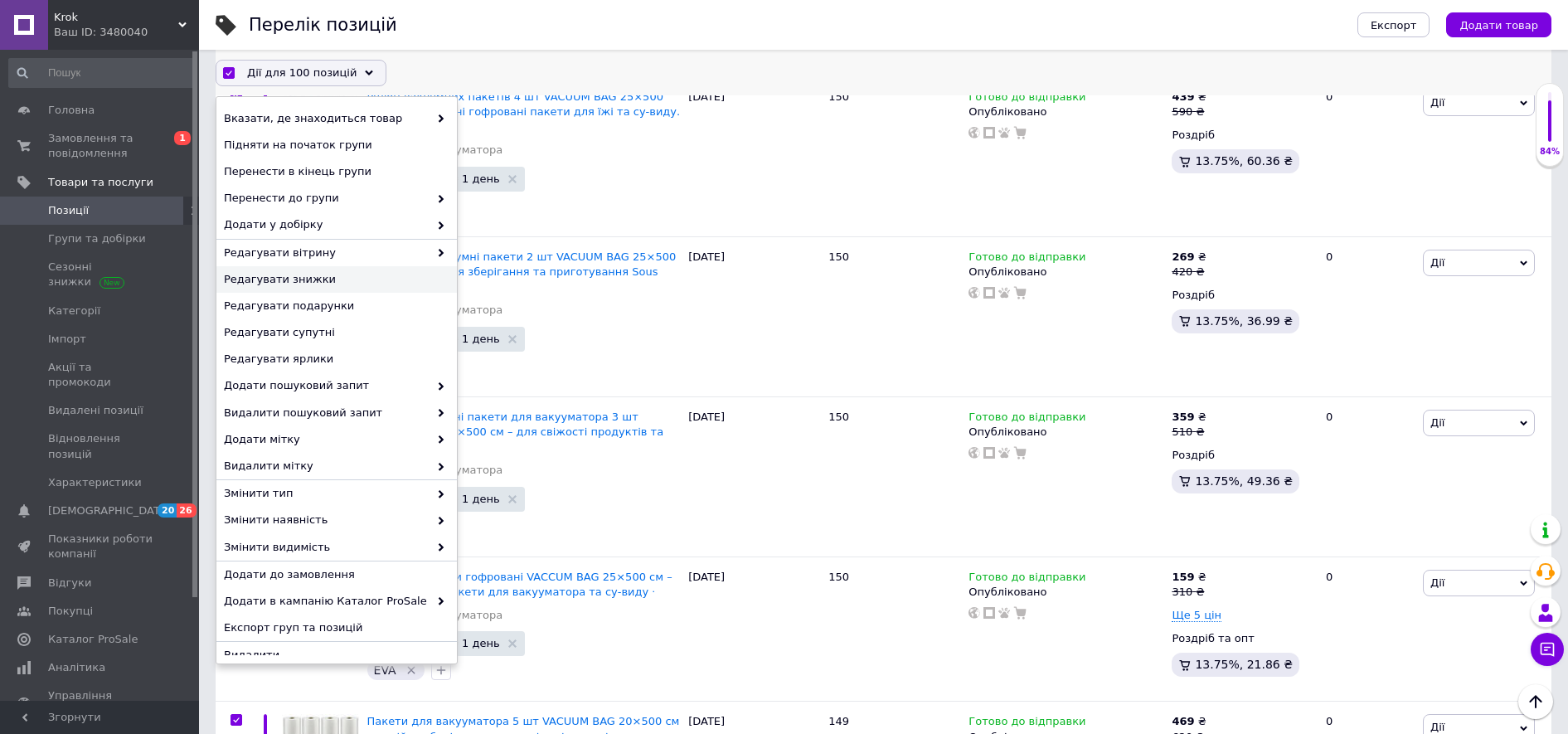
click at [337, 278] on span "Редагувати знижки" at bounding box center [335, 279] width 221 height 15
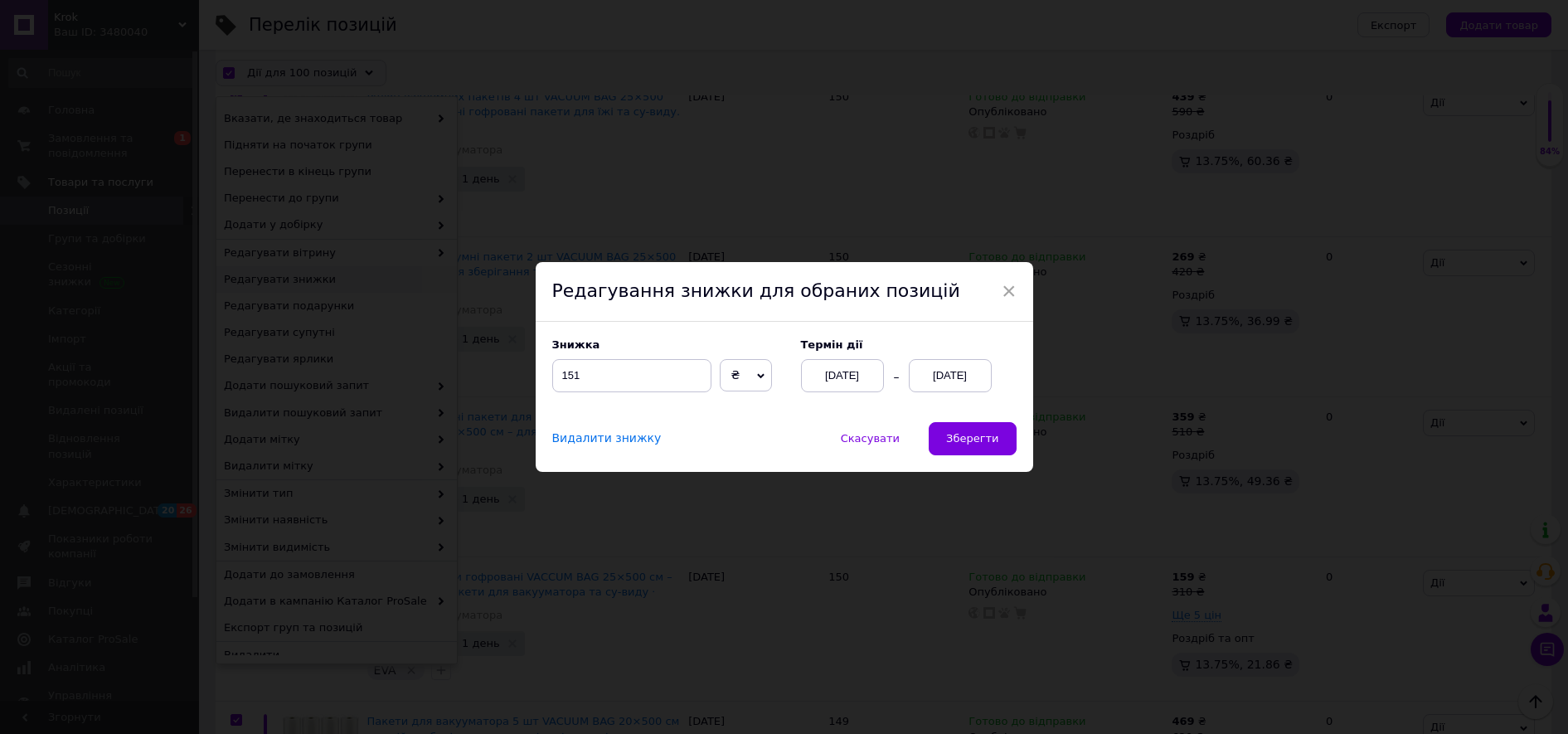
scroll to position [14255, 0]
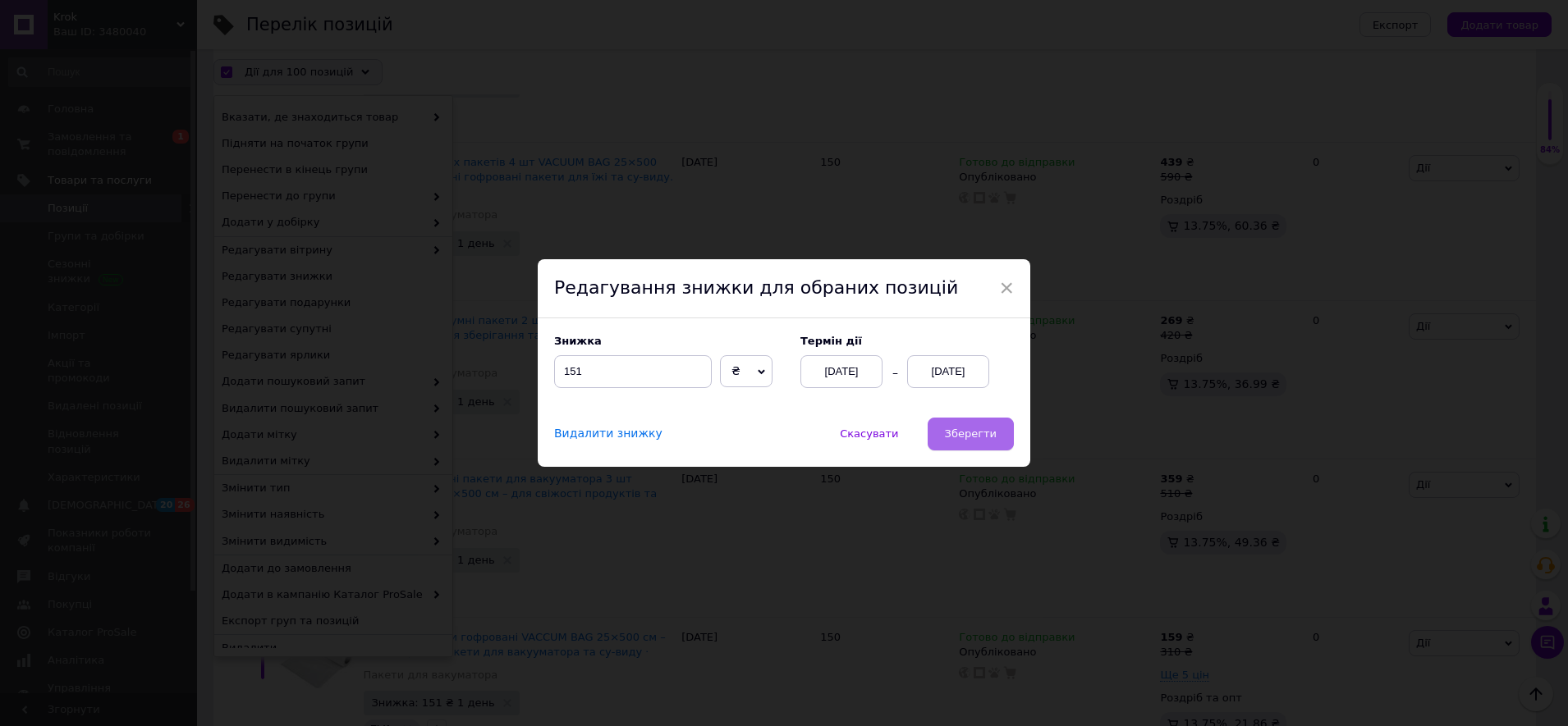
click at [977, 438] on span "Зберегти" at bounding box center [970, 434] width 52 height 13
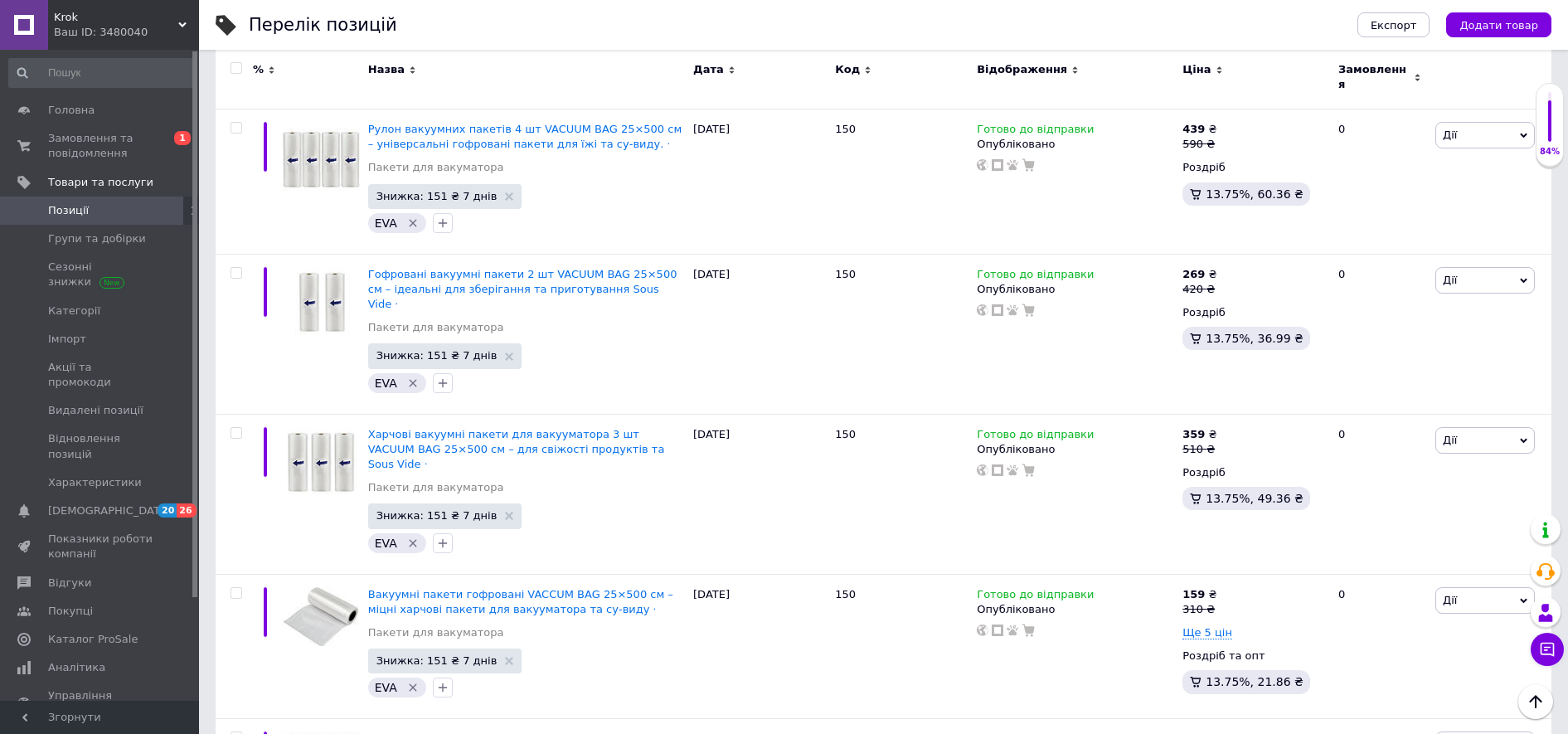
scroll to position [14263, 0]
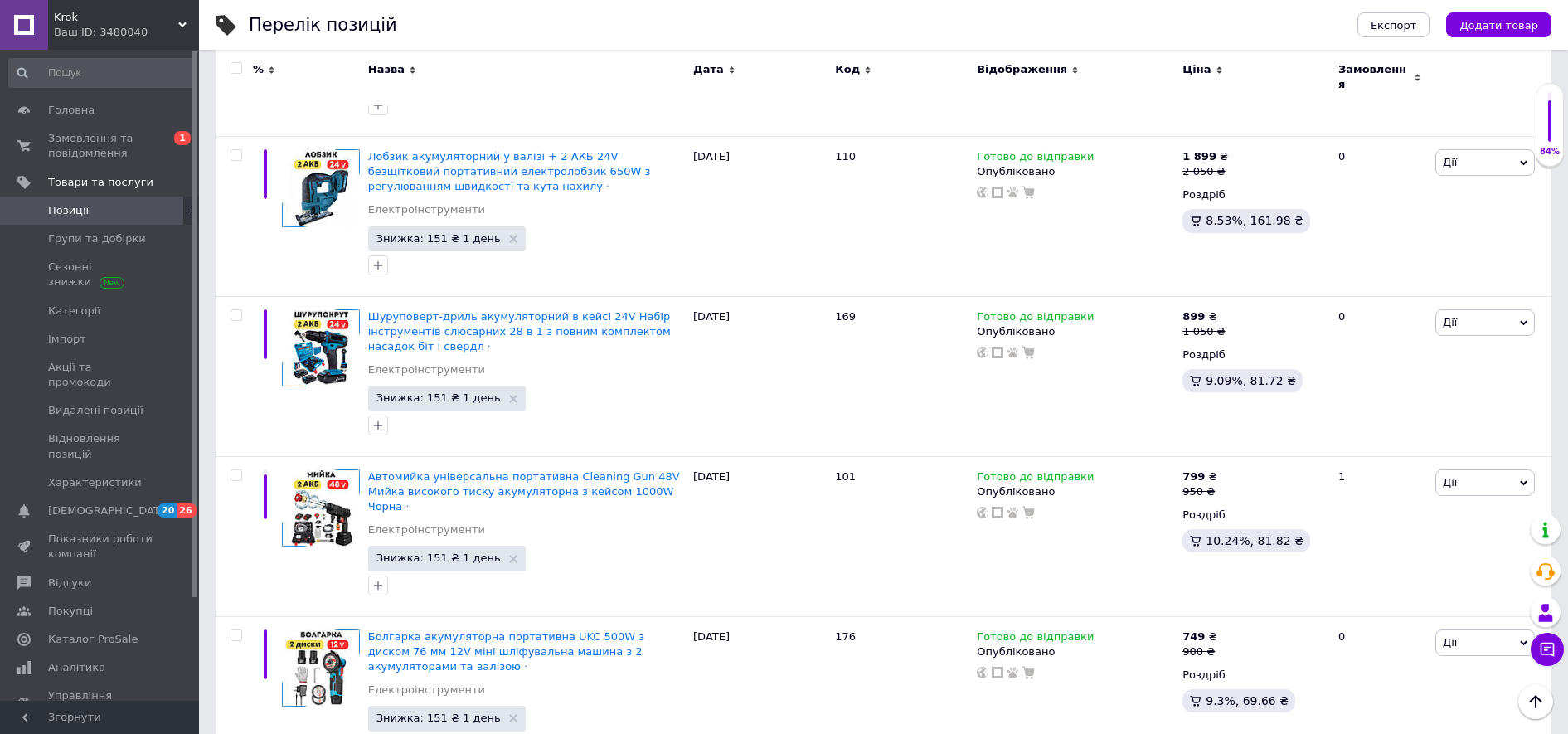
click at [232, 65] on input "checkbox" at bounding box center [236, 69] width 11 height 11
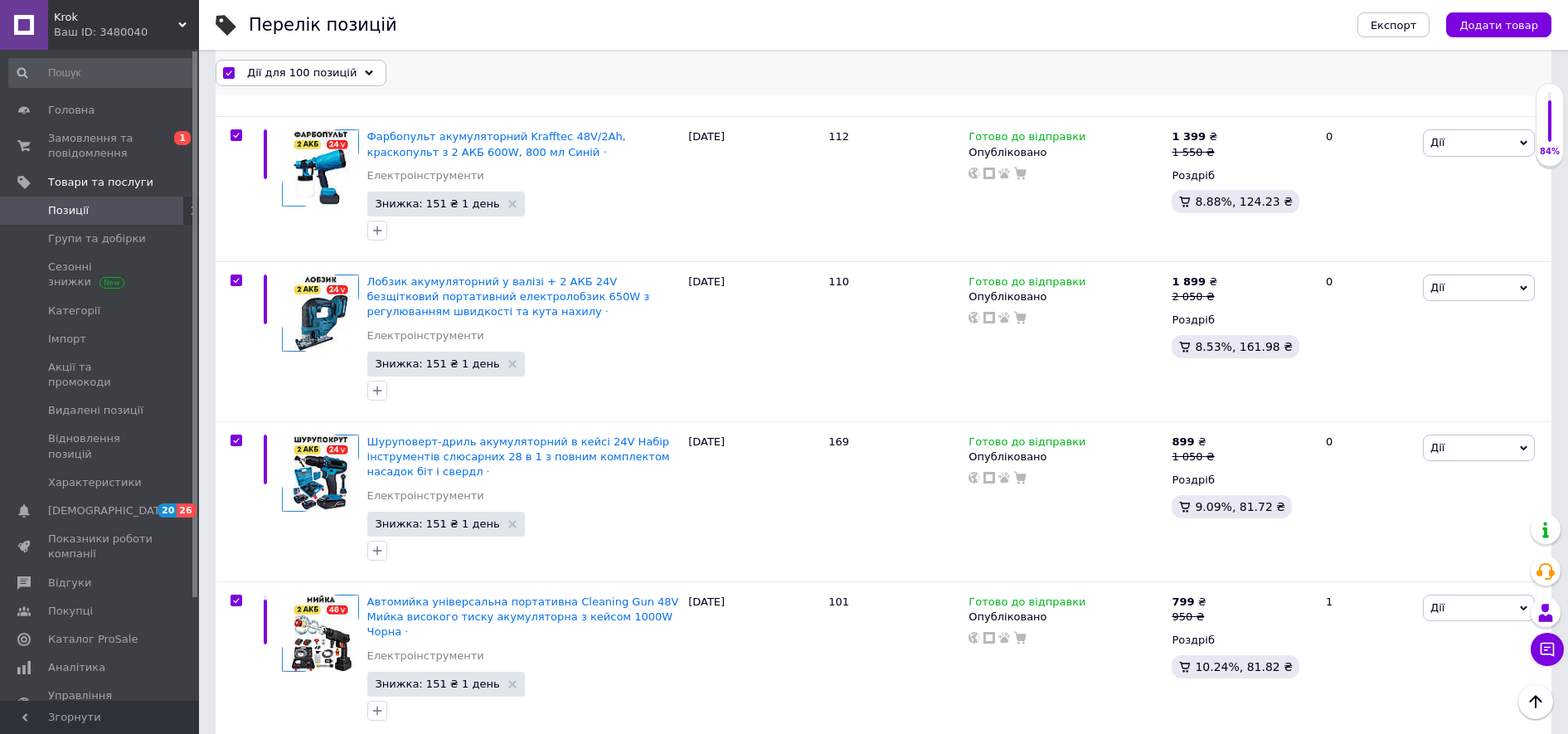
scroll to position [14293, 0]
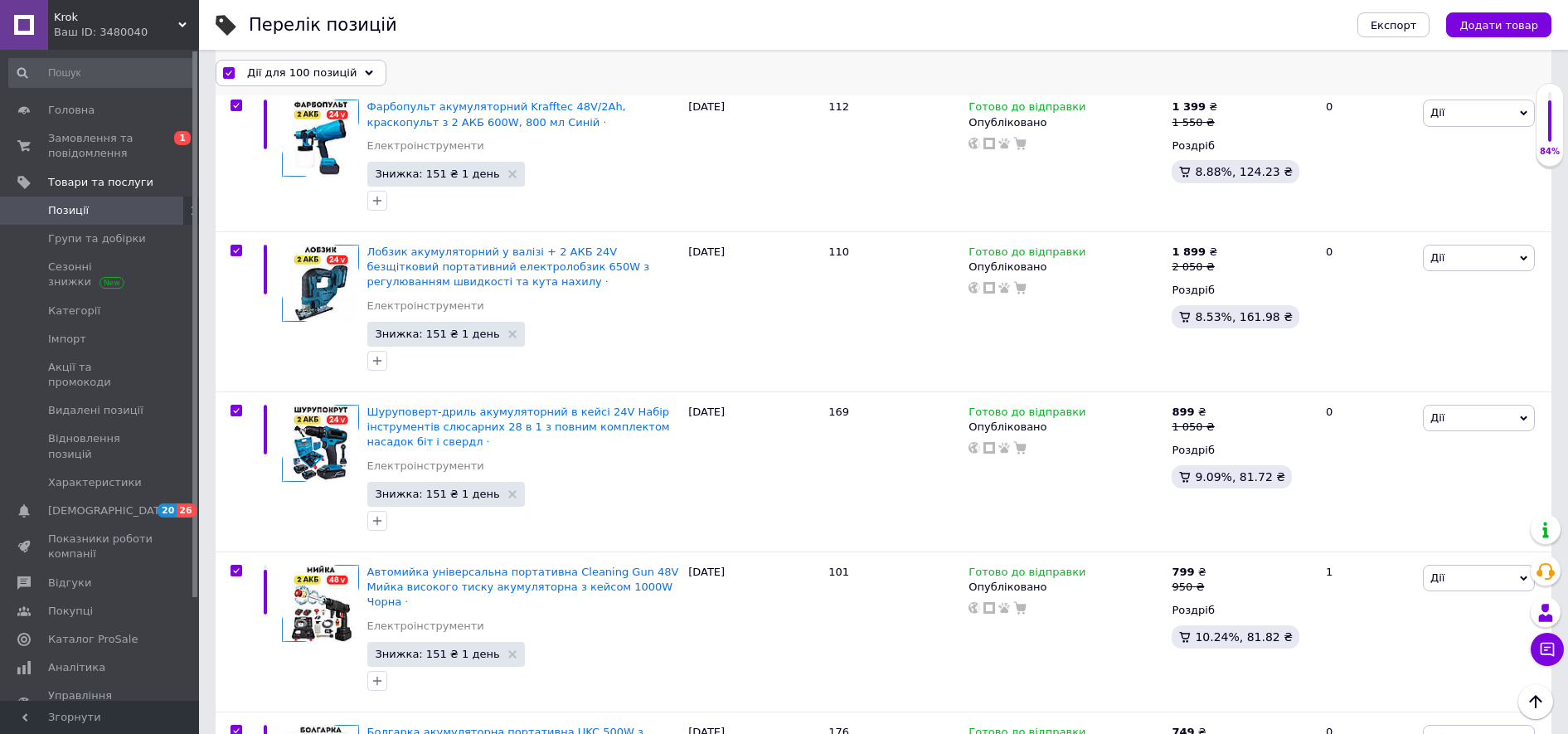
click at [291, 73] on span "Дії для 100 позицій" at bounding box center [302, 72] width 110 height 15
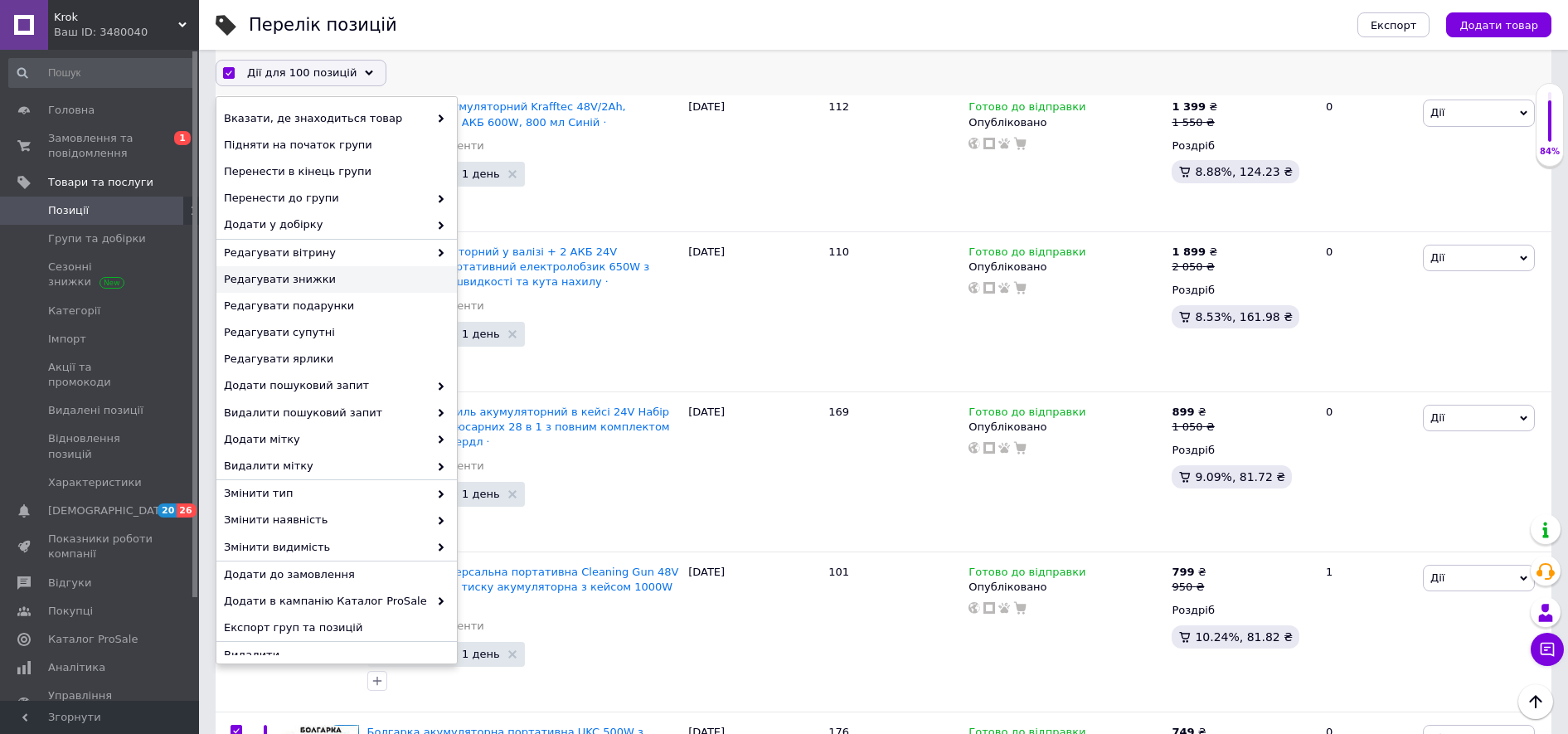
click at [310, 272] on span "Редагувати знижки" at bounding box center [335, 279] width 221 height 15
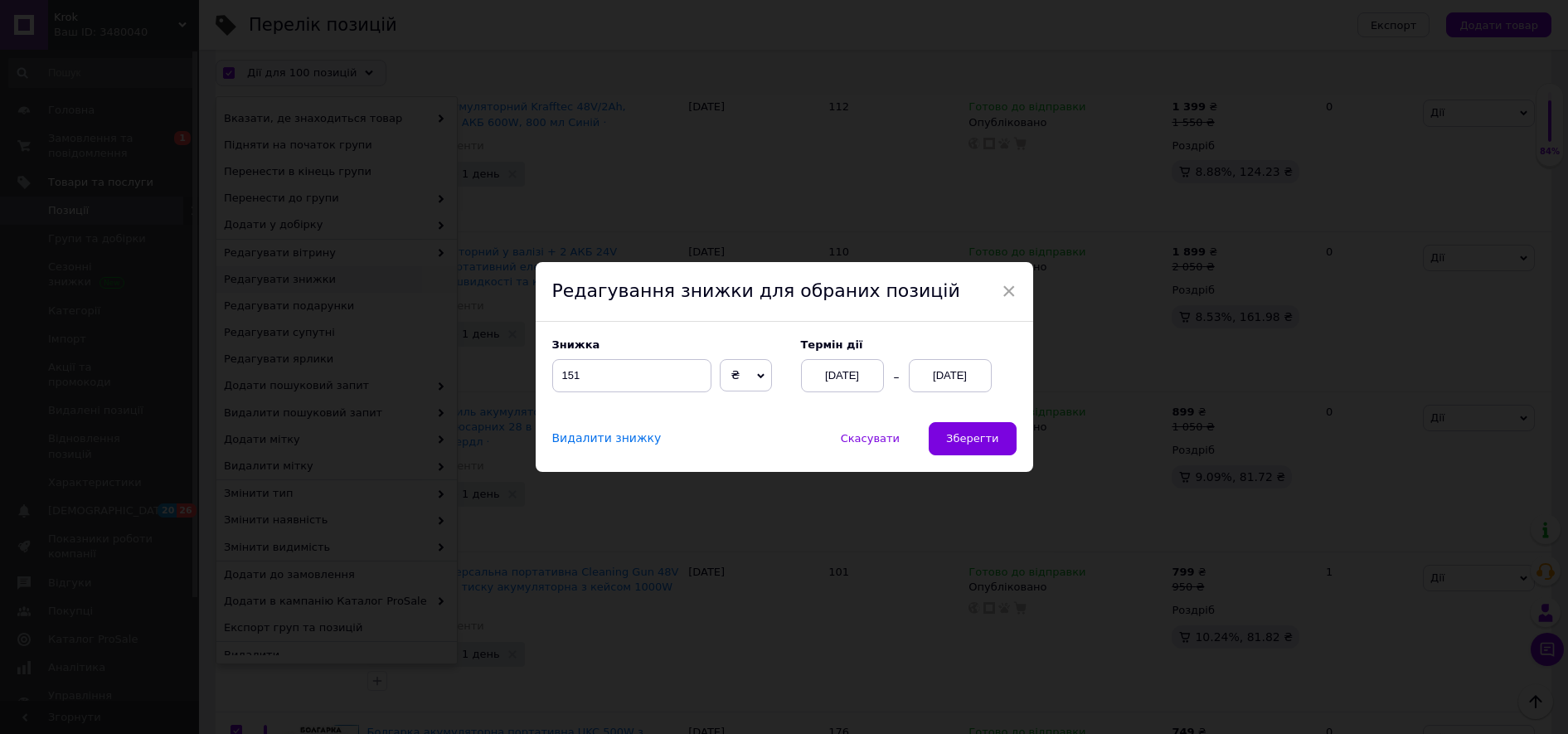
scroll to position [14225, 0]
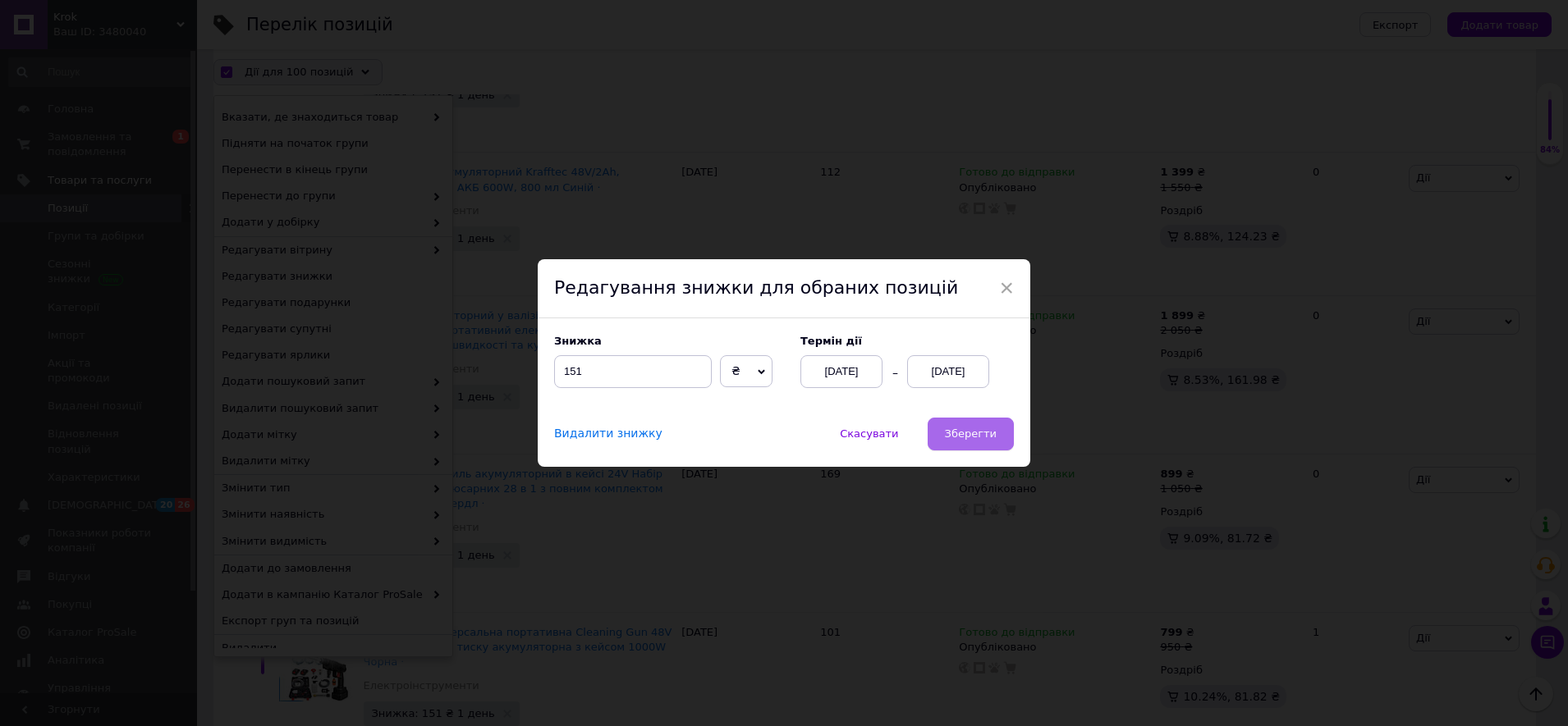
click at [980, 435] on span "Зберегти" at bounding box center [970, 434] width 52 height 13
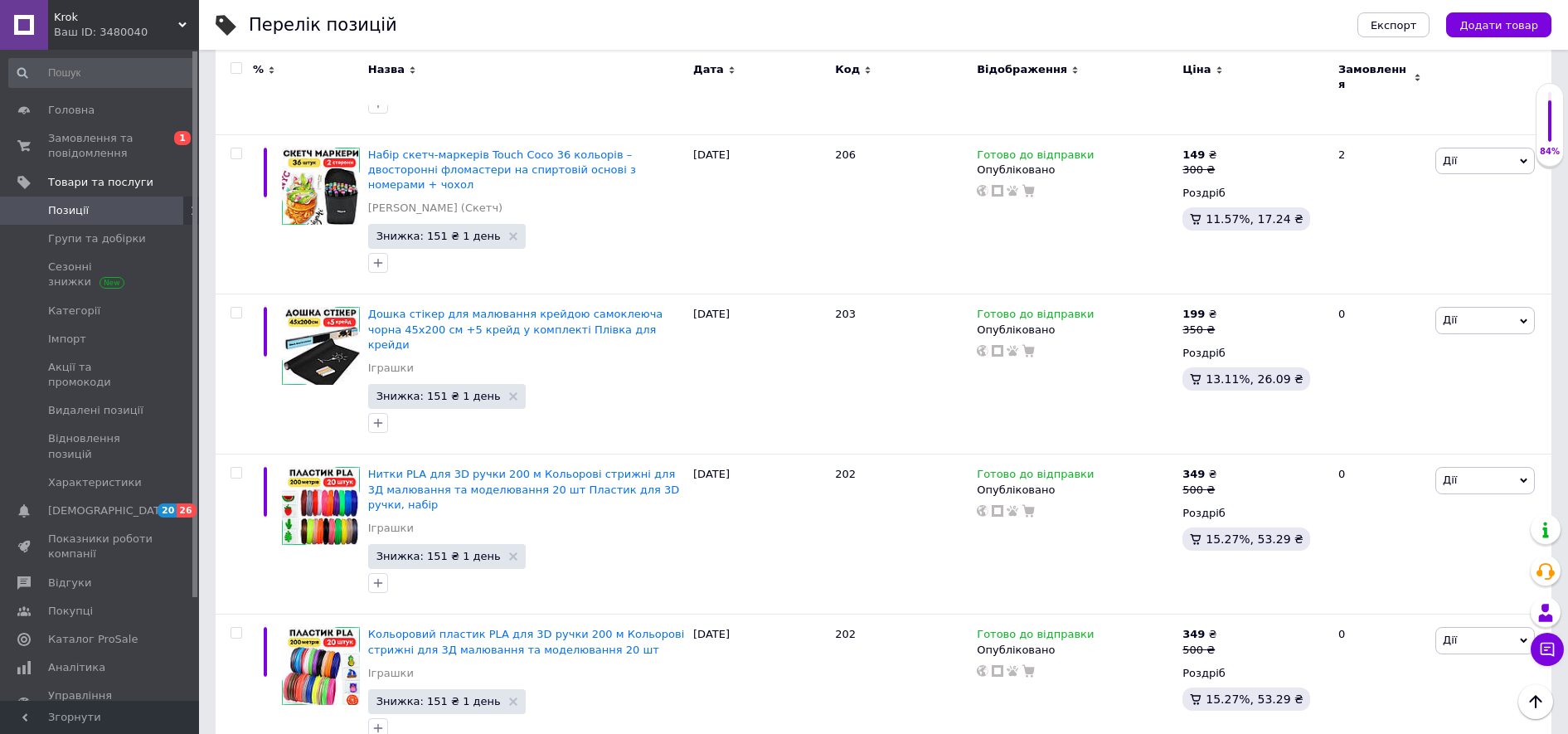
scroll to position [14454, 0]
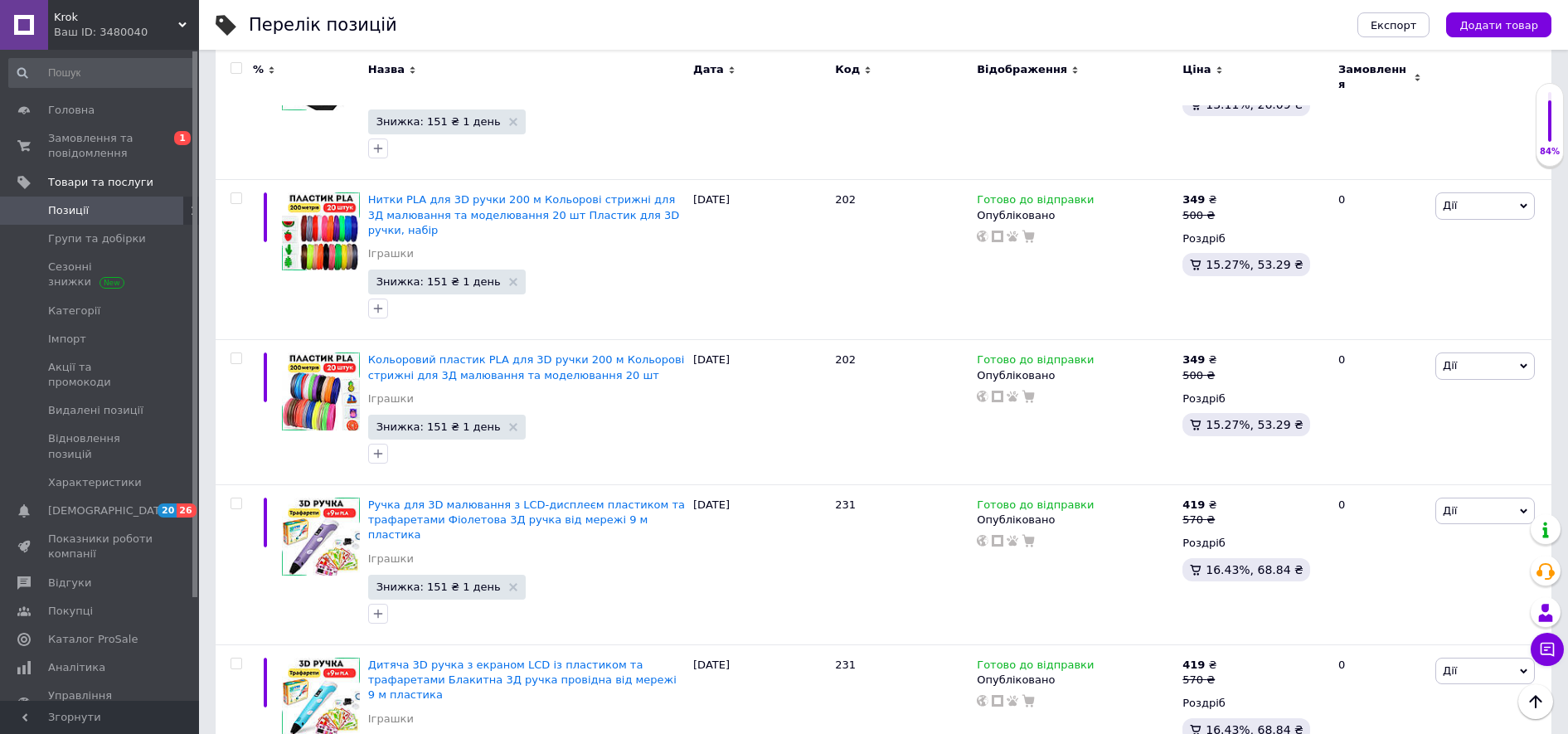
click at [235, 71] on input "checkbox" at bounding box center [236, 69] width 11 height 11
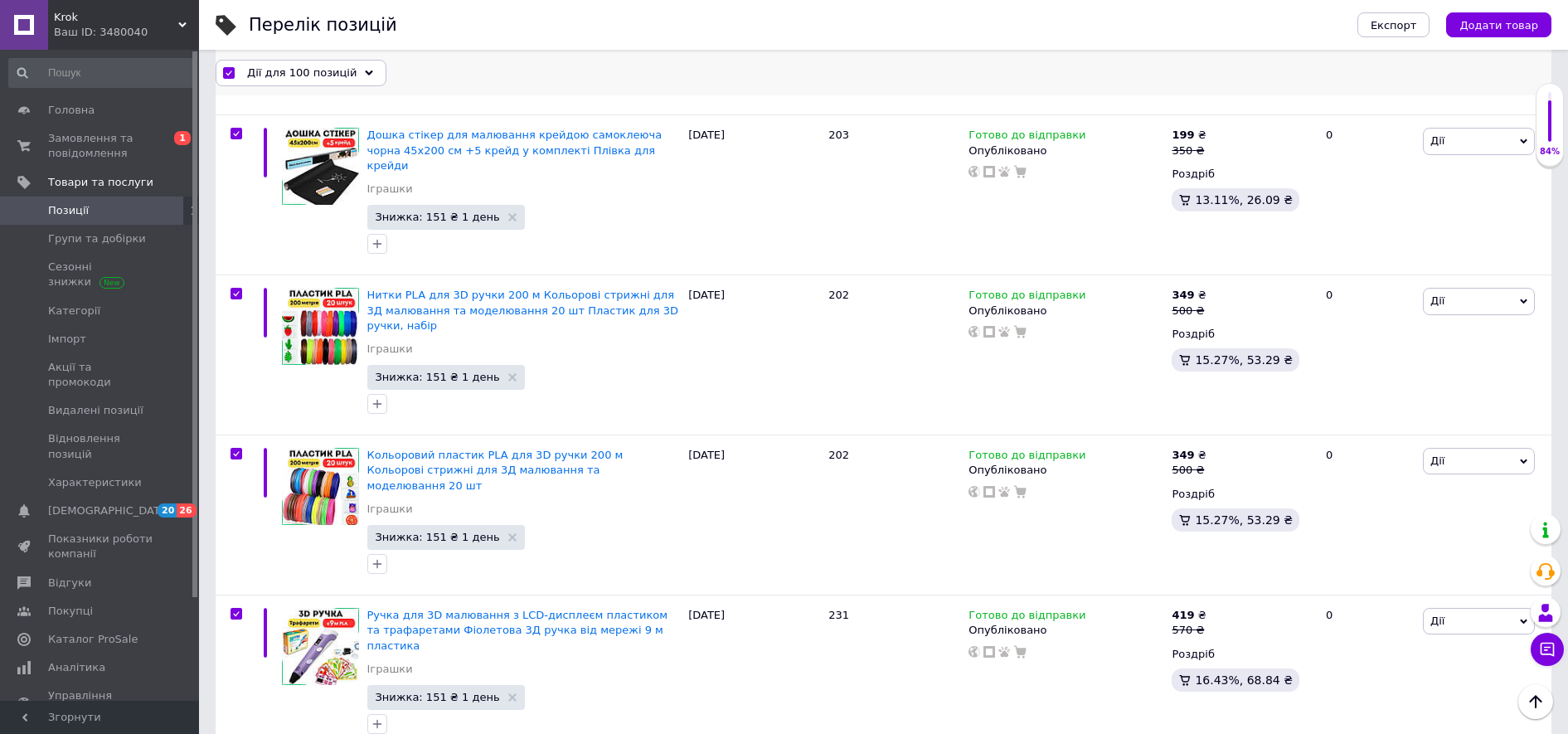
scroll to position [14529, 0]
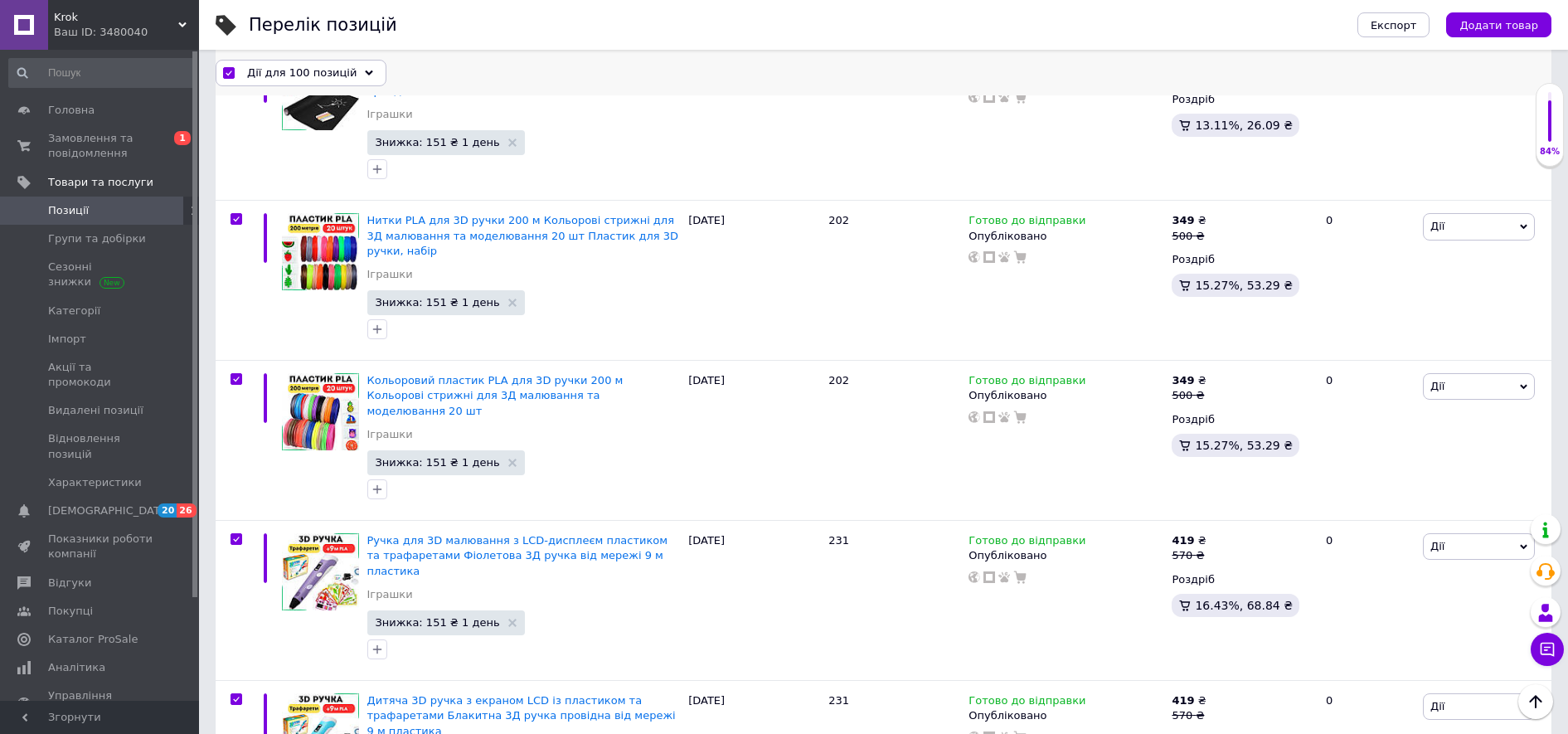
click at [272, 77] on span "Дії для 100 позицій" at bounding box center [302, 72] width 110 height 15
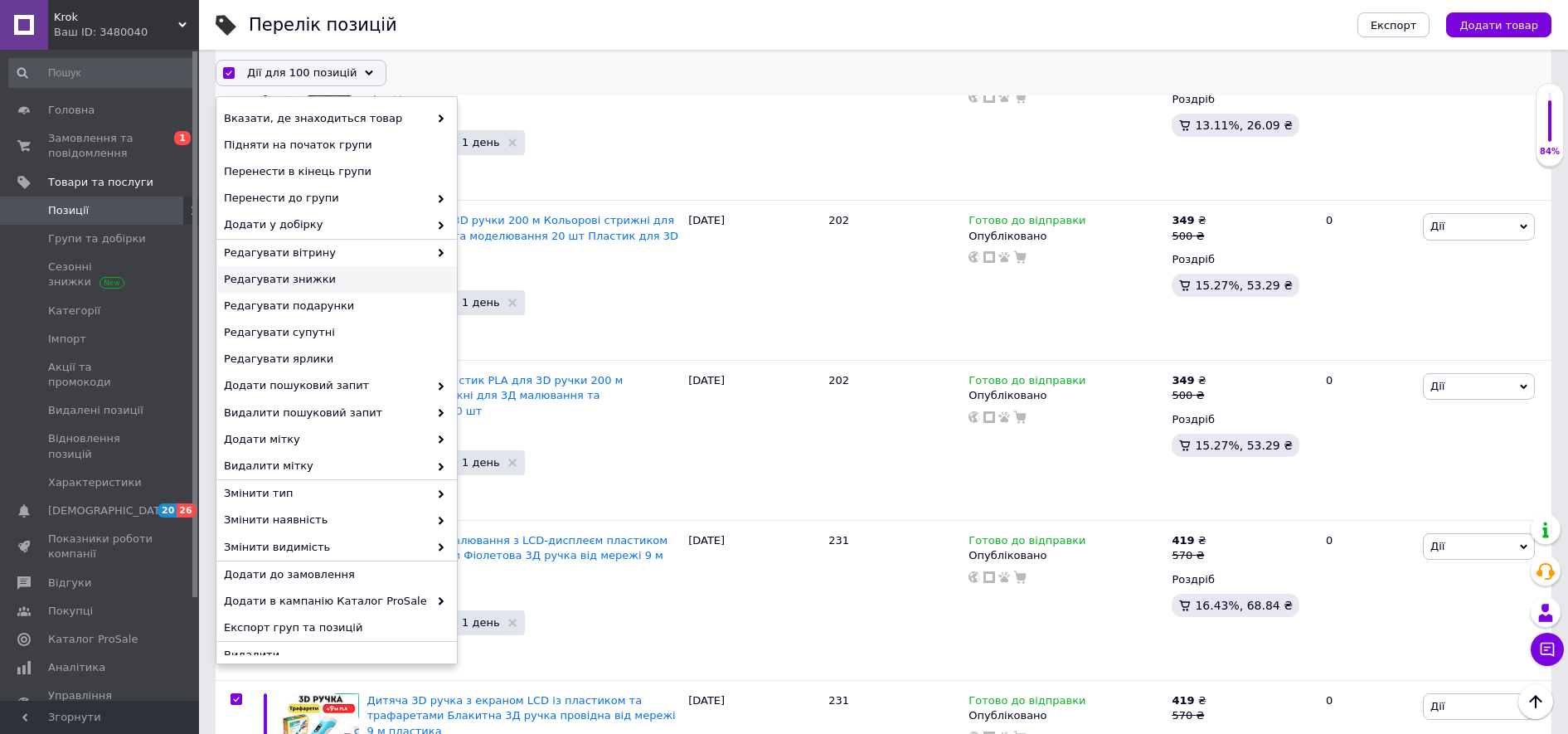
click at [347, 276] on span "Редагувати знижки" at bounding box center [335, 279] width 221 height 15
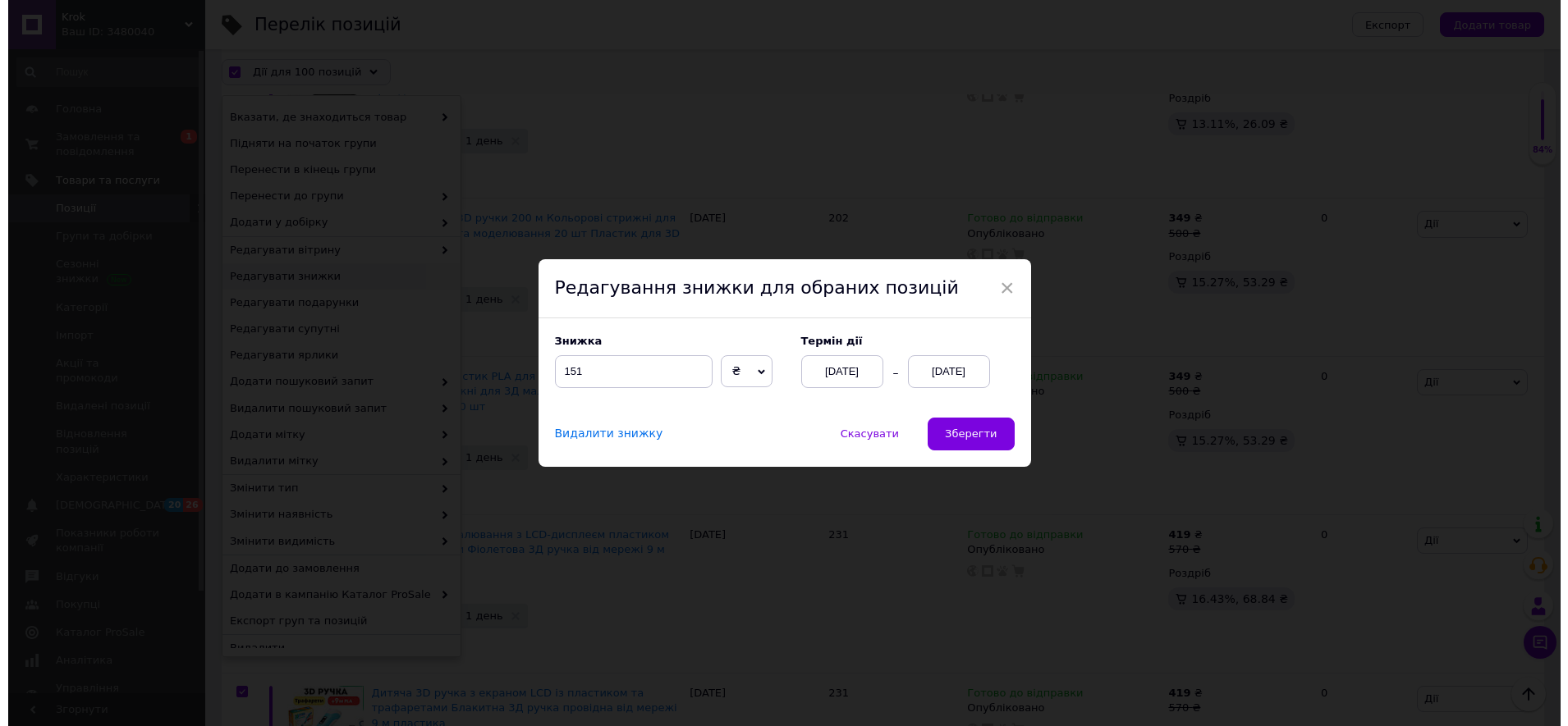
scroll to position [14305, 0]
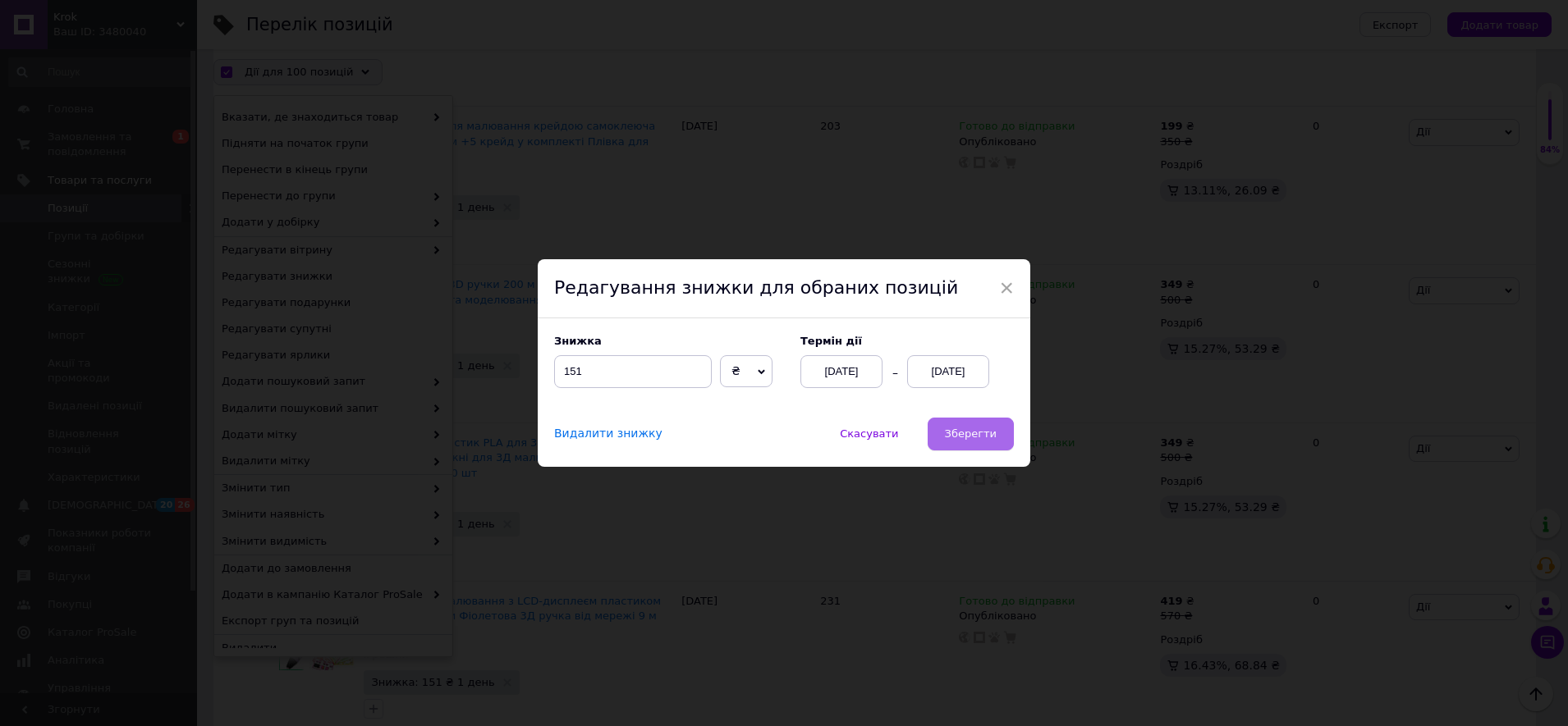
click at [986, 436] on span "Зберегти" at bounding box center [970, 434] width 52 height 13
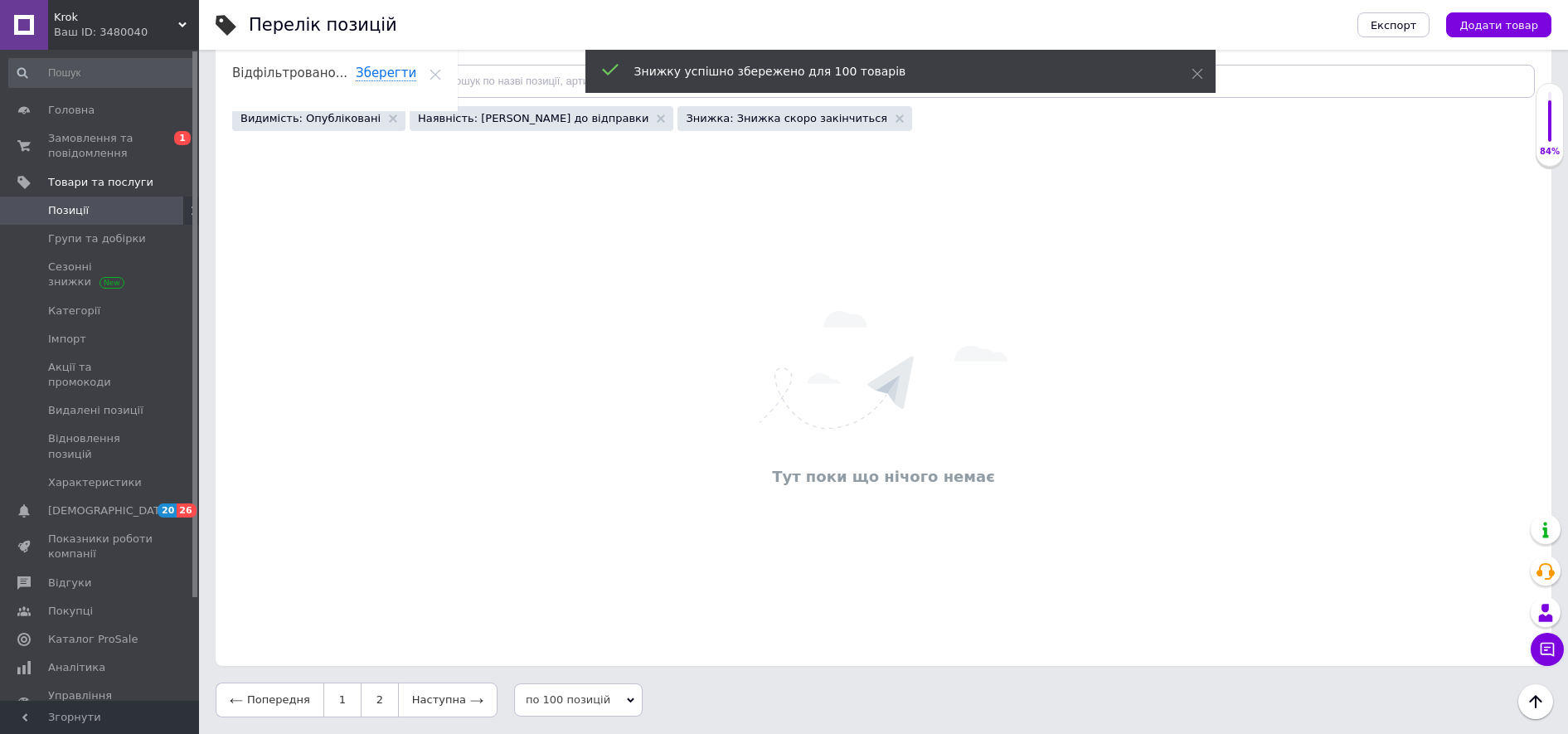
scroll to position [193, 0]
click at [339, 700] on link "1" at bounding box center [341, 700] width 38 height 35
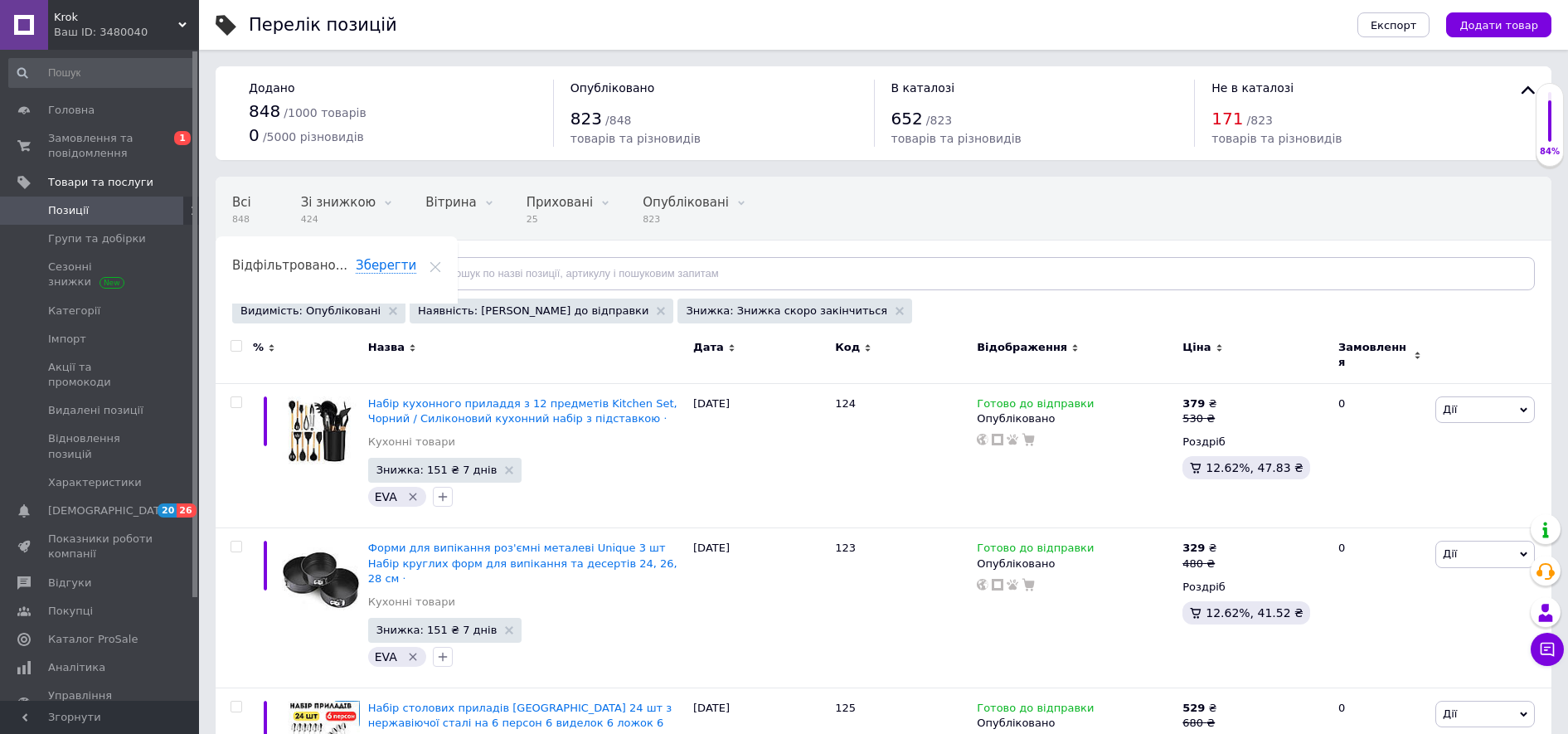
click at [234, 342] on input "checkbox" at bounding box center [236, 346] width 11 height 11
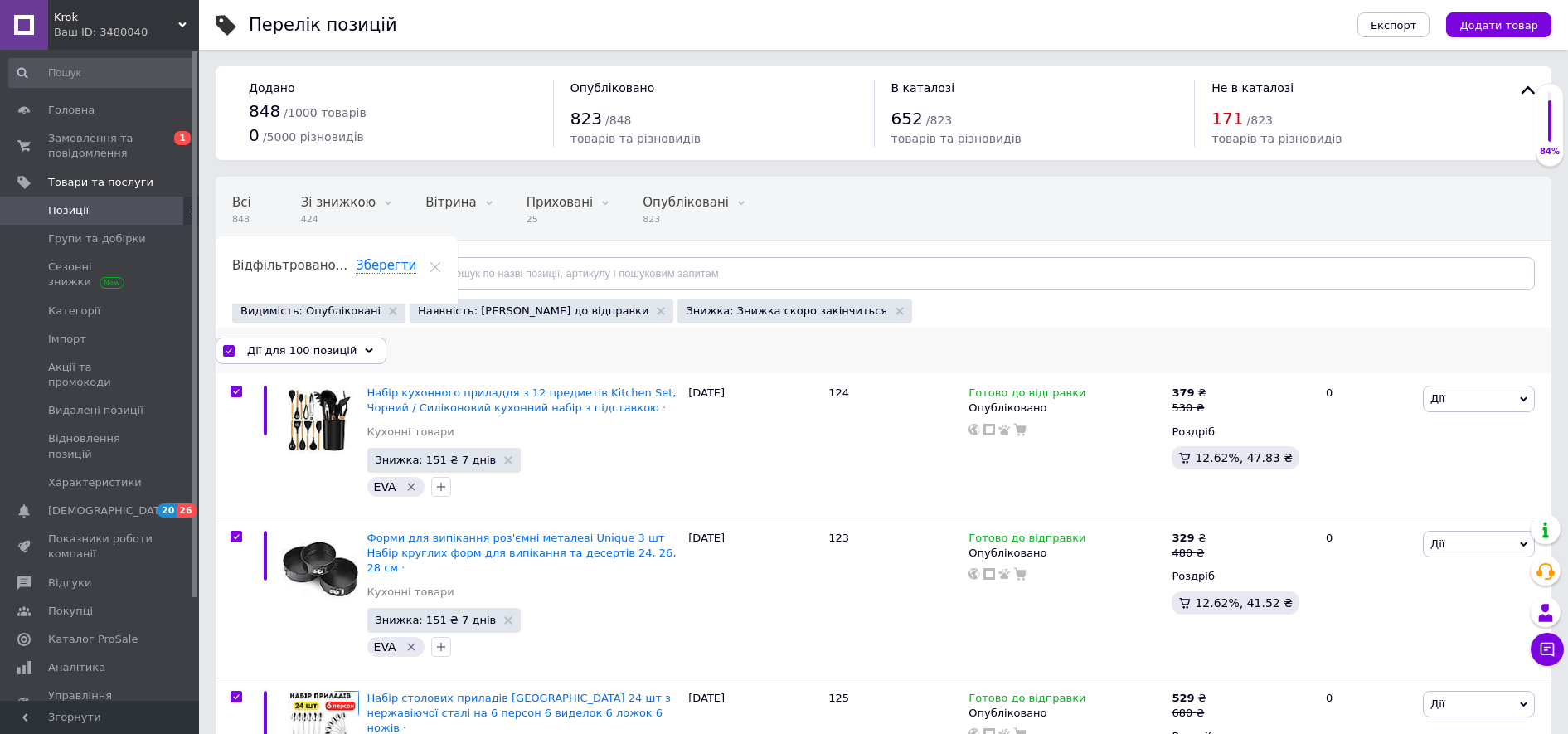
click at [300, 354] on span "Дії для 100 позицій" at bounding box center [302, 351] width 110 height 15
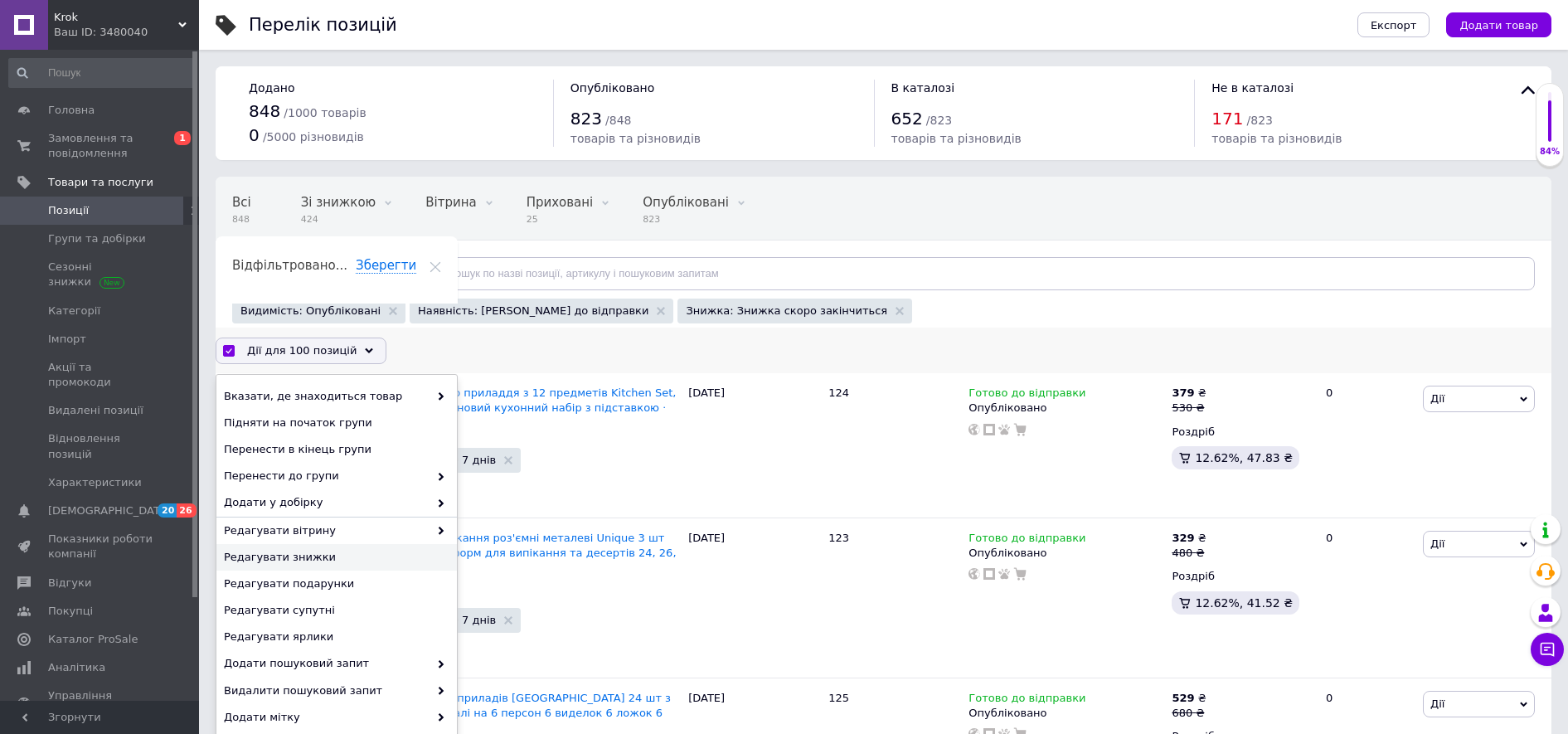
click at [366, 562] on span "Редагувати знижки" at bounding box center [335, 557] width 221 height 15
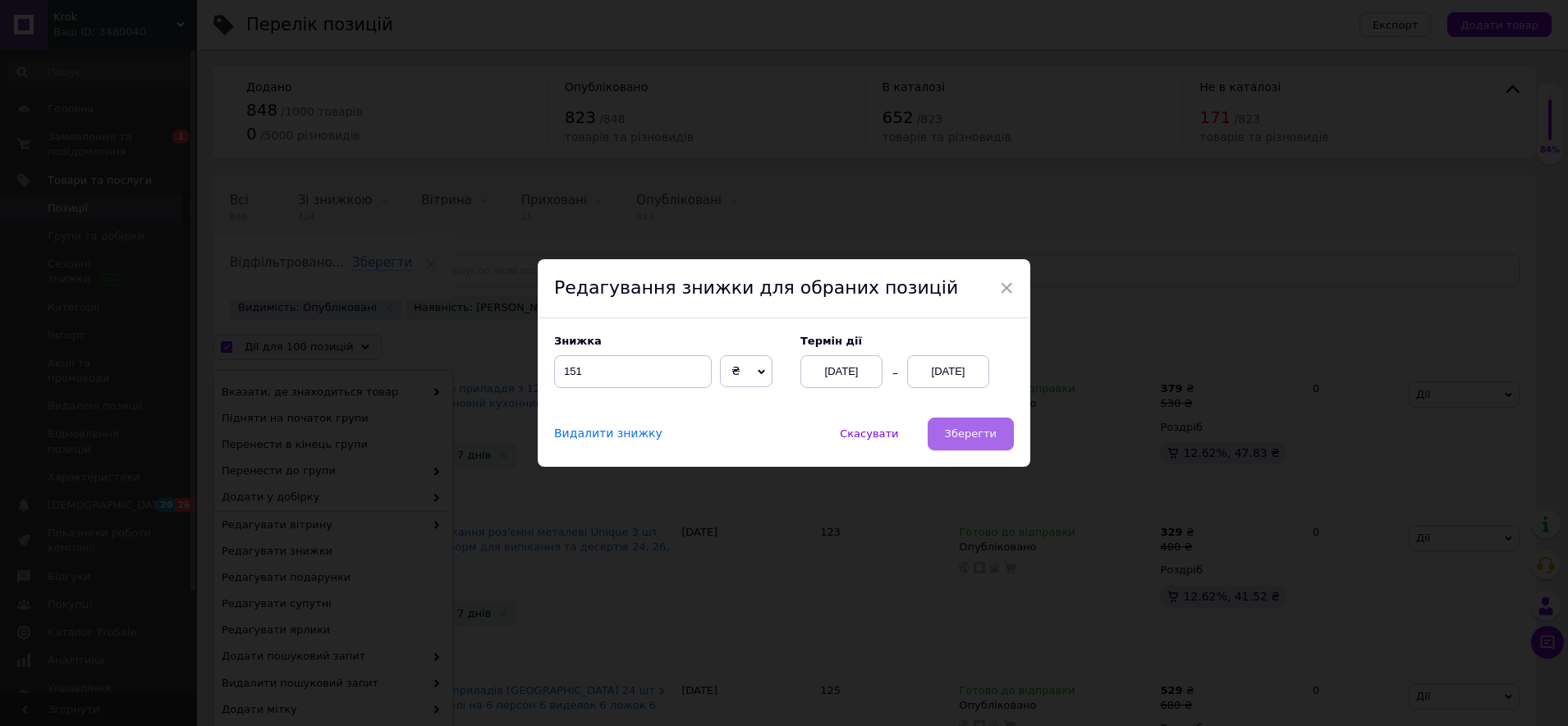
click at [955, 435] on span "Зберегти" at bounding box center [970, 434] width 52 height 13
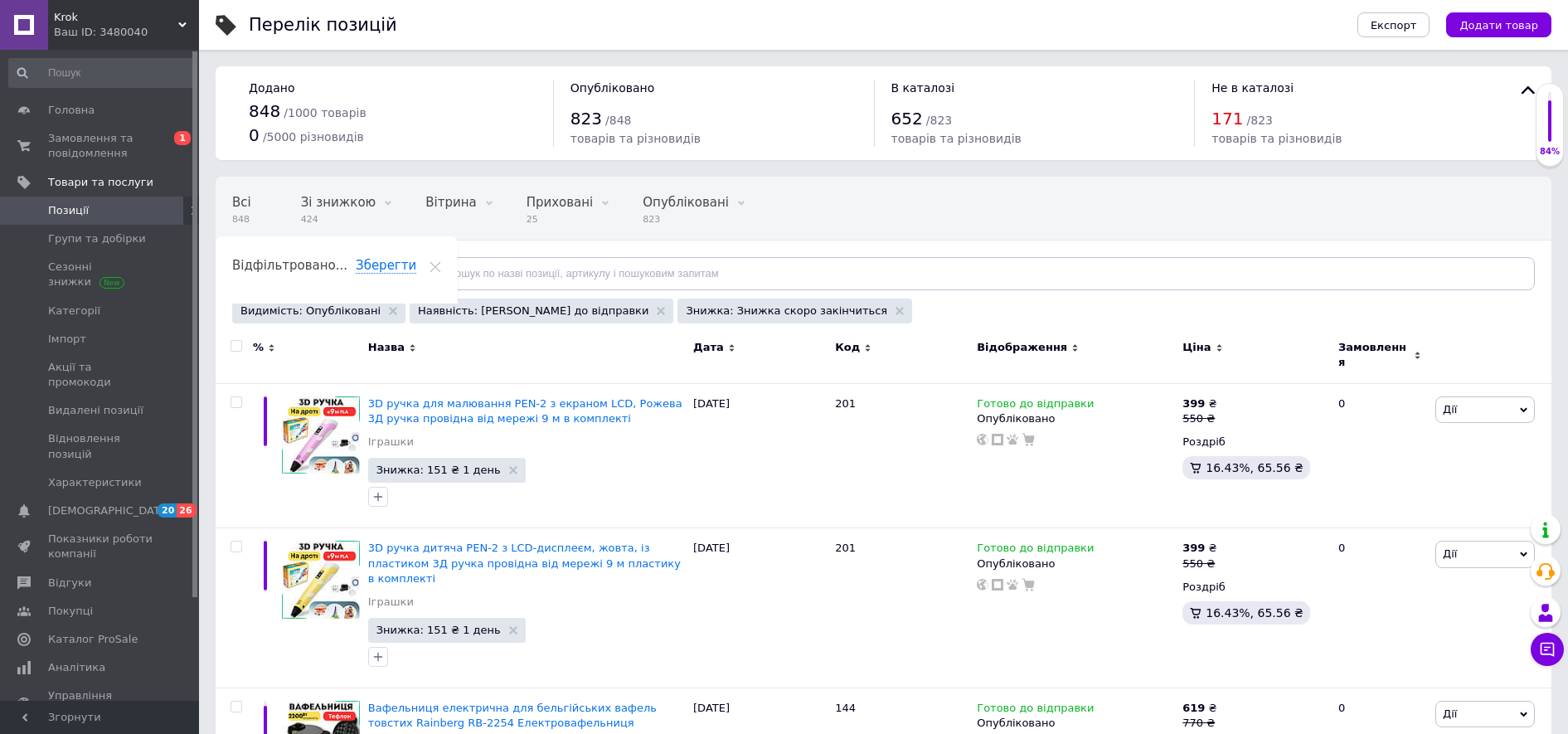
click at [231, 351] on input "checkbox" at bounding box center [236, 346] width 11 height 11
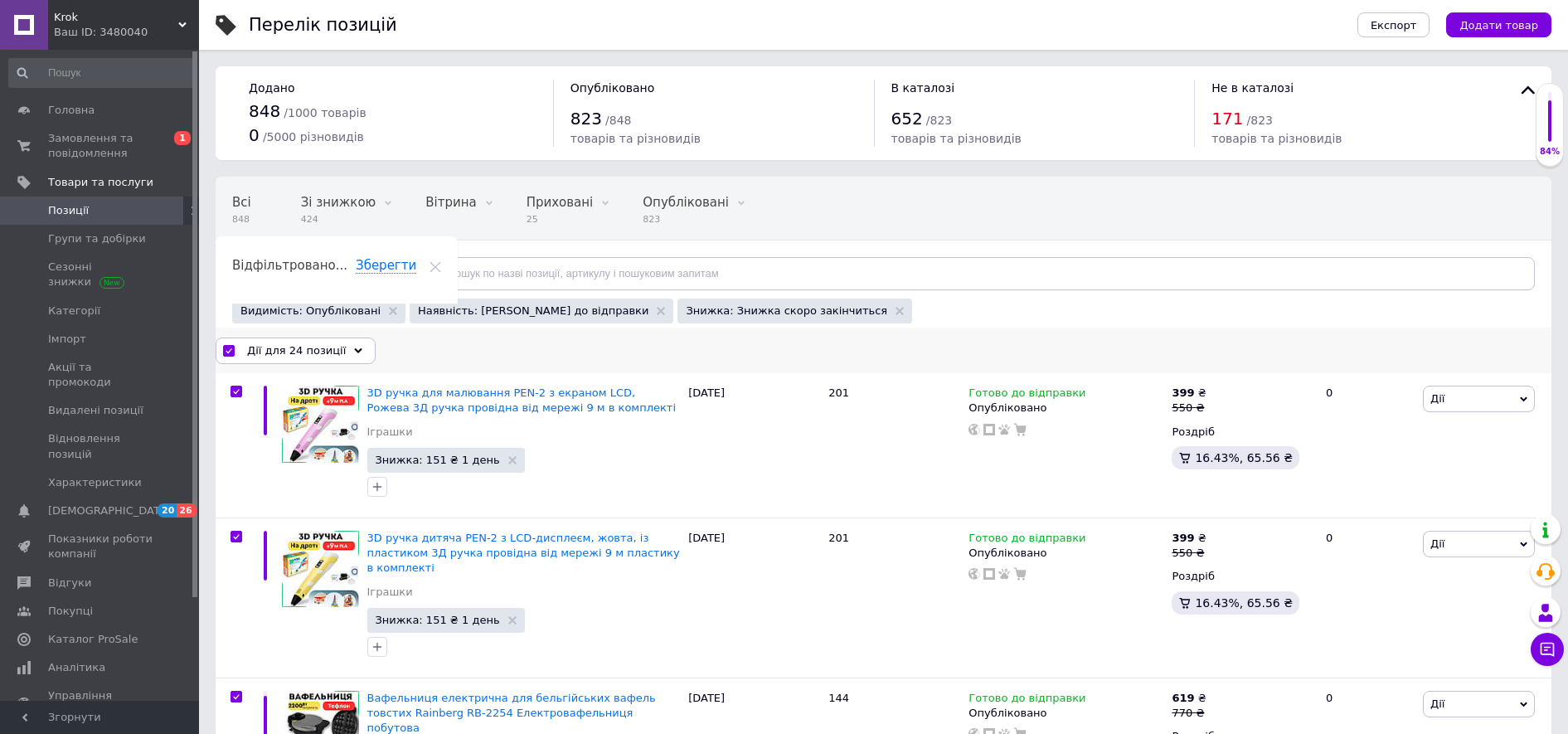
click at [268, 352] on span "Дії для 24 позиції" at bounding box center [296, 351] width 99 height 15
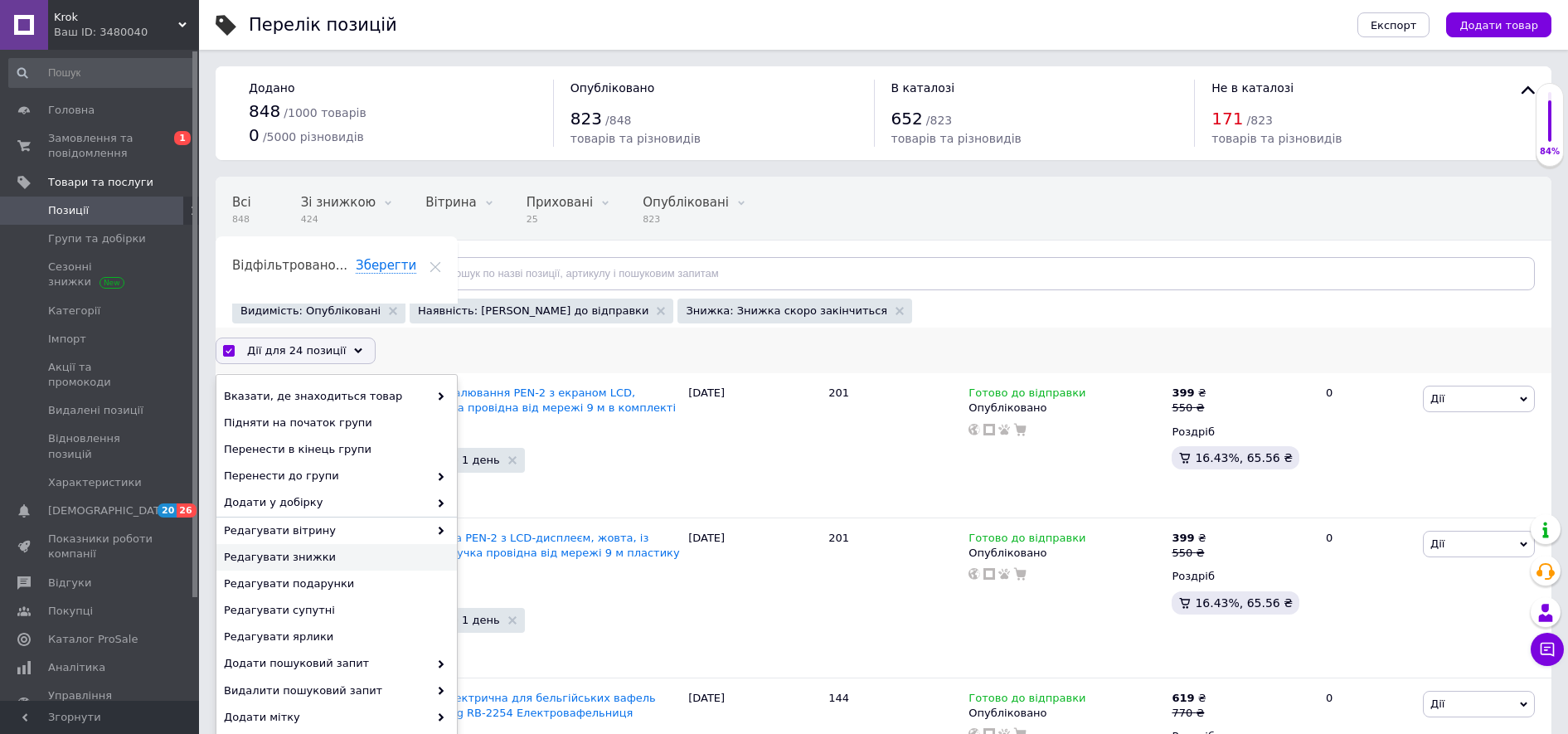
click at [319, 554] on span "Редагувати знижки" at bounding box center [335, 557] width 221 height 15
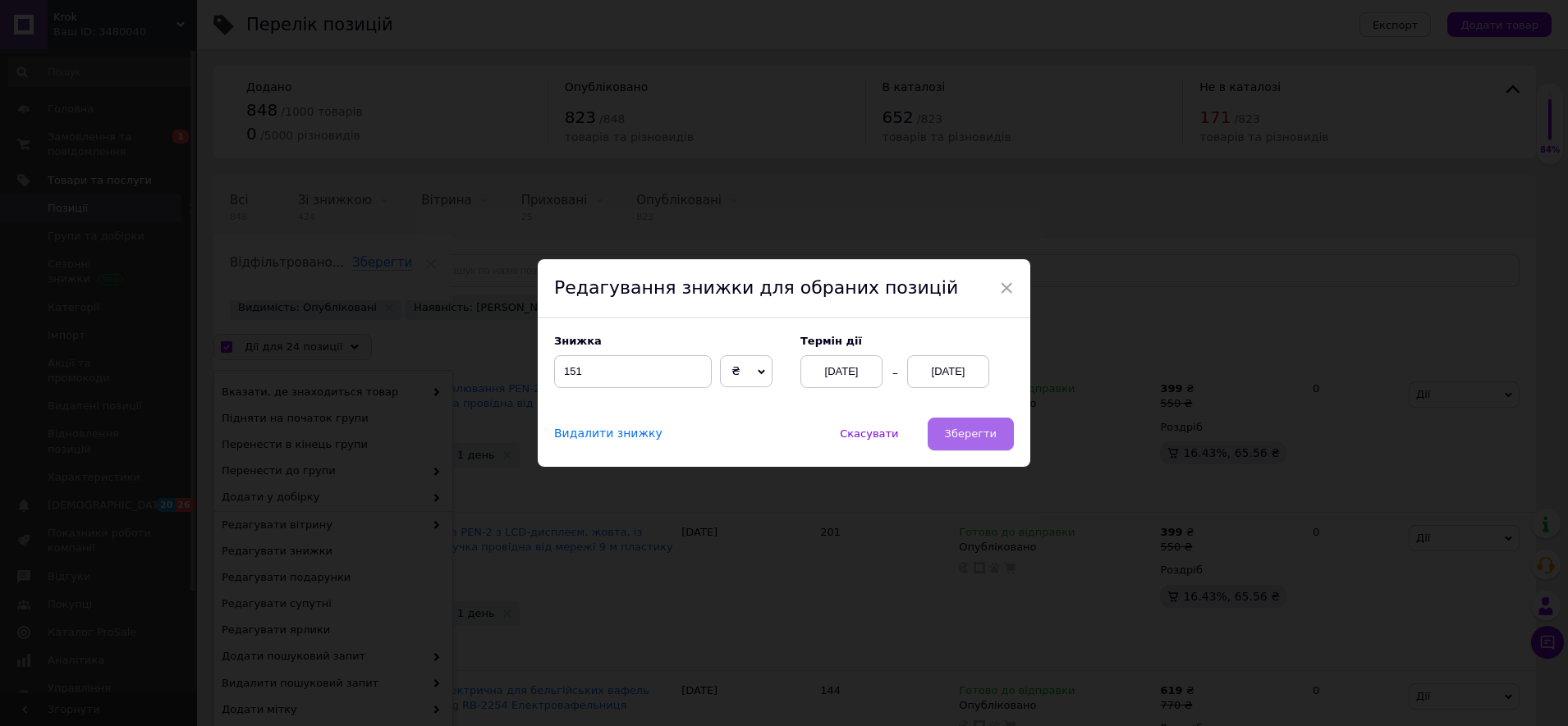
click at [968, 426] on button "Зберегти" at bounding box center [970, 434] width 86 height 33
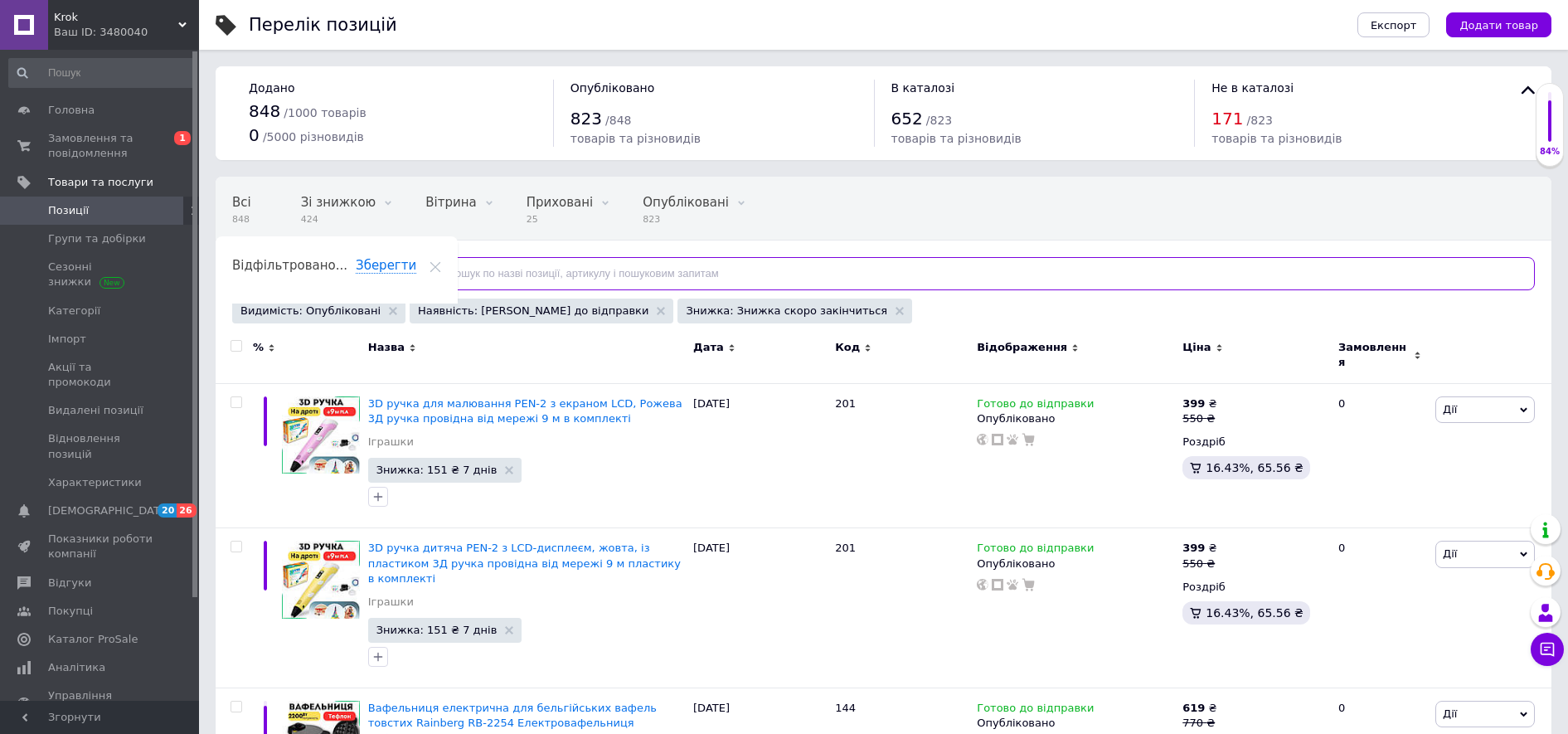
click at [442, 281] on input "text" at bounding box center [976, 274] width 1117 height 33
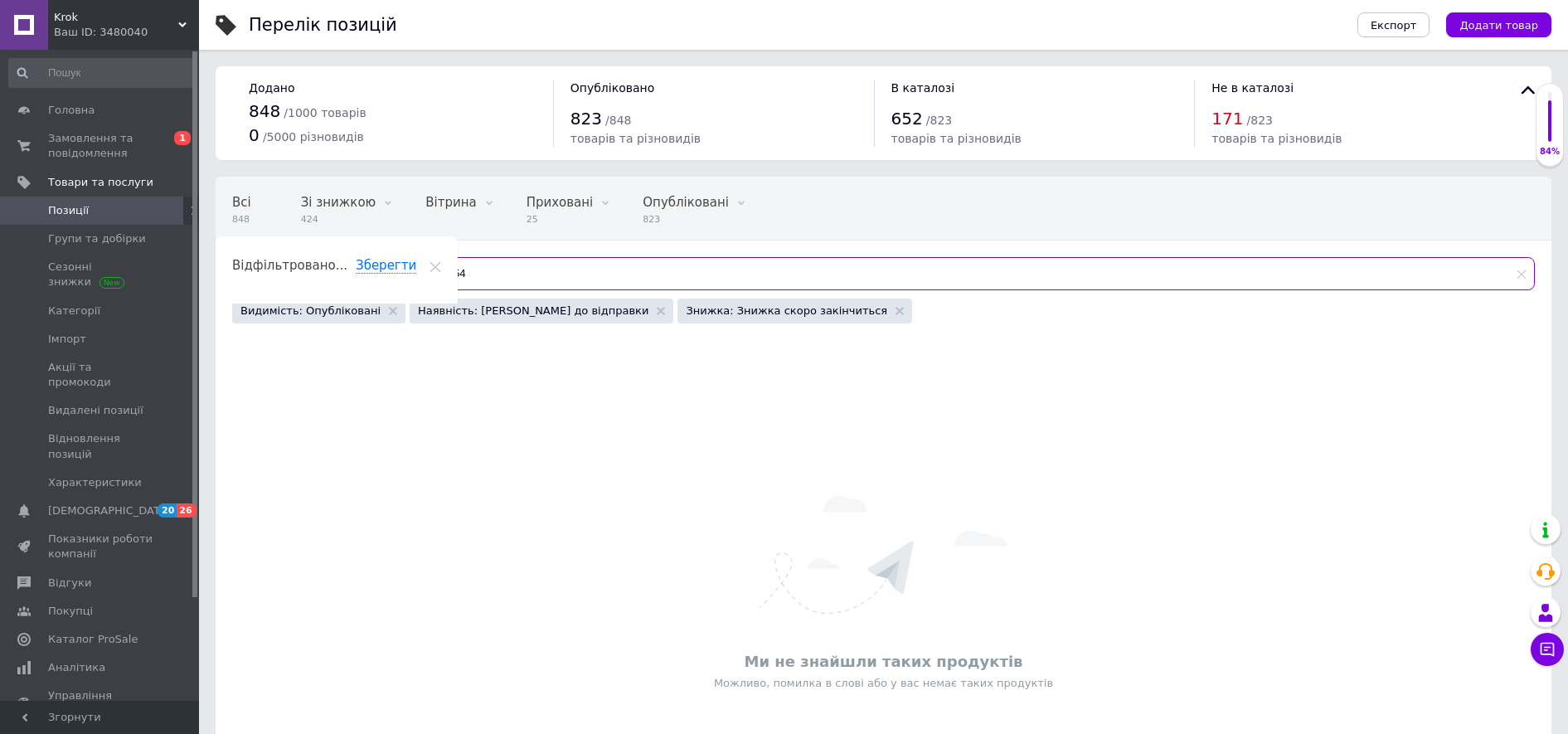
click at [442, 280] on input "654" at bounding box center [976, 274] width 1117 height 33
